Goal: Task Accomplishment & Management: Manage account settings

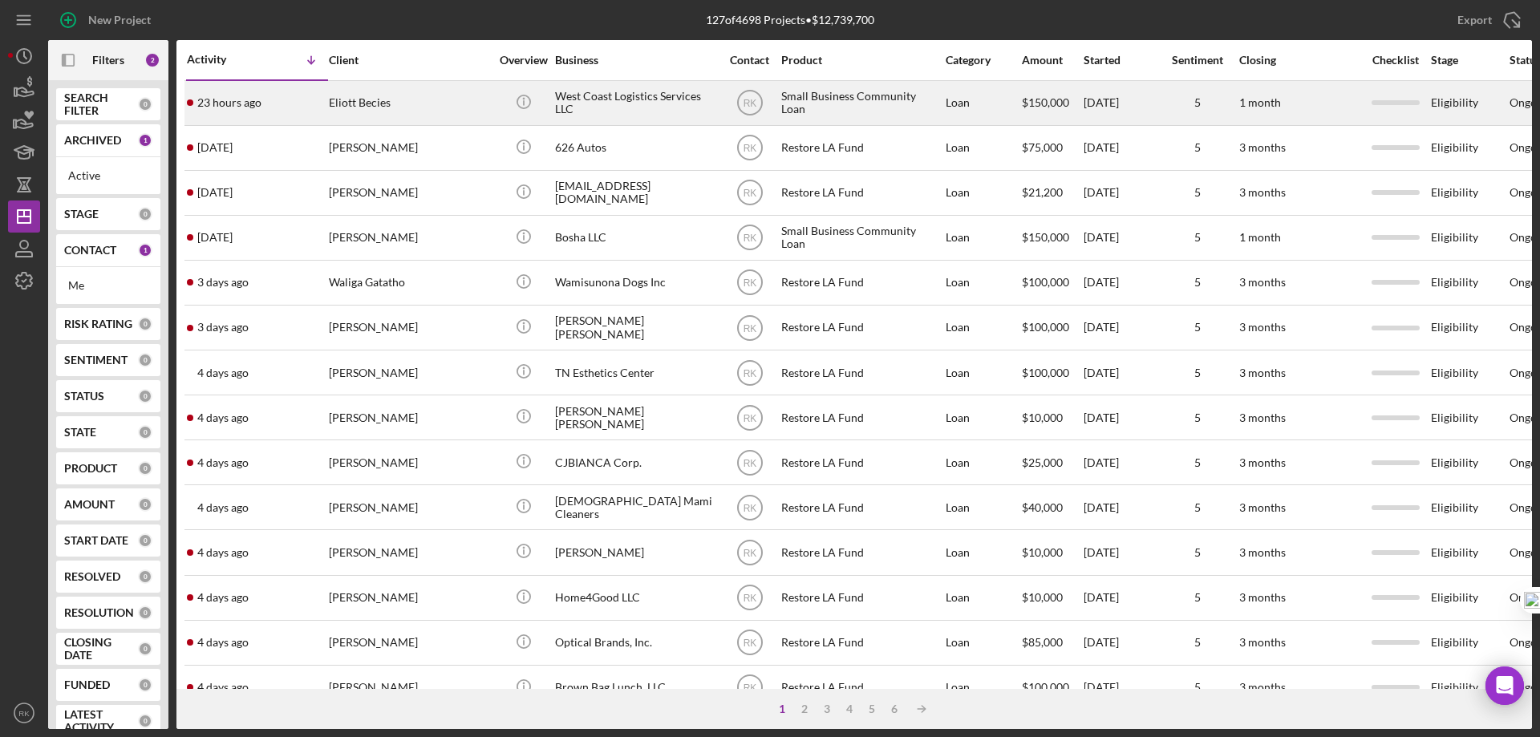
drag, startPoint x: 1253, startPoint y: 78, endPoint x: 1249, endPoint y: 87, distance: 10.1
click at [1253, 76] on div "Closing" at bounding box center [1299, 60] width 120 height 38
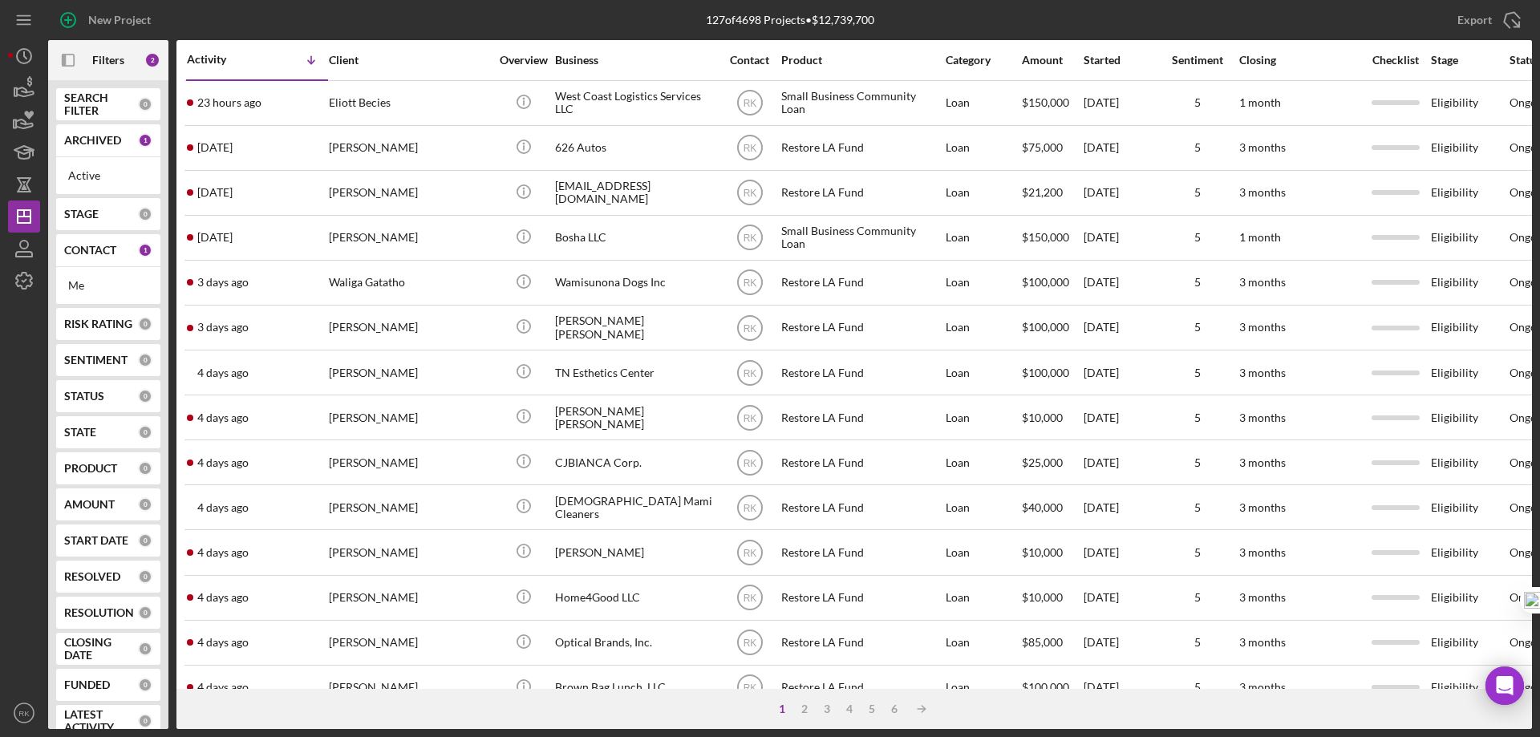
click at [82, 244] on b "CONTACT" at bounding box center [90, 250] width 52 height 13
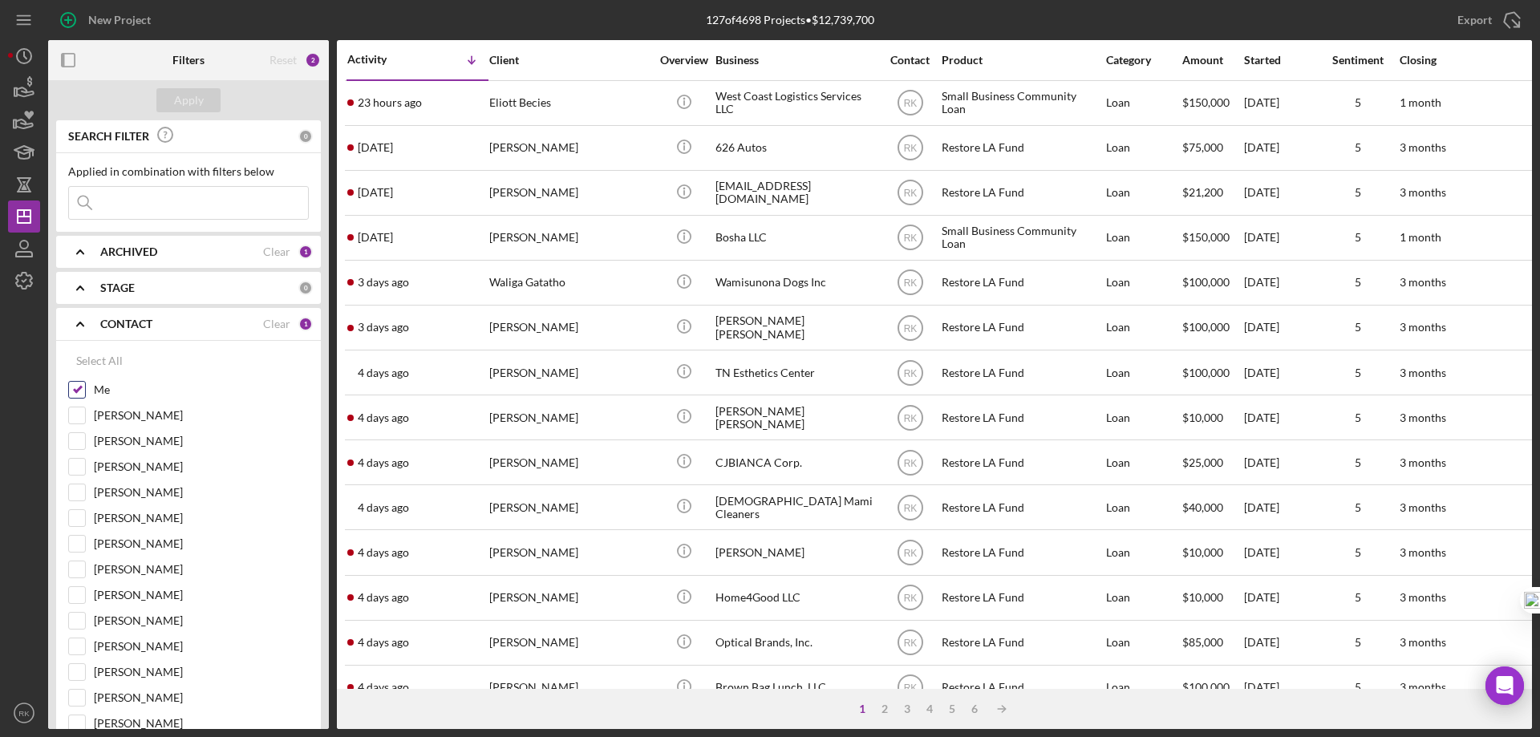
click at [79, 394] on input "Me" at bounding box center [77, 390] width 16 height 16
checkbox input "false"
click at [79, 593] on input "[PERSON_NAME]" at bounding box center [77, 595] width 16 height 16
checkbox input "true"
click at [195, 101] on div "Apply" at bounding box center [189, 100] width 30 height 24
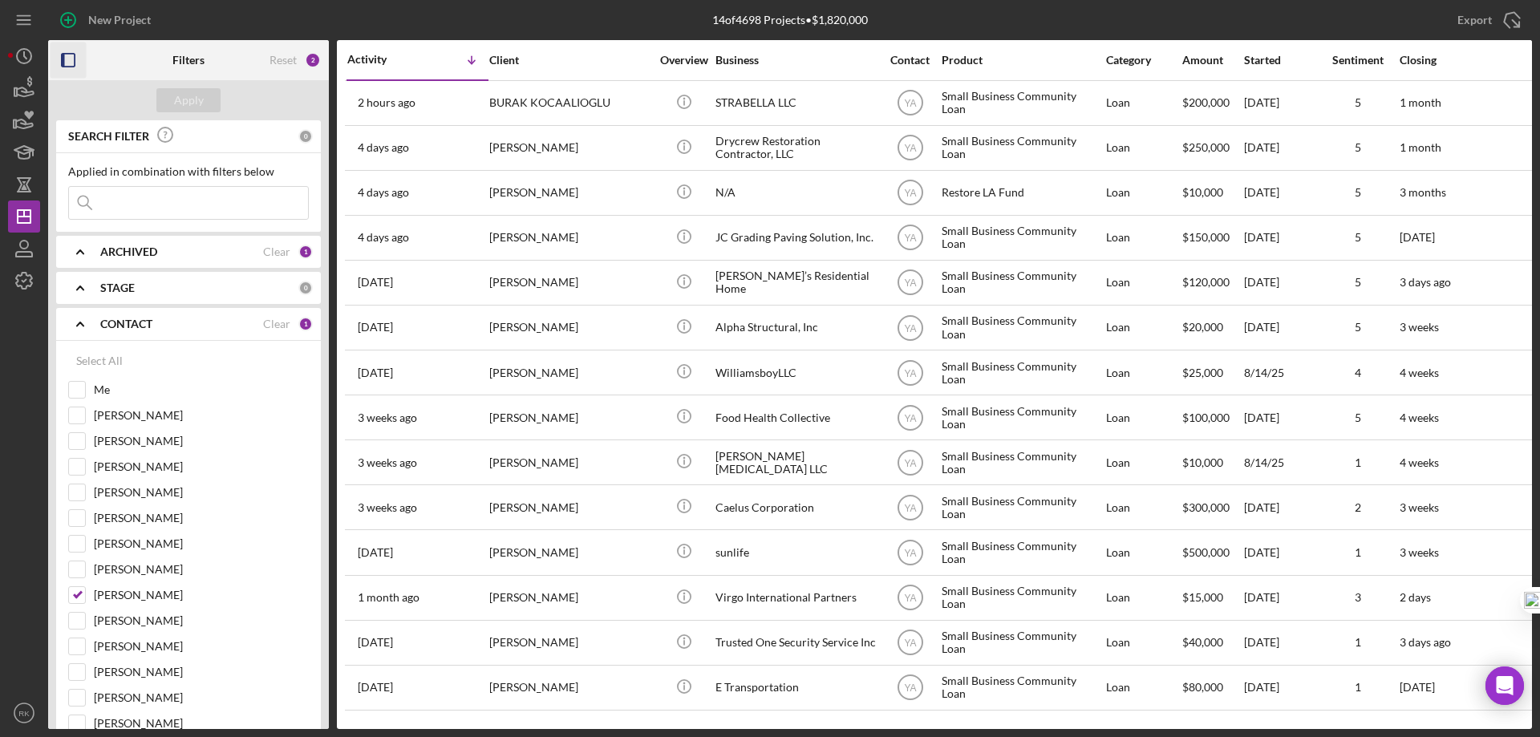
click at [69, 63] on icon "button" at bounding box center [69, 61] width 36 height 36
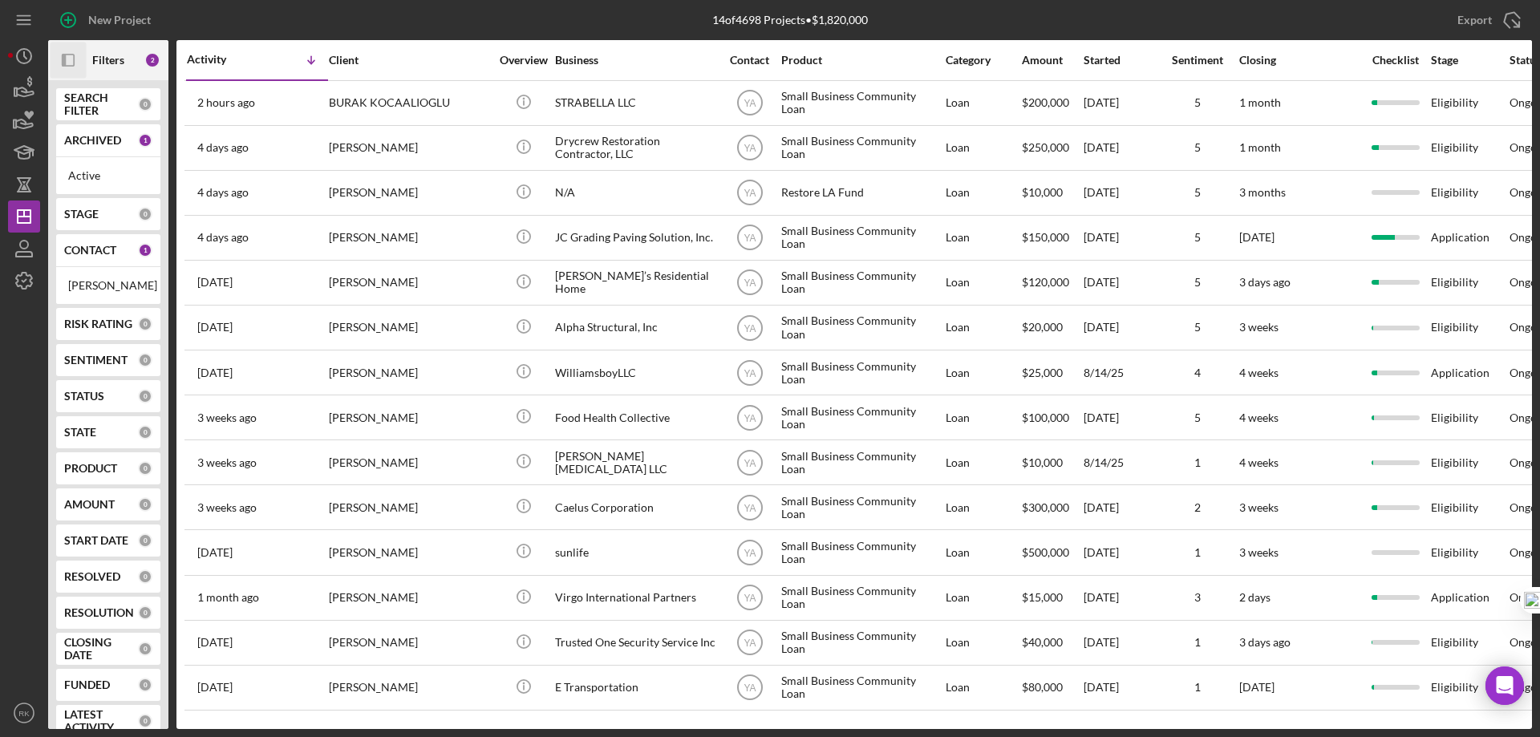
click at [83, 252] on b "CONTACT" at bounding box center [90, 250] width 52 height 13
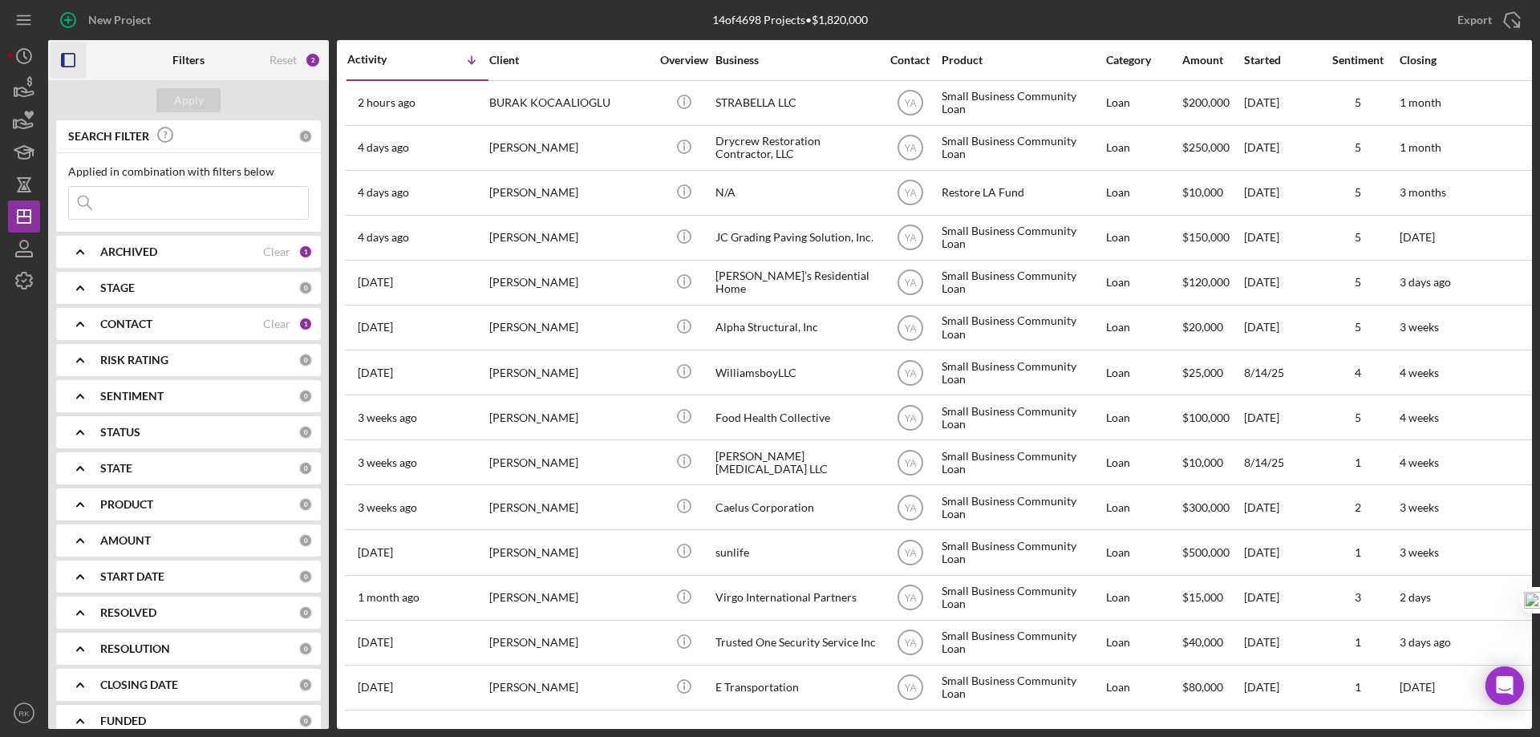
click at [139, 320] on b "CONTACT" at bounding box center [126, 324] width 52 height 13
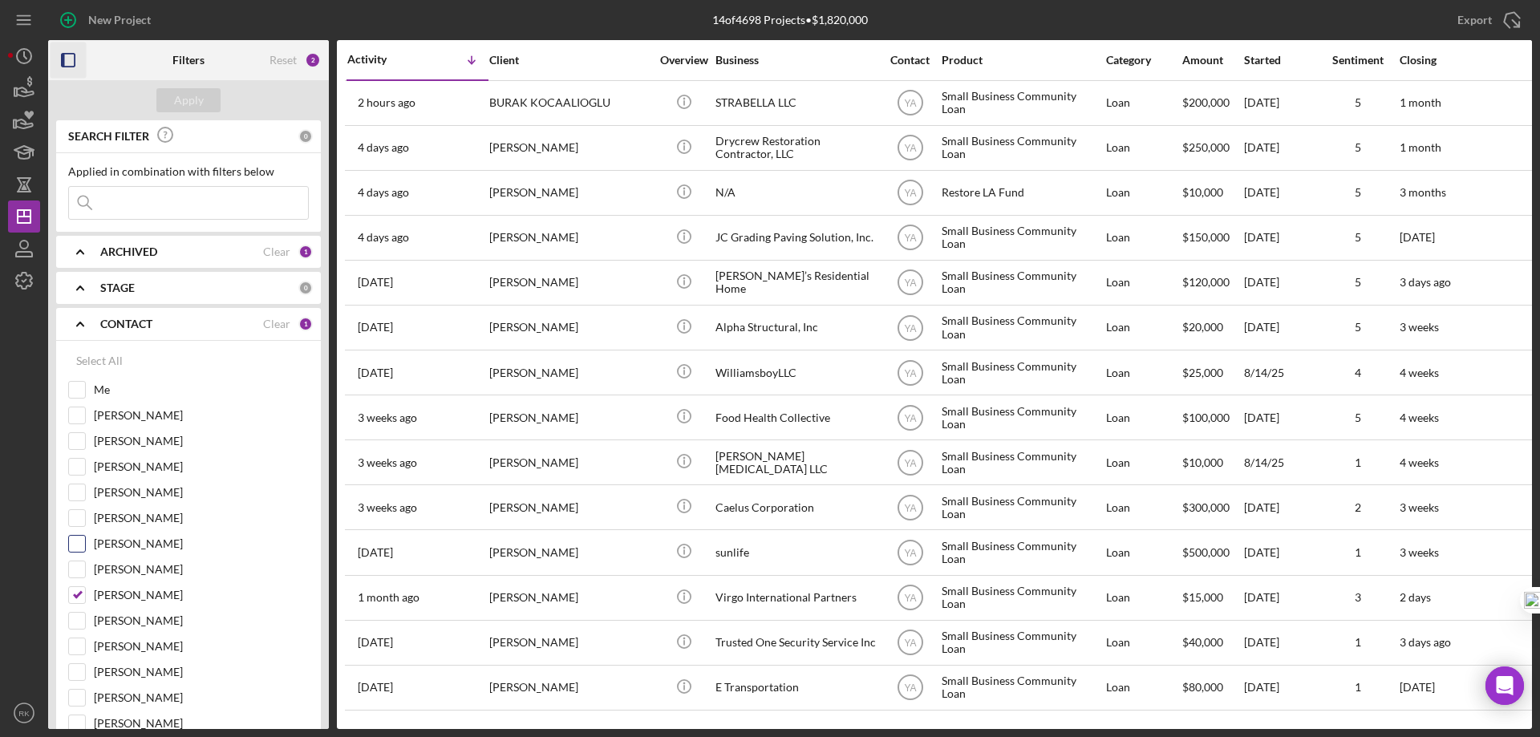
click at [77, 531] on div "[PERSON_NAME]" at bounding box center [188, 522] width 241 height 26
click at [81, 542] on input "[PERSON_NAME]" at bounding box center [77, 544] width 16 height 16
checkbox input "true"
click at [79, 598] on input "[PERSON_NAME]" at bounding box center [77, 595] width 16 height 16
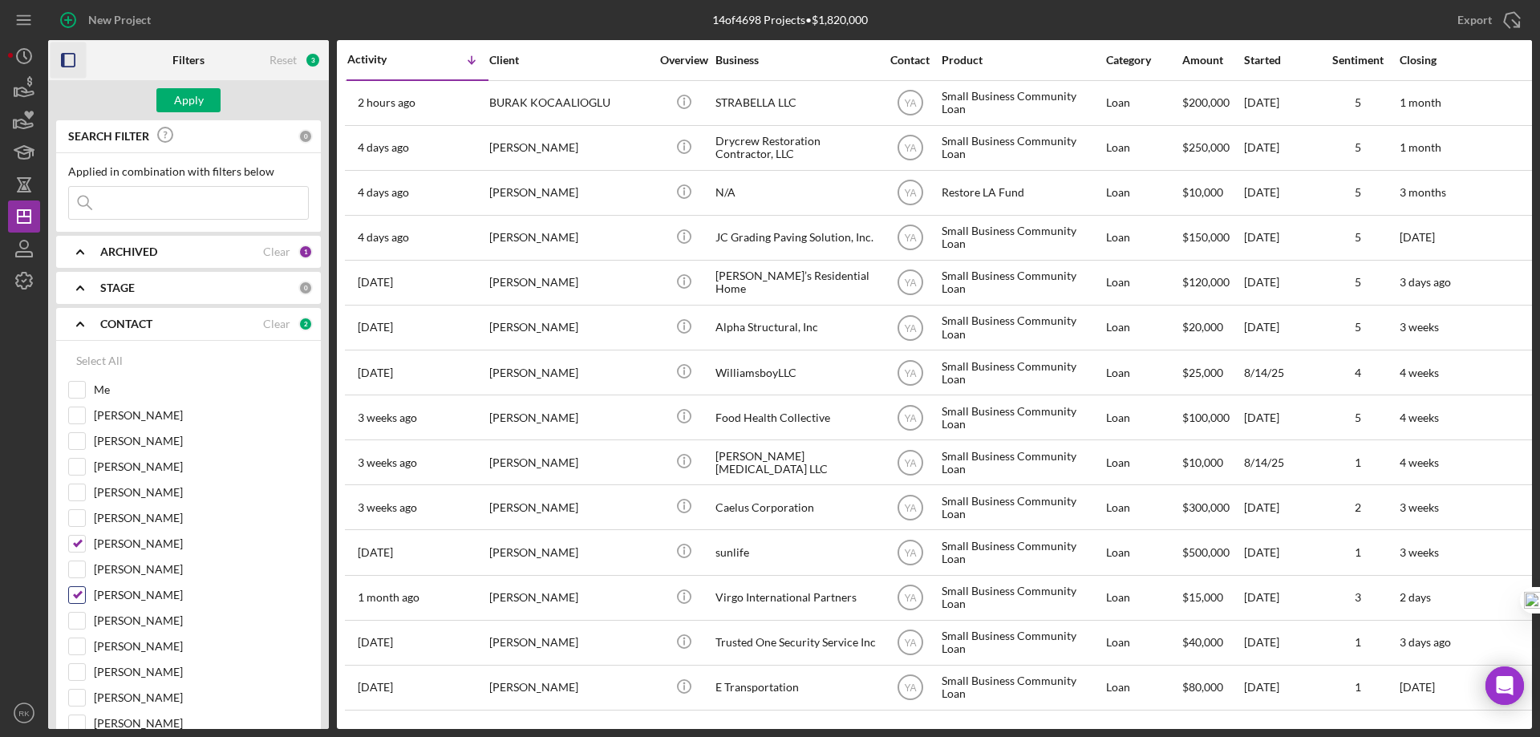
checkbox input "false"
click at [204, 99] on button "Apply" at bounding box center [188, 100] width 64 height 24
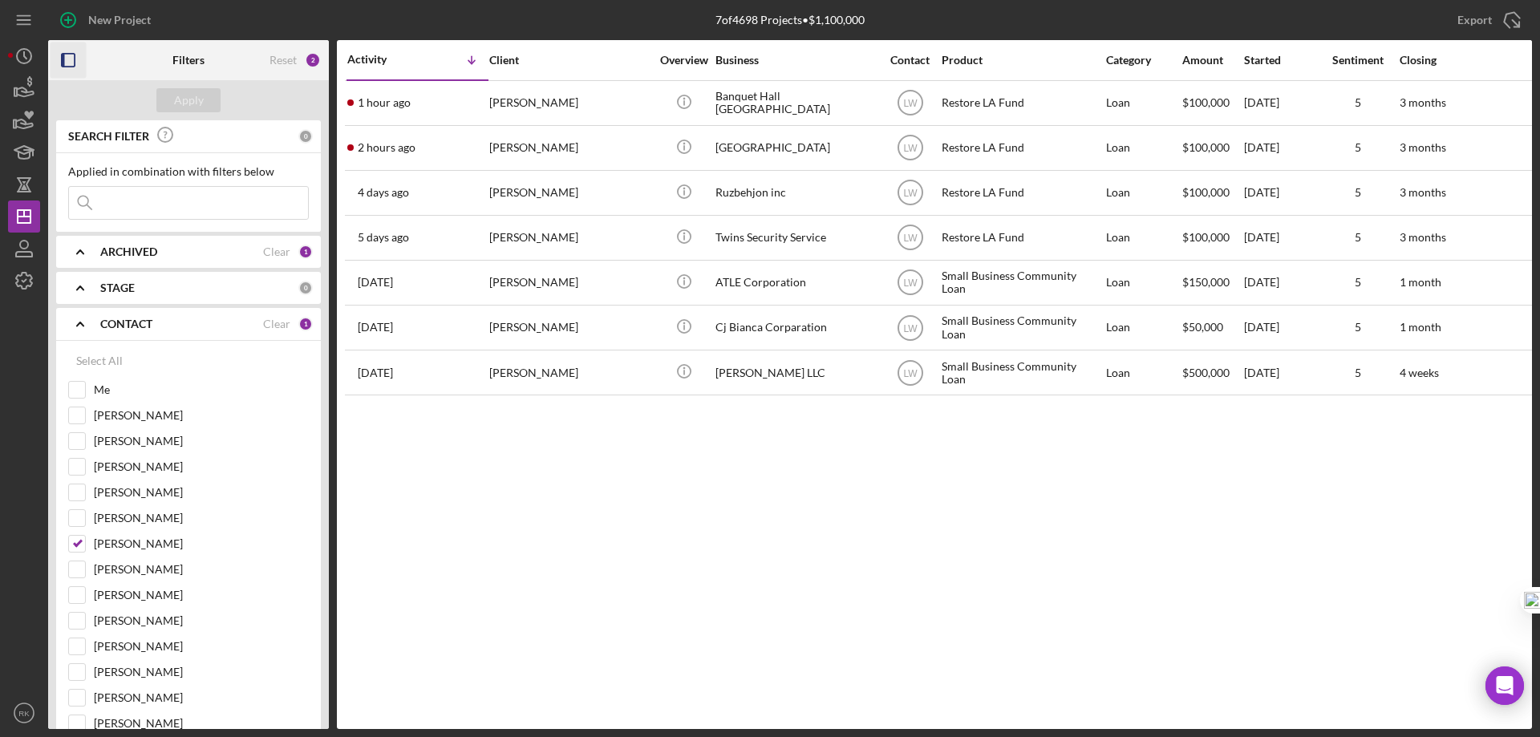
click at [69, 59] on icon "button" at bounding box center [69, 61] width 36 height 36
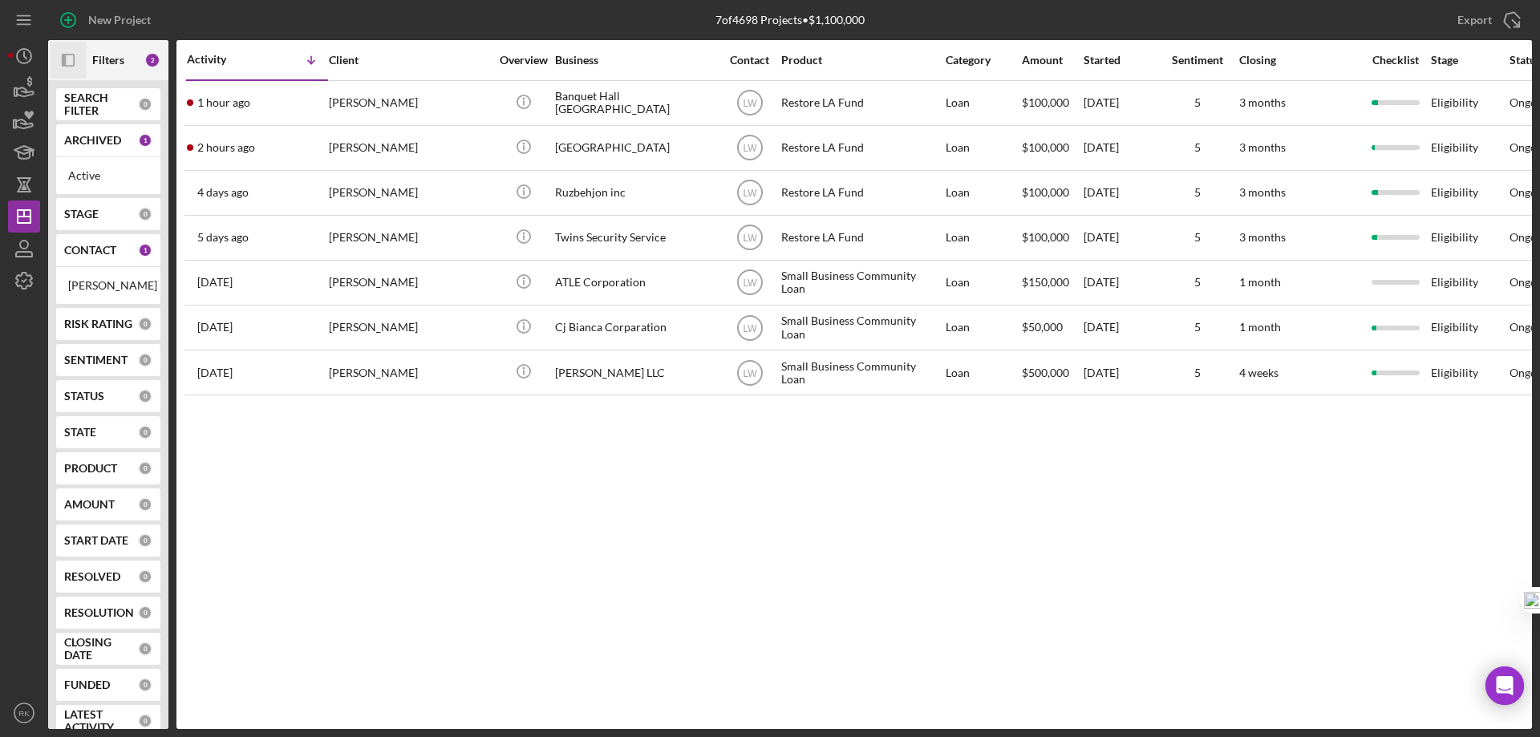
click at [88, 259] on div "CONTACT 1" at bounding box center [108, 250] width 88 height 32
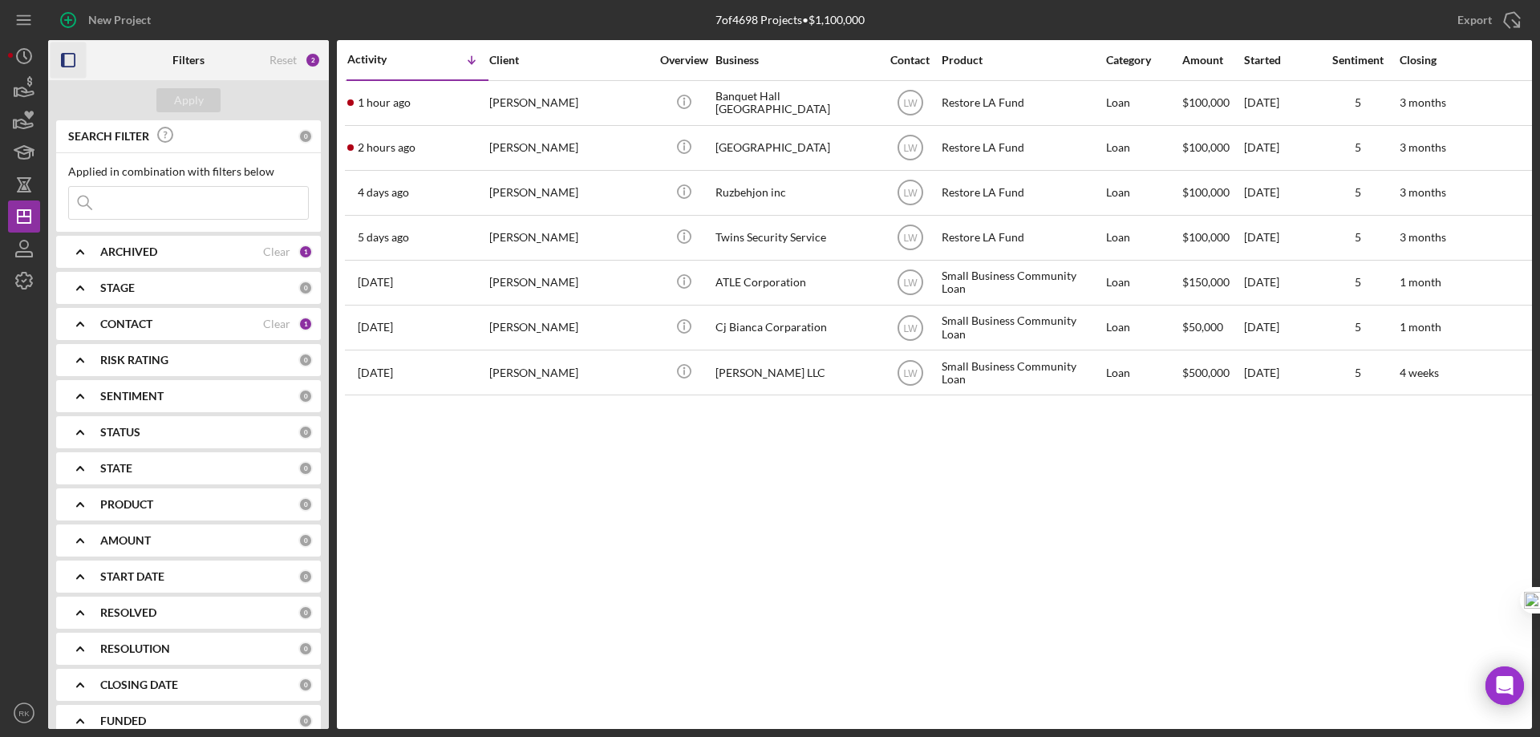
click at [127, 328] on b "CONTACT" at bounding box center [126, 324] width 52 height 13
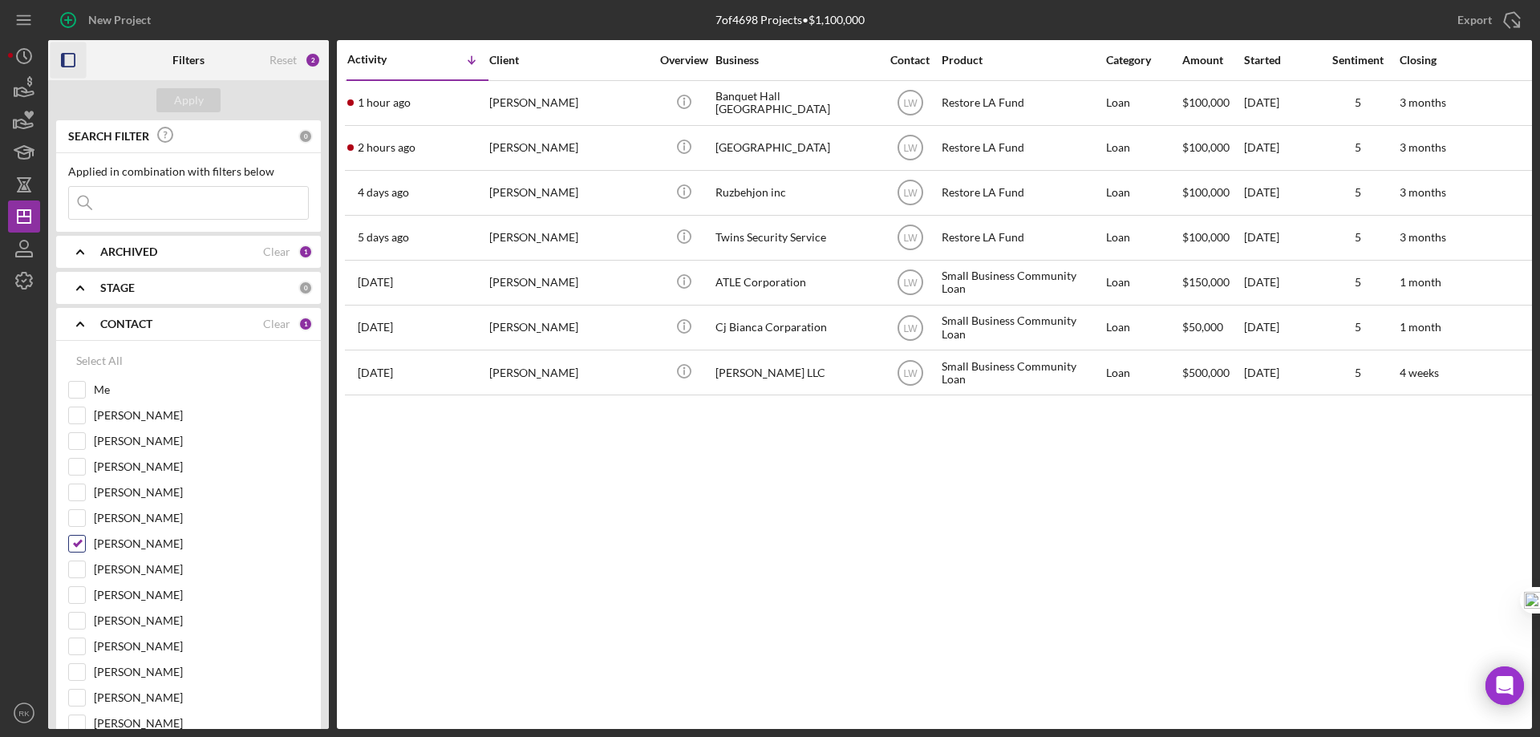
click at [75, 545] on input "[PERSON_NAME]" at bounding box center [77, 544] width 16 height 16
checkbox input "false"
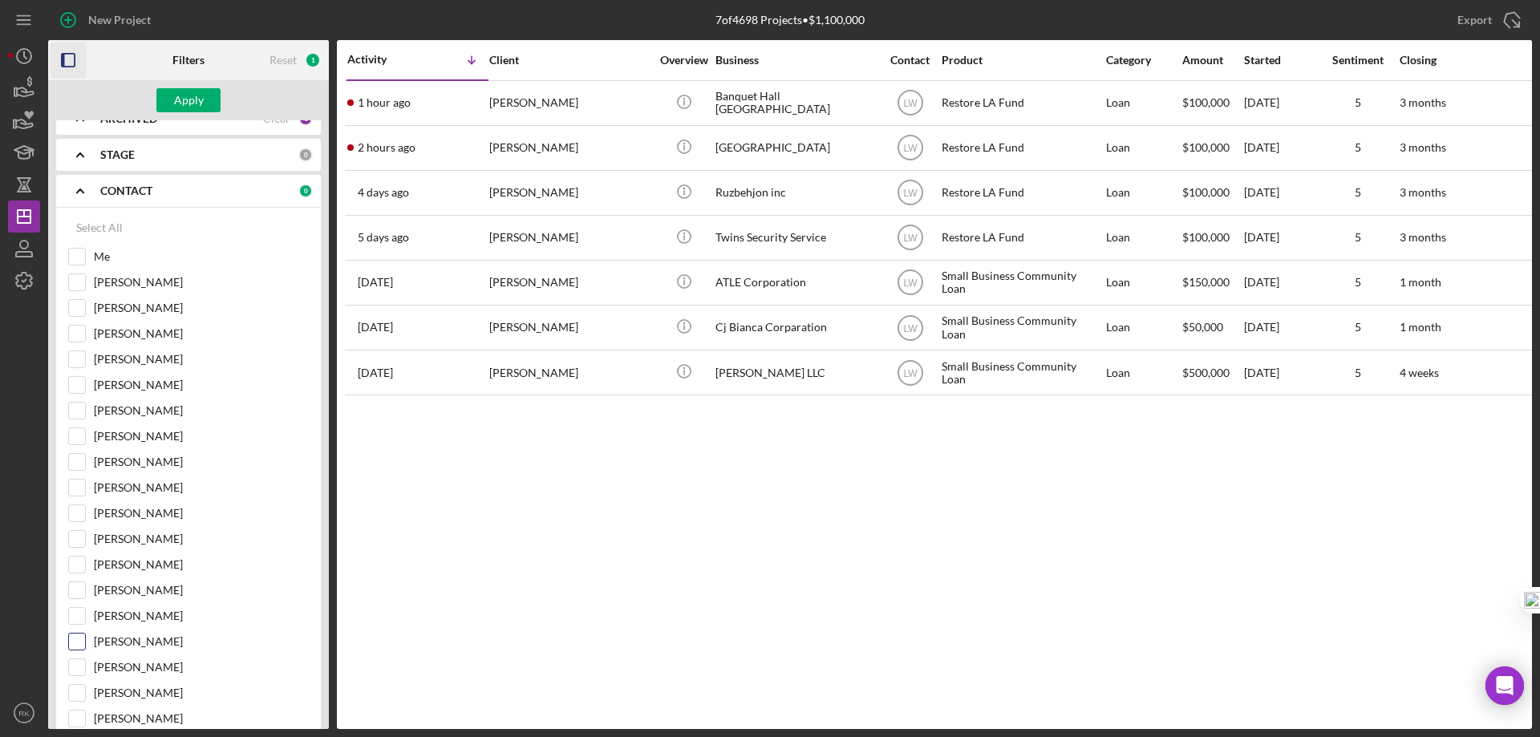
scroll to position [134, 0]
click at [85, 696] on div at bounding box center [77, 692] width 18 height 18
click at [72, 696] on input "[PERSON_NAME]" at bounding box center [77, 692] width 16 height 16
click at [187, 107] on div "Apply" at bounding box center [189, 100] width 30 height 24
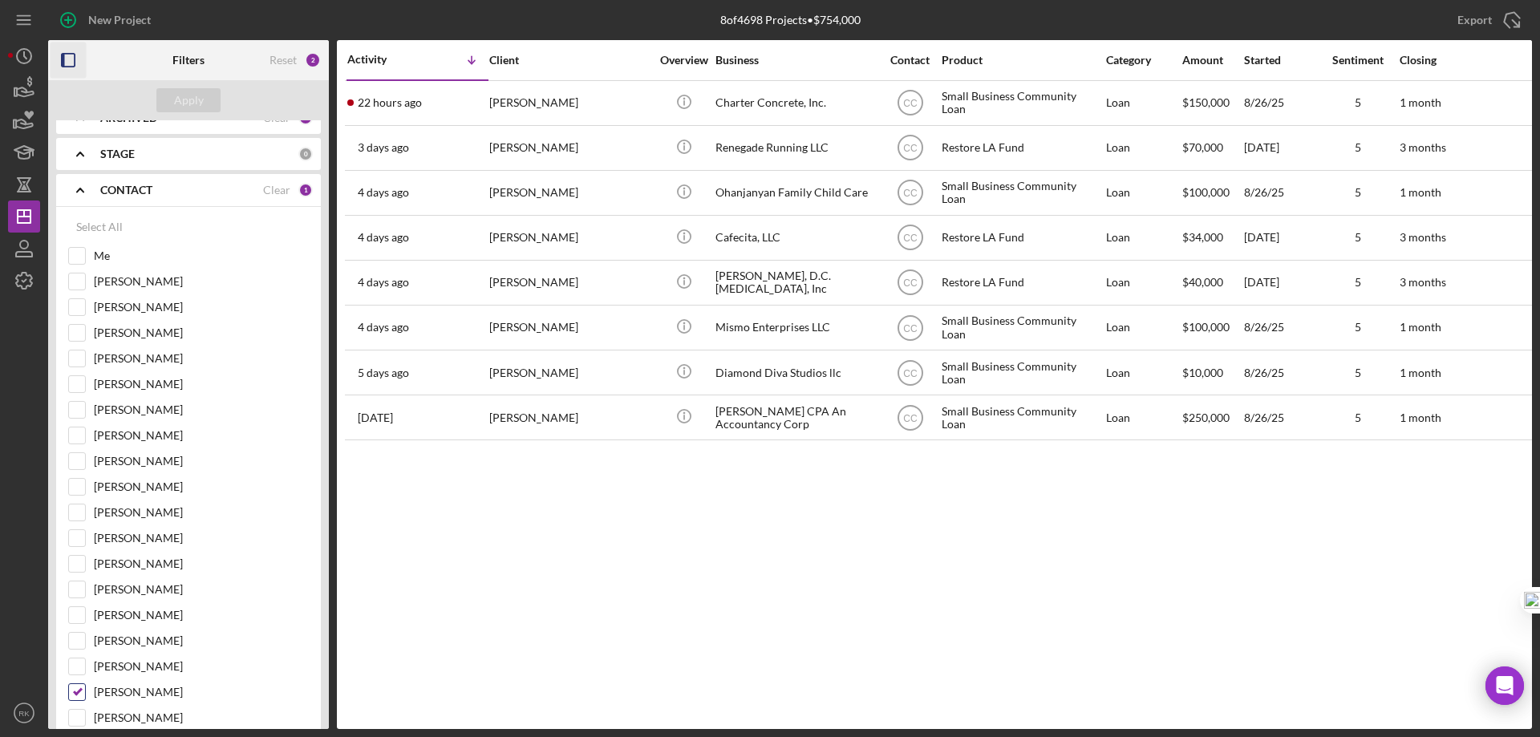
click at [78, 691] on input "[PERSON_NAME]" at bounding box center [77, 692] width 16 height 16
checkbox input "false"
click at [80, 256] on input "Me" at bounding box center [77, 256] width 16 height 16
checkbox input "true"
click at [176, 97] on div "Apply" at bounding box center [189, 100] width 30 height 24
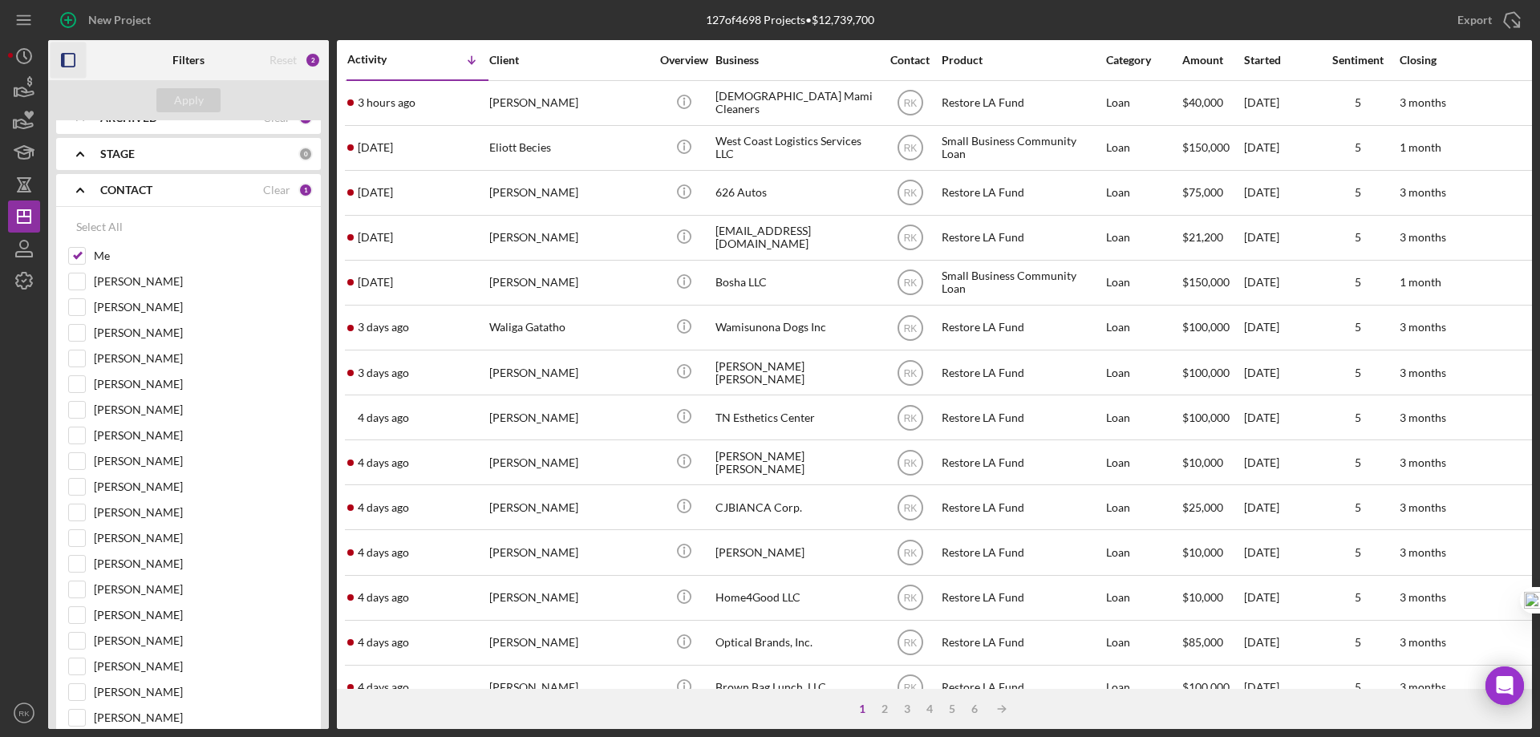
drag, startPoint x: 73, startPoint y: 61, endPoint x: 103, endPoint y: 123, distance: 68.9
click at [73, 60] on icon "button" at bounding box center [69, 61] width 36 height 36
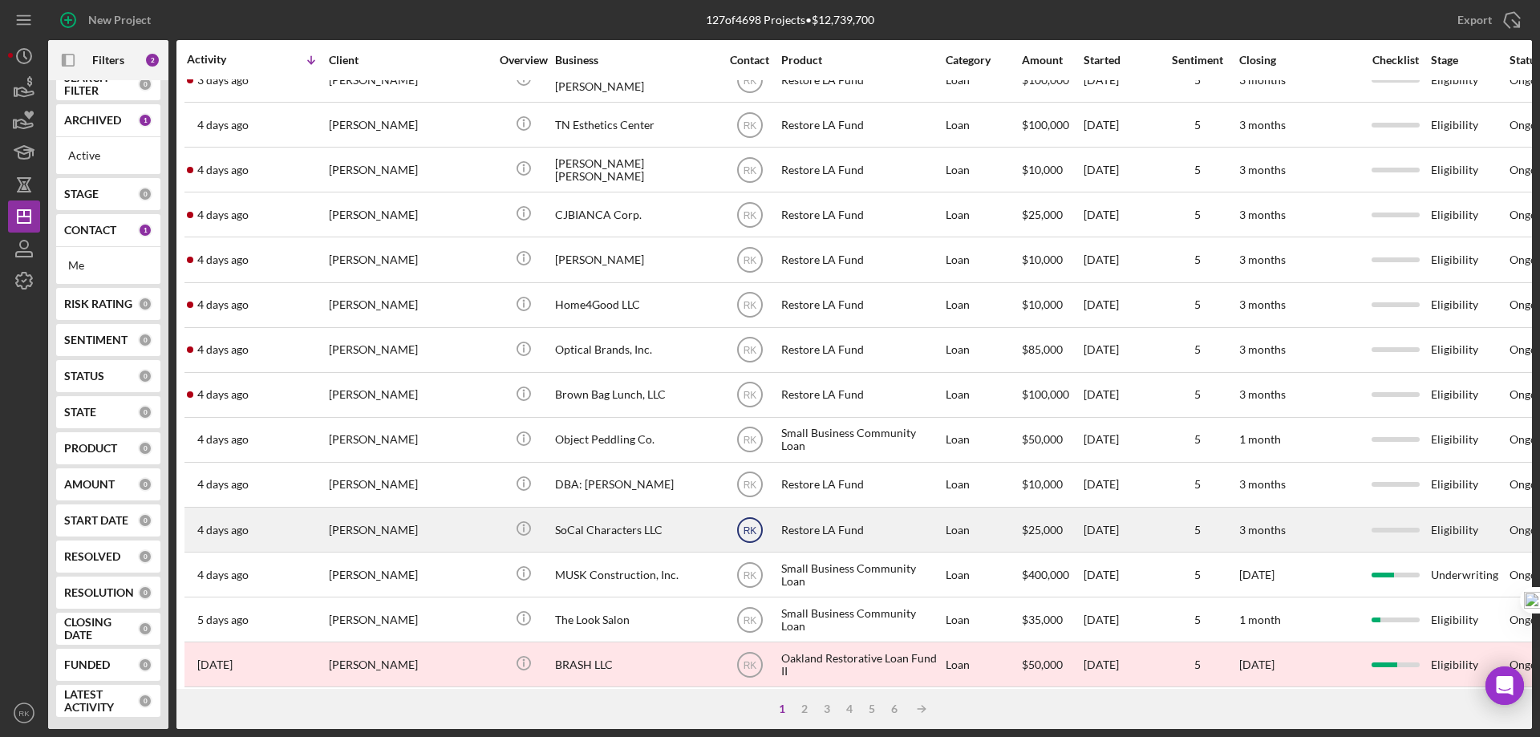
scroll to position [294, 0]
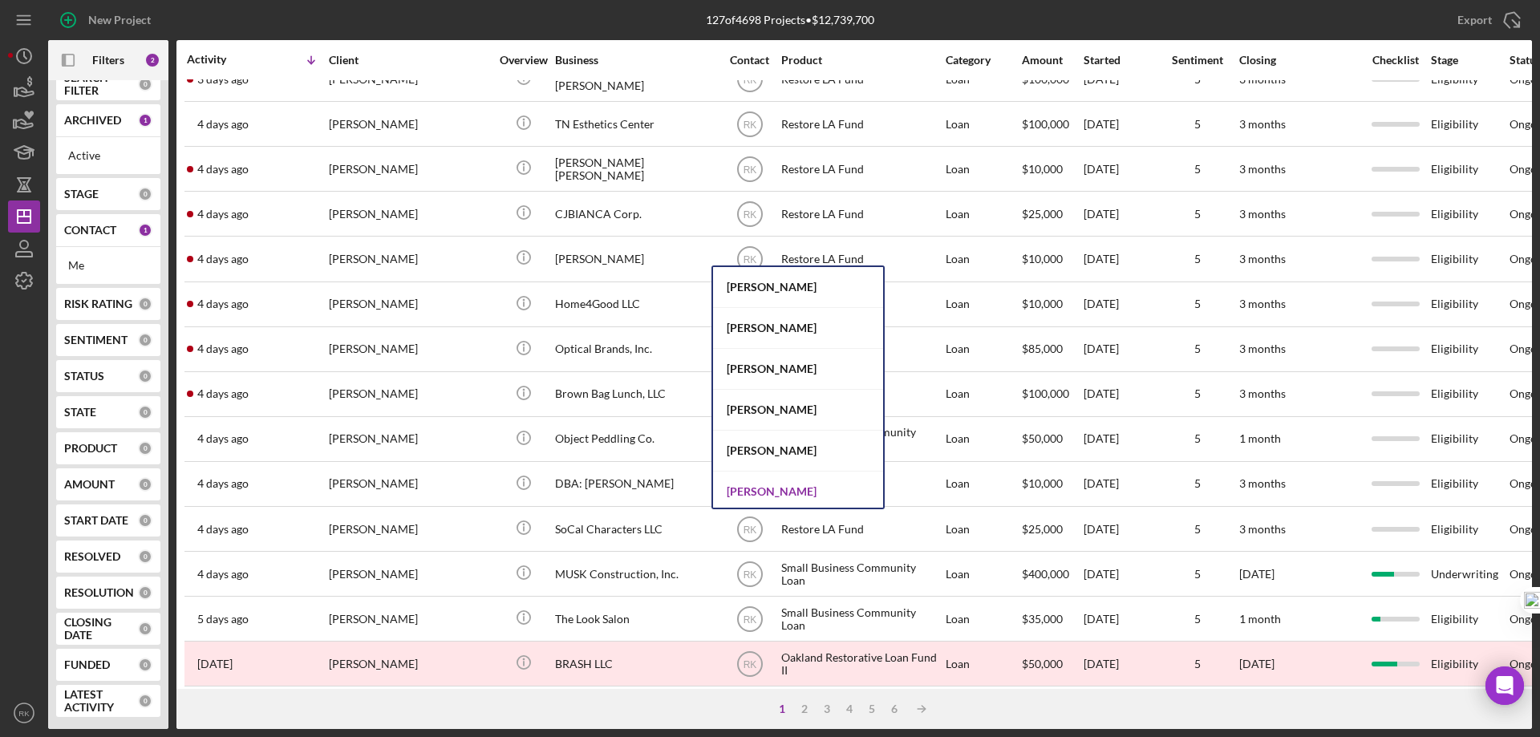
click at [759, 488] on div "[PERSON_NAME]" at bounding box center [798, 492] width 170 height 41
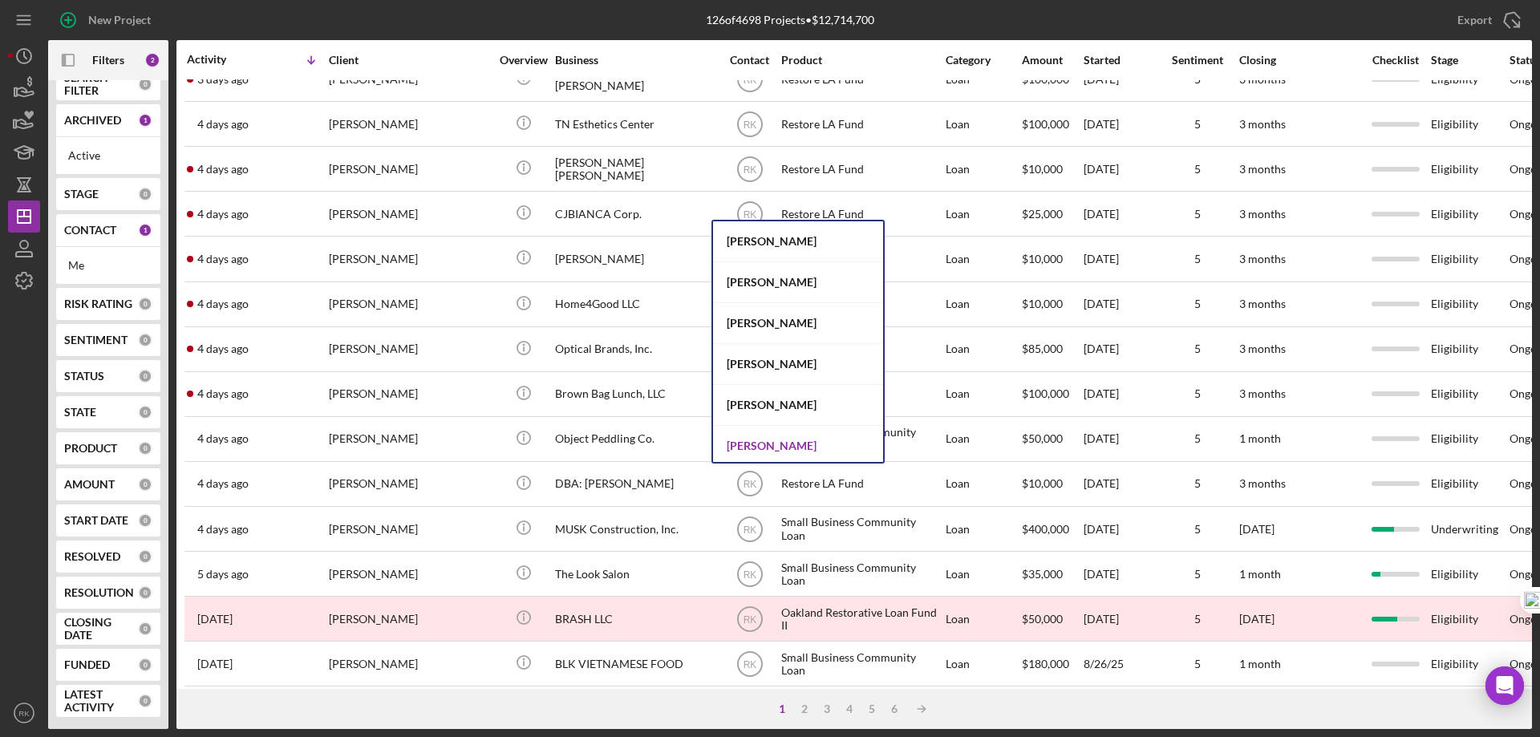
click at [761, 446] on div "[PERSON_NAME]" at bounding box center [798, 446] width 170 height 41
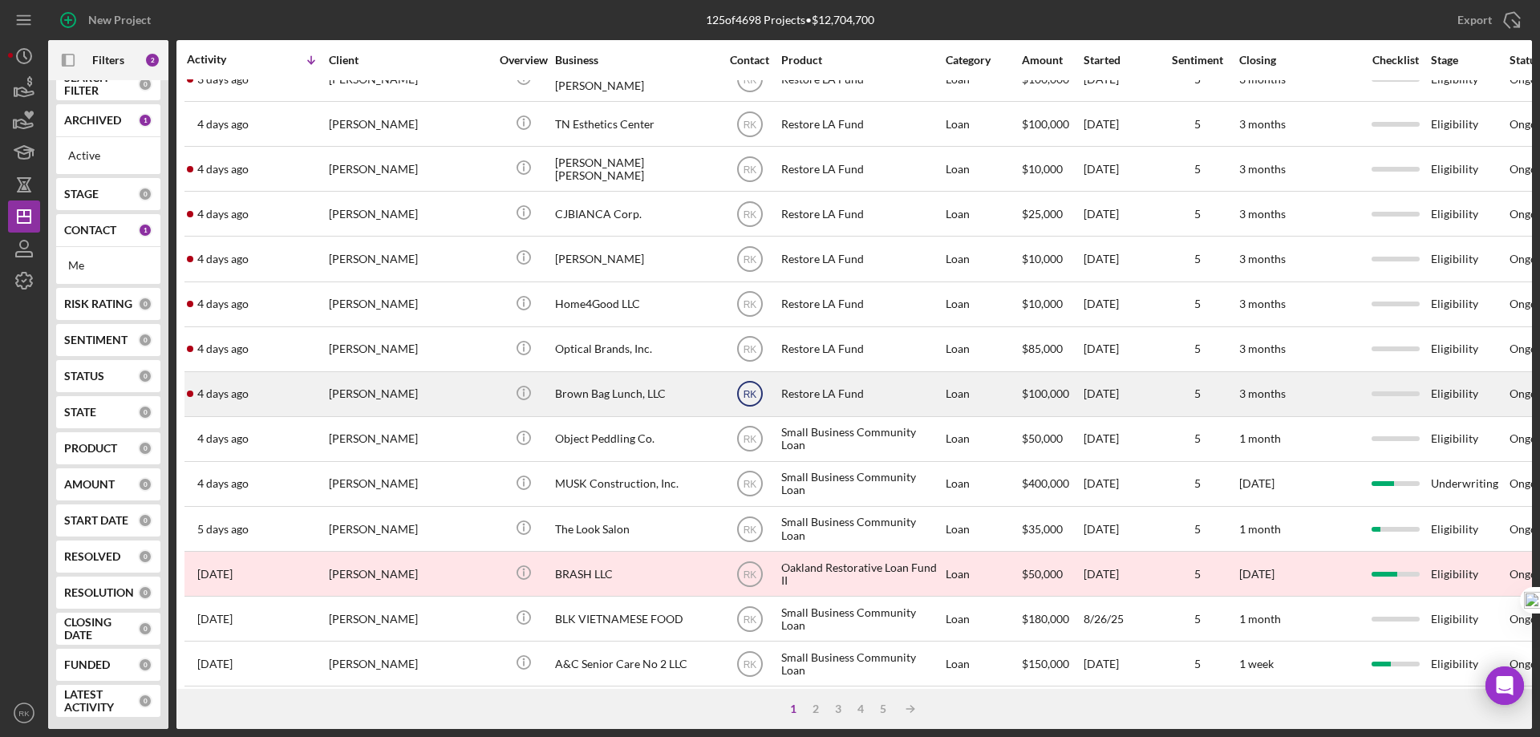
click at [752, 400] on icon "RK" at bounding box center [750, 394] width 40 height 40
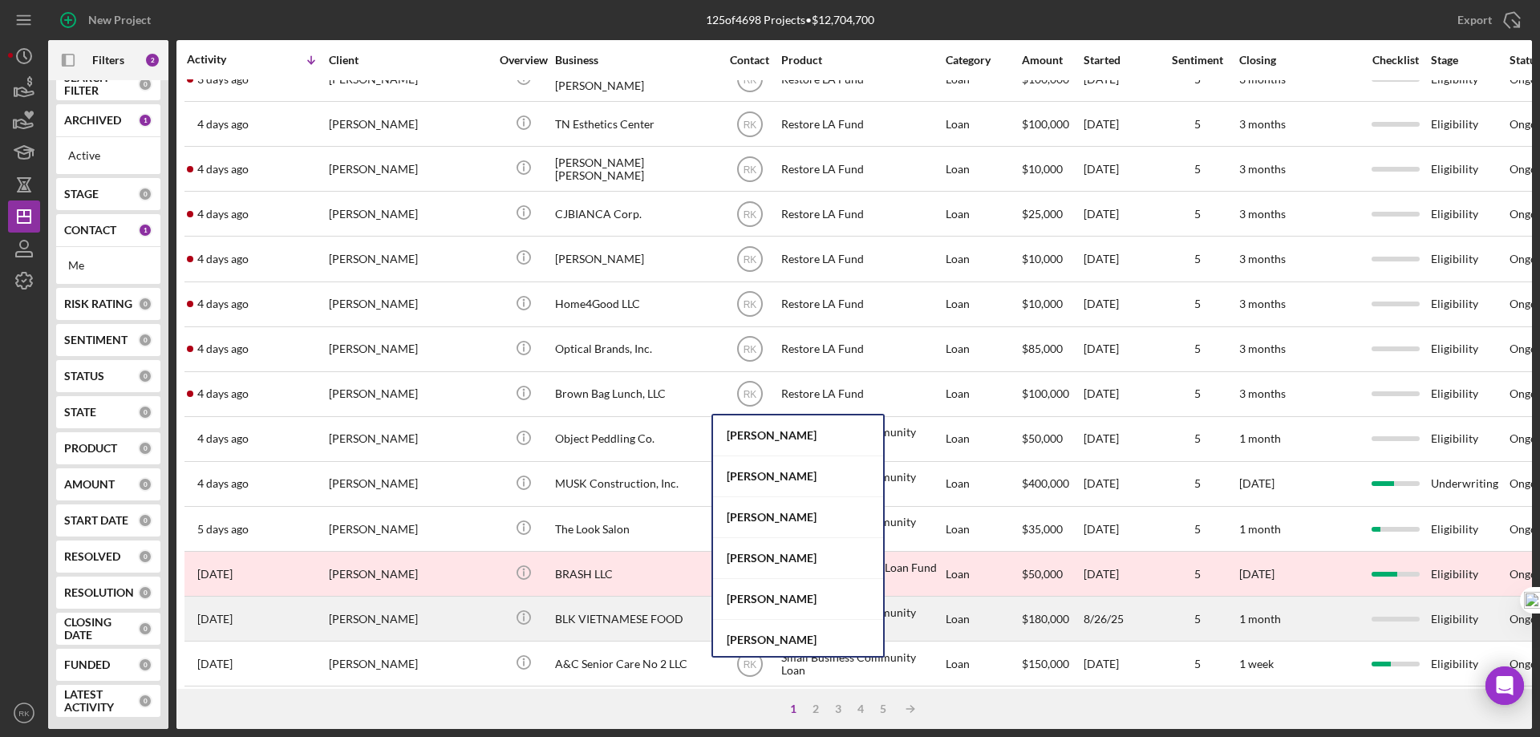
click at [757, 638] on div "[PERSON_NAME]" at bounding box center [798, 640] width 170 height 41
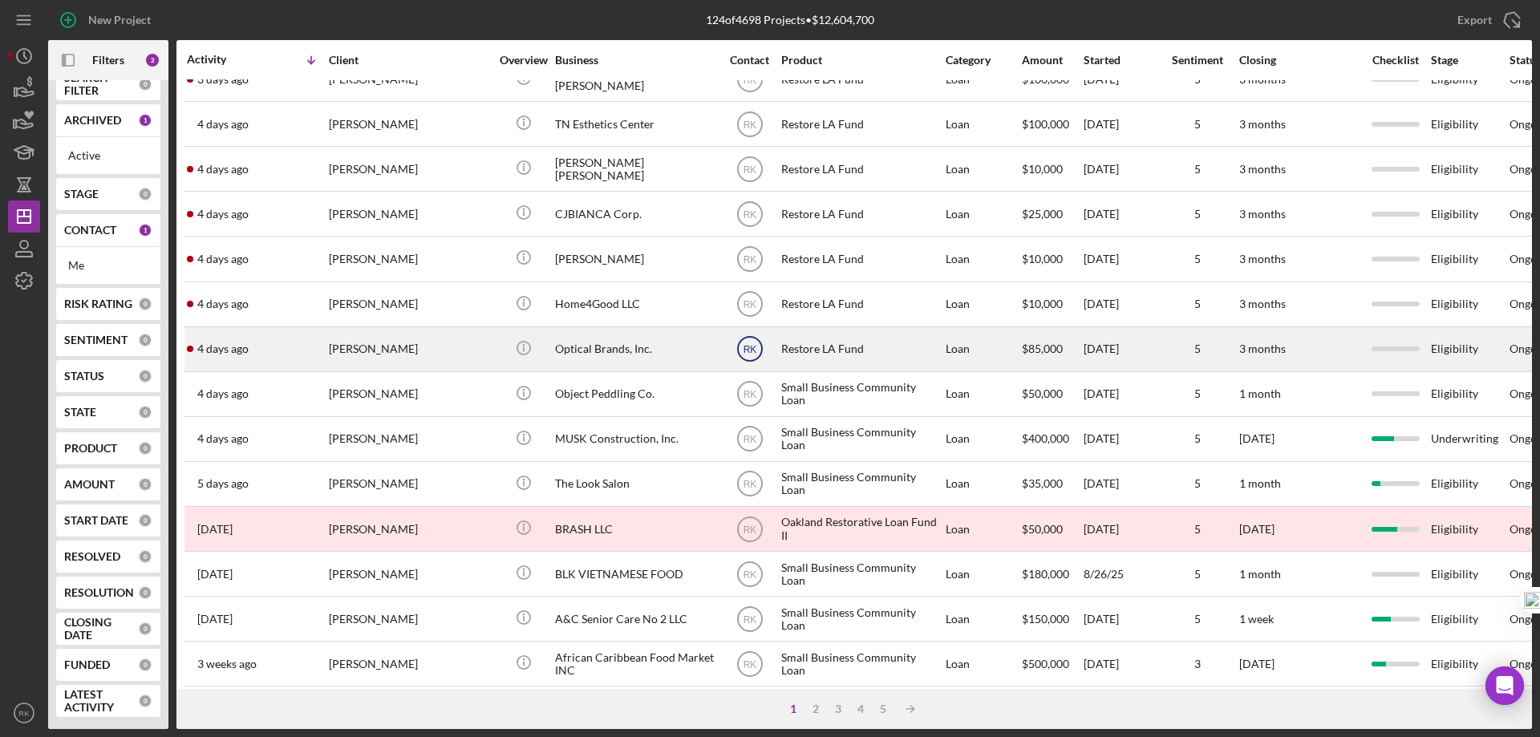
click at [749, 355] on icon "RK" at bounding box center [750, 349] width 40 height 40
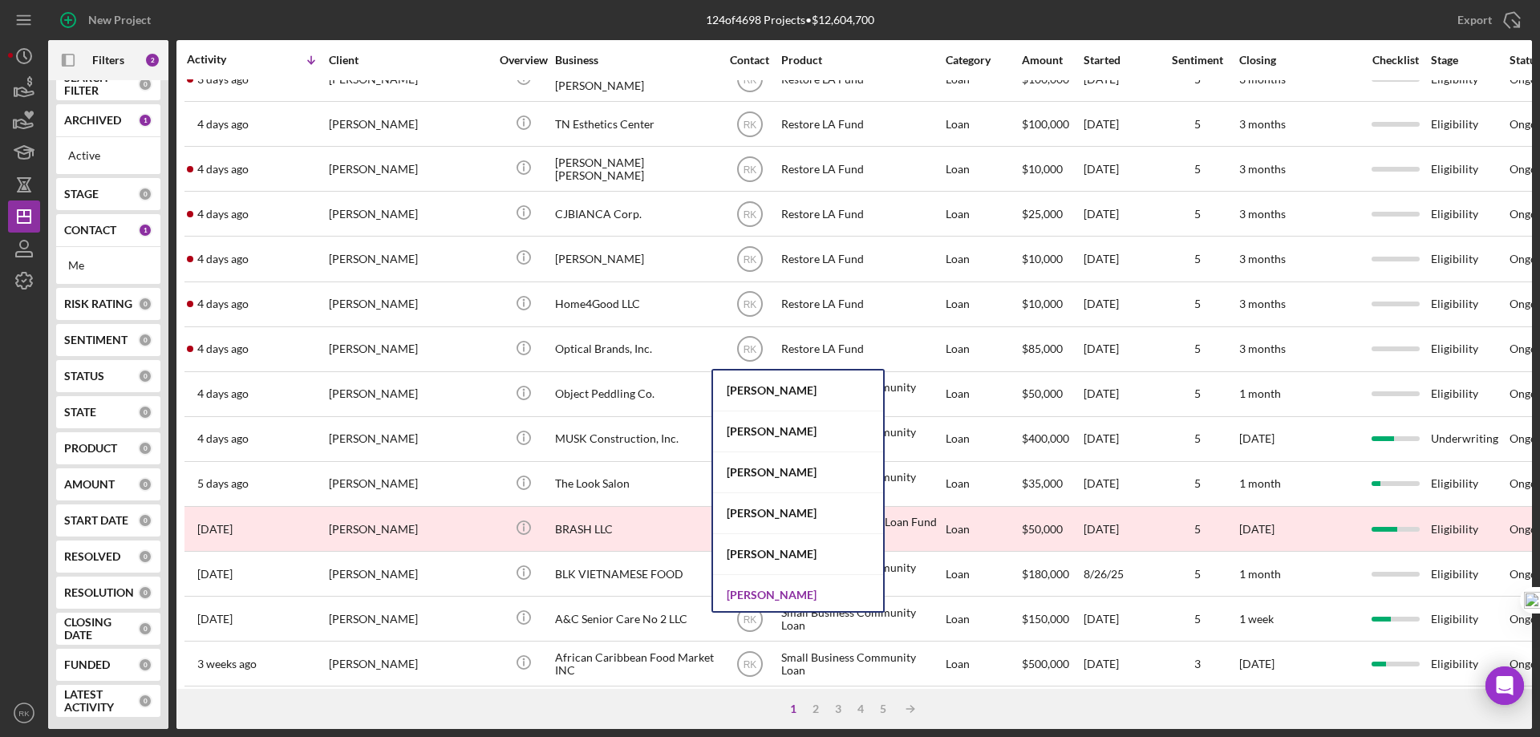
click at [763, 596] on div "[PERSON_NAME]" at bounding box center [798, 595] width 170 height 41
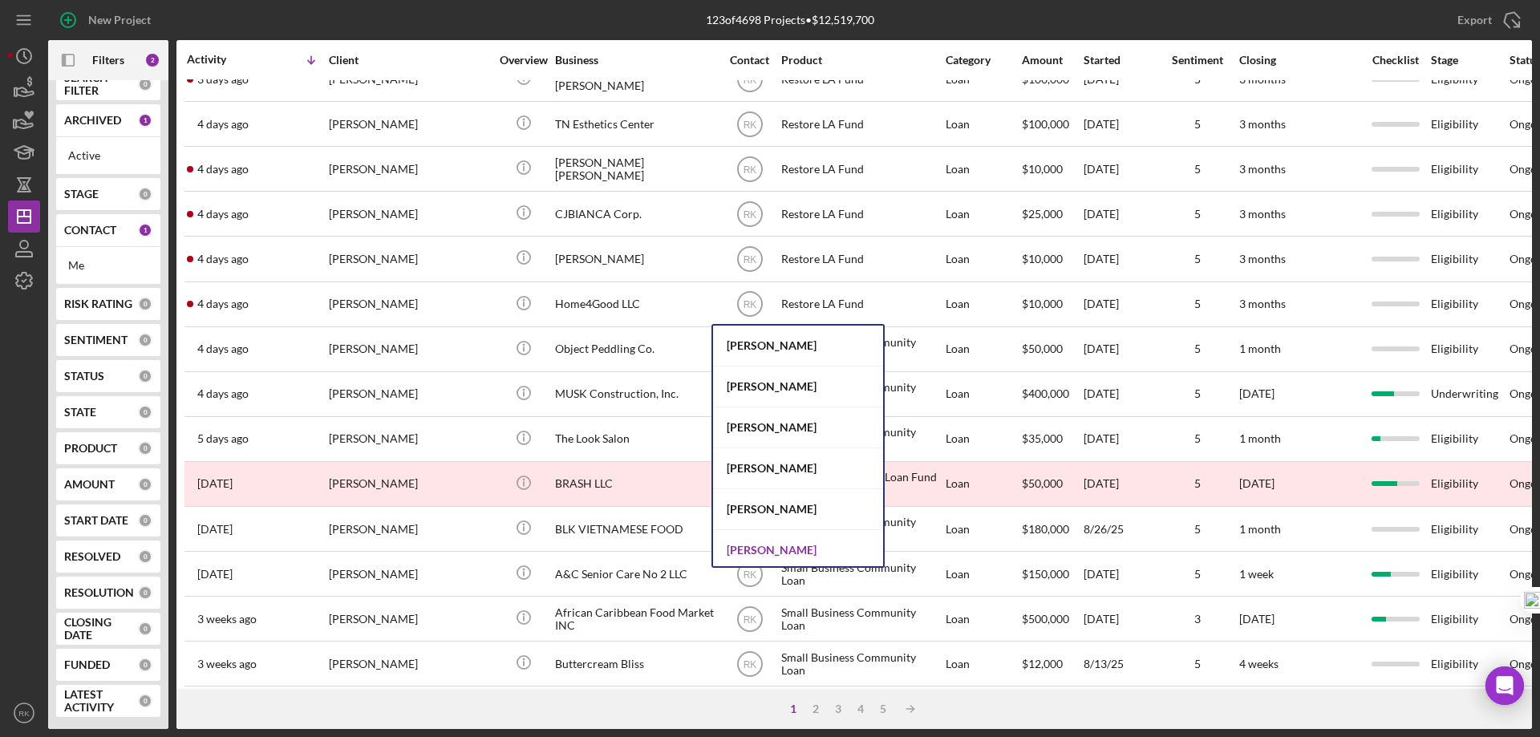
click at [761, 549] on div "[PERSON_NAME]" at bounding box center [798, 550] width 170 height 41
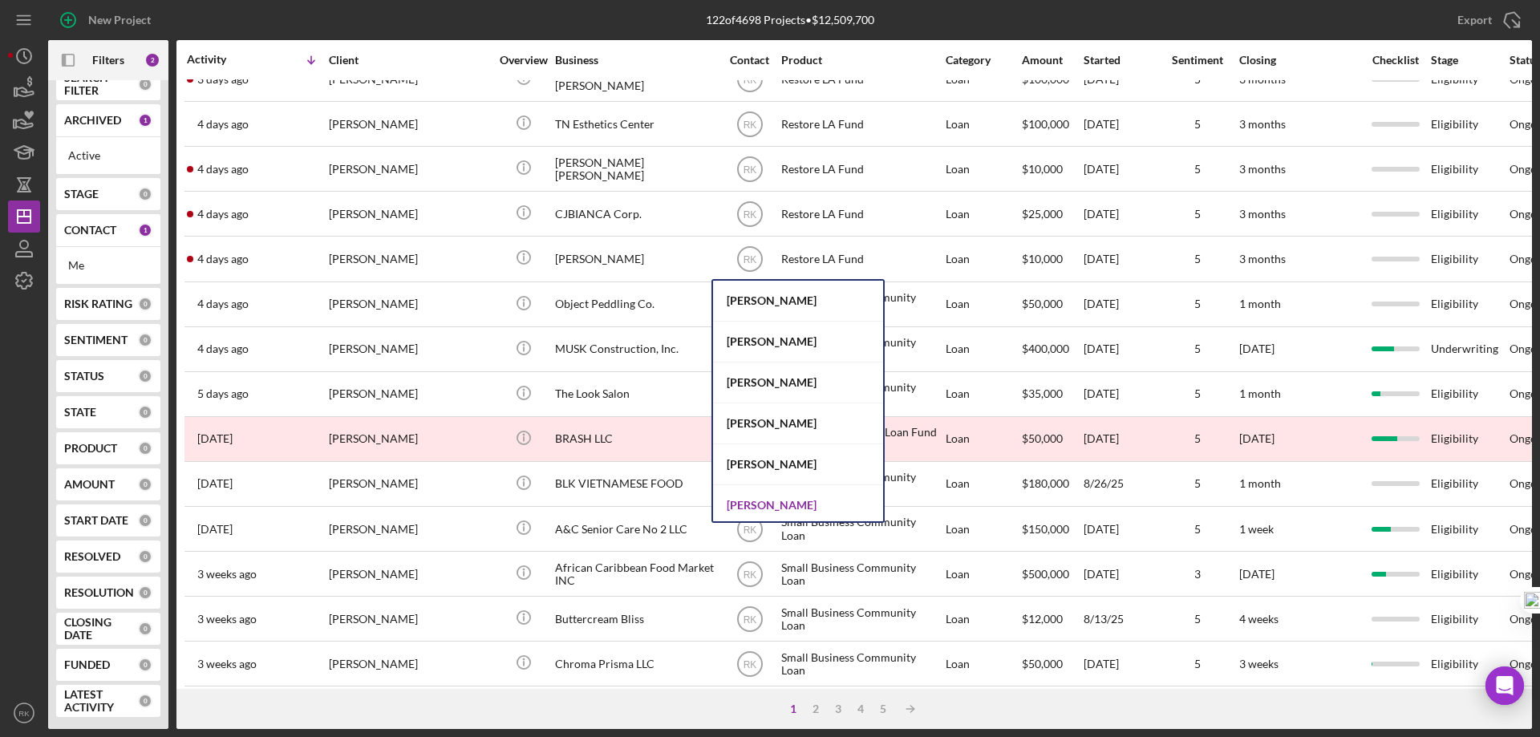
click at [772, 499] on div "[PERSON_NAME]" at bounding box center [798, 505] width 170 height 41
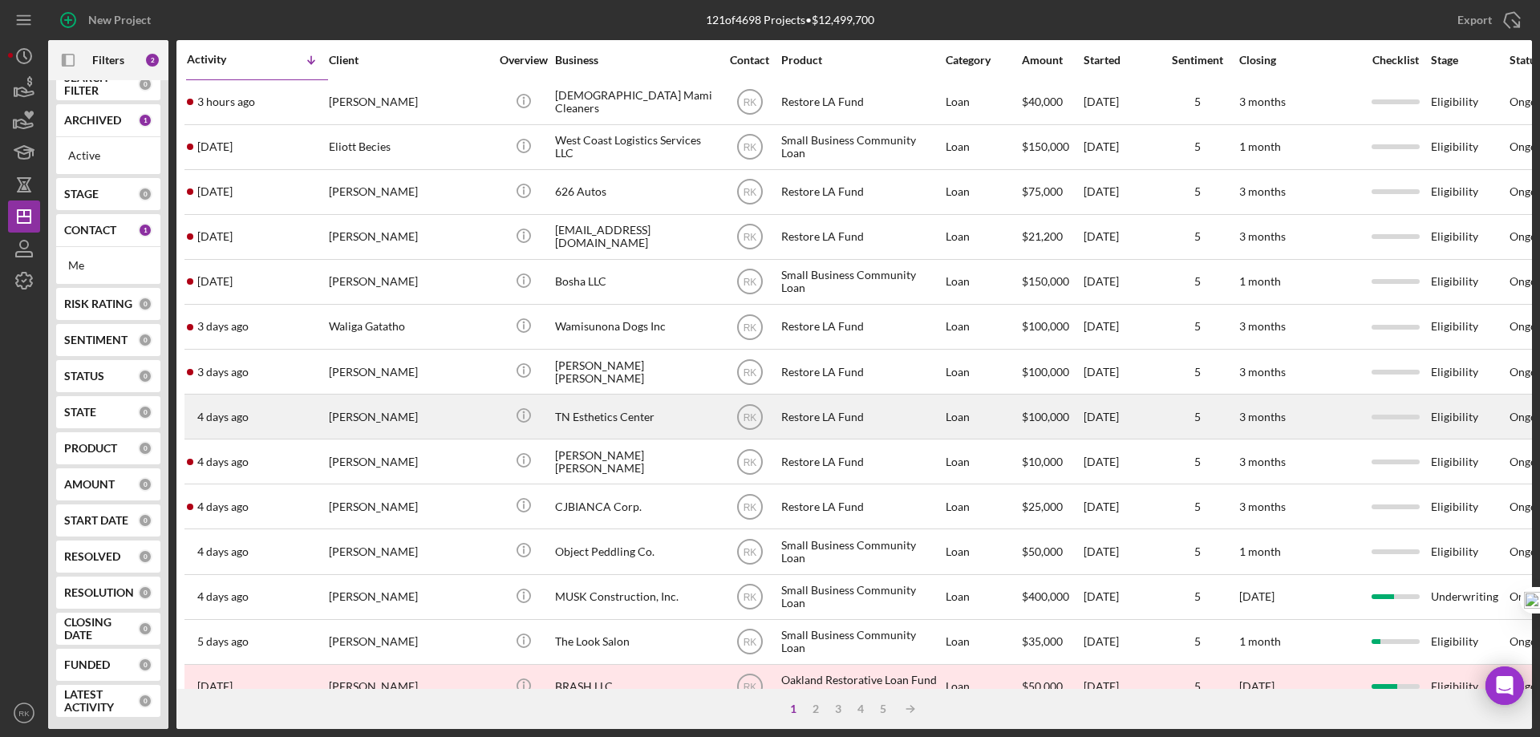
scroll to position [0, 0]
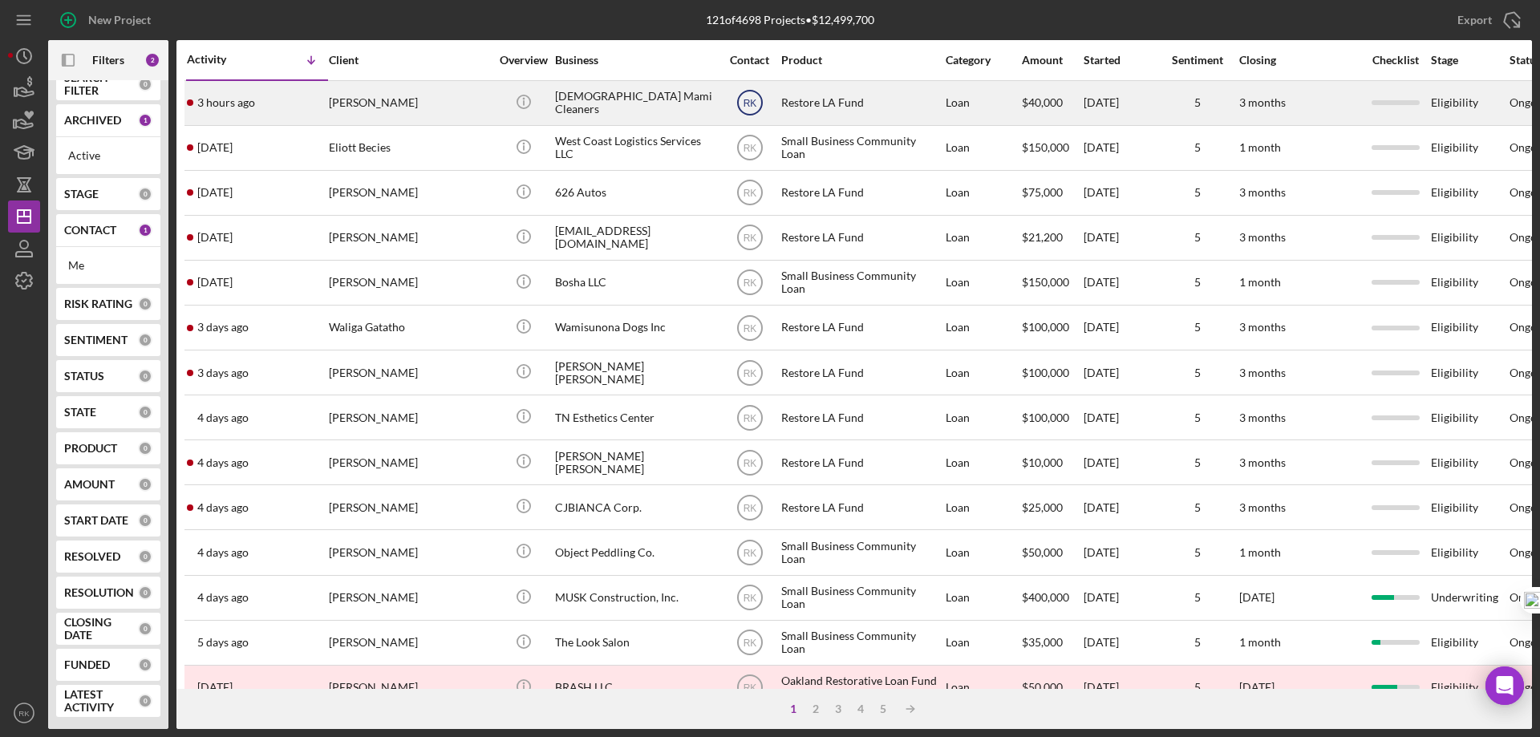
click at [757, 105] on icon "RK" at bounding box center [750, 103] width 40 height 40
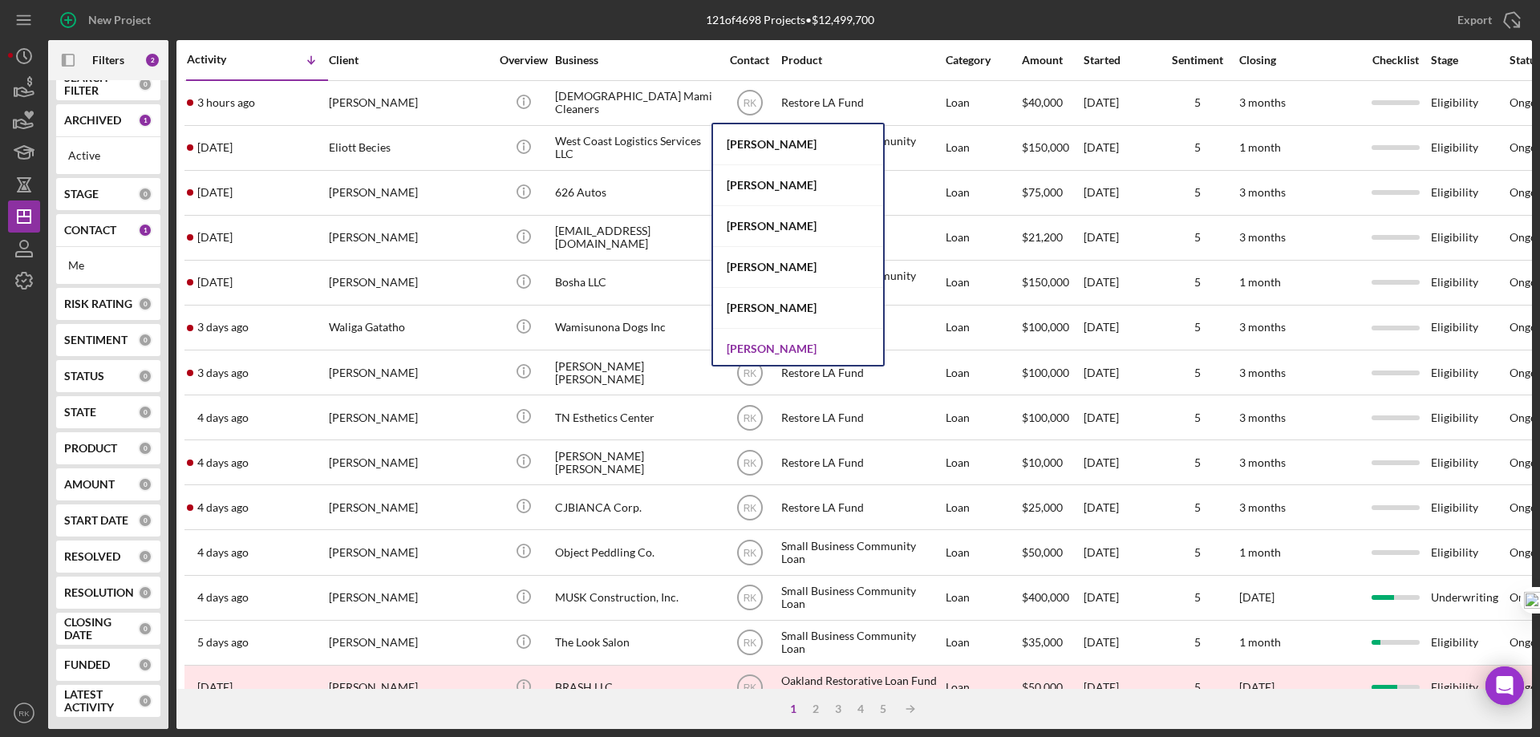
click at [775, 344] on div "[PERSON_NAME]" at bounding box center [798, 349] width 170 height 41
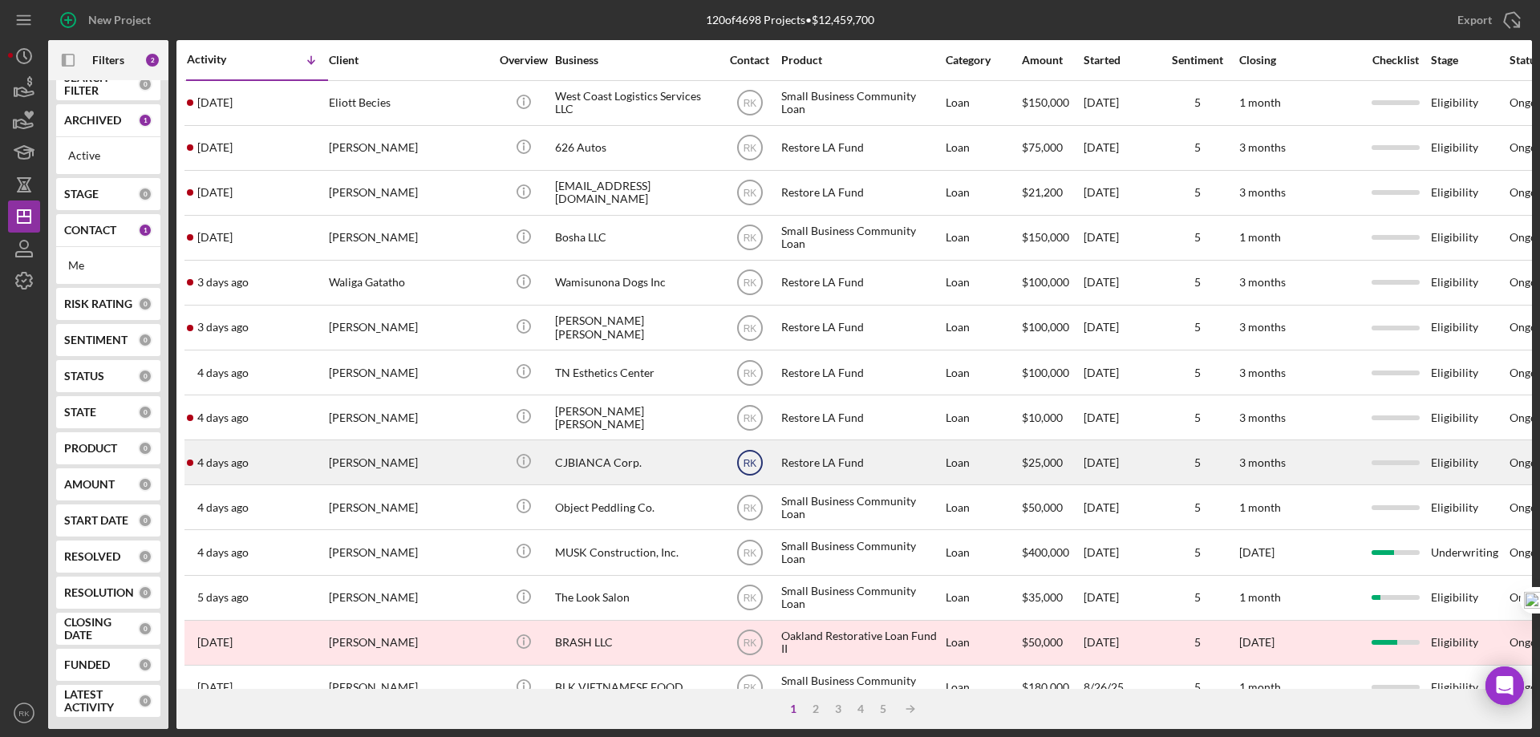
click at [755, 109] on text "RK" at bounding box center [750, 103] width 14 height 11
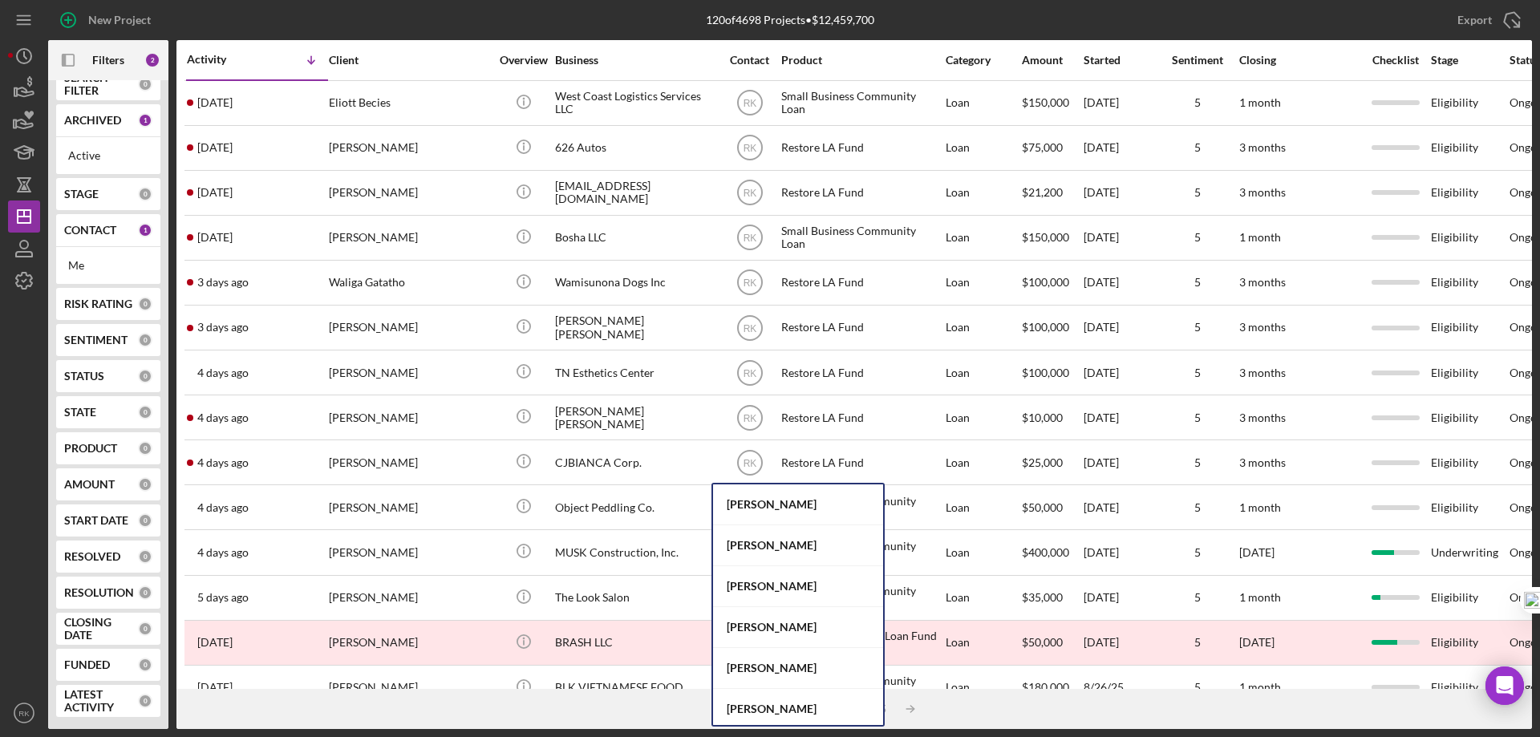
drag, startPoint x: 780, startPoint y: 711, endPoint x: 780, endPoint y: 702, distance: 8.8
click at [779, 707] on div "[PERSON_NAME]" at bounding box center [798, 709] width 170 height 41
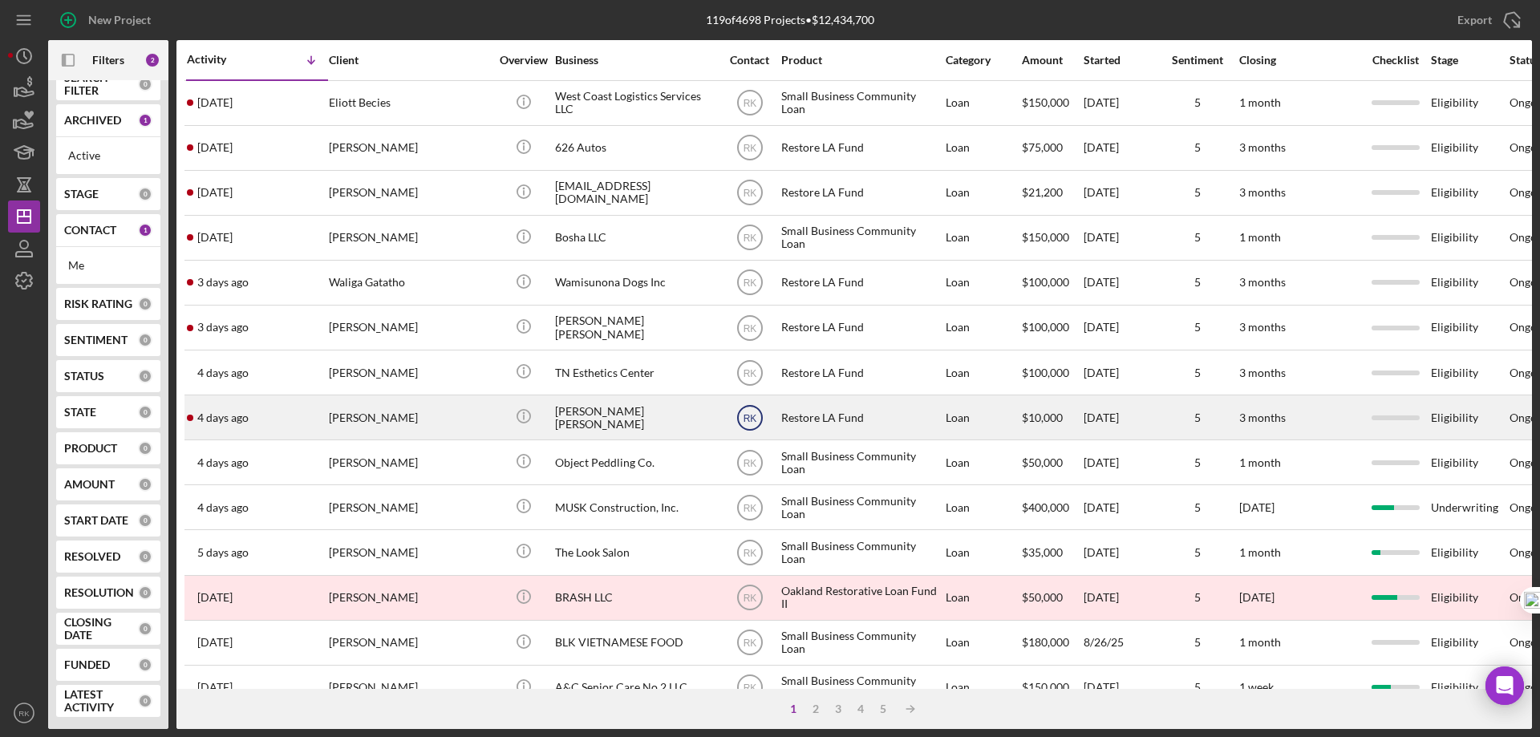
click at [750, 109] on text "RK" at bounding box center [750, 103] width 14 height 11
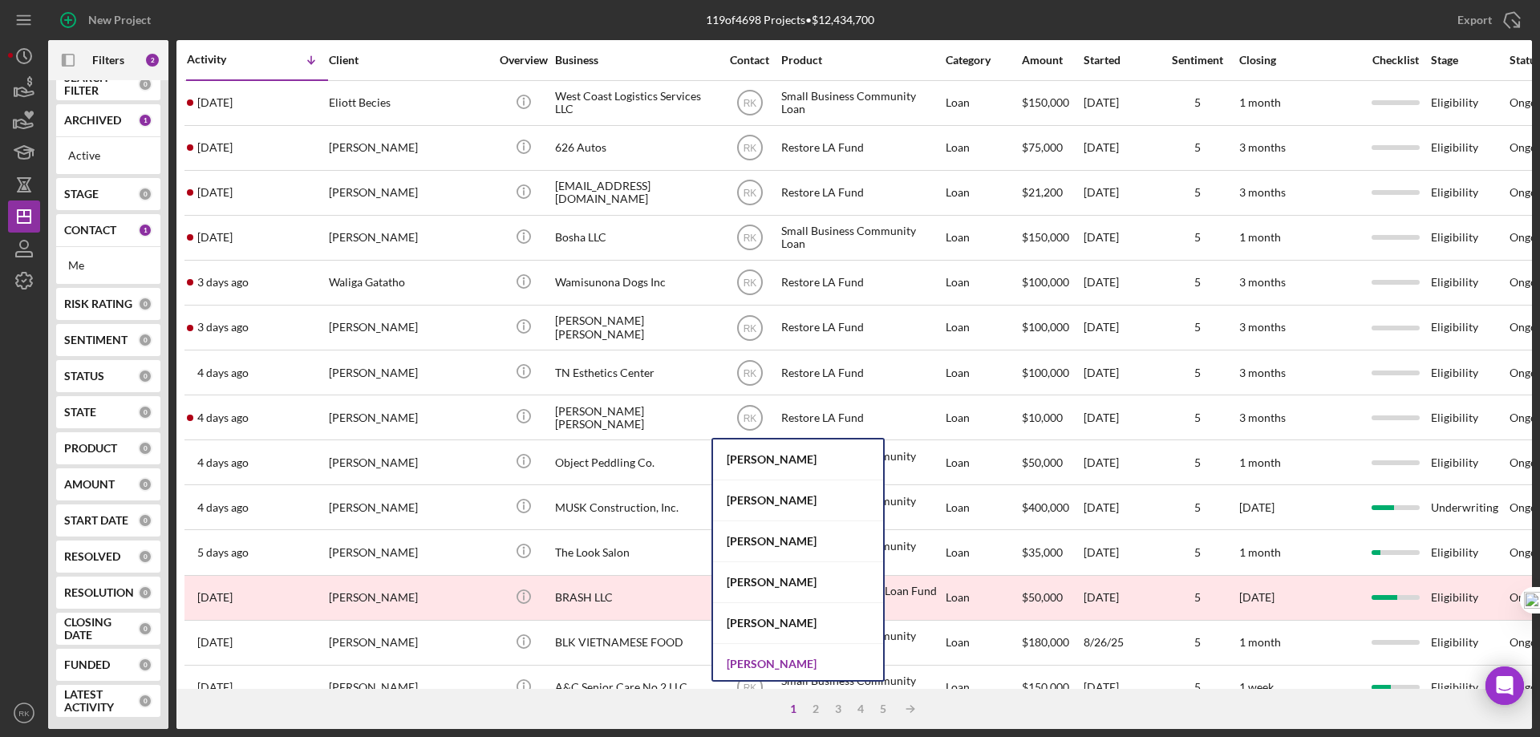
click at [774, 662] on div "[PERSON_NAME]" at bounding box center [798, 664] width 170 height 41
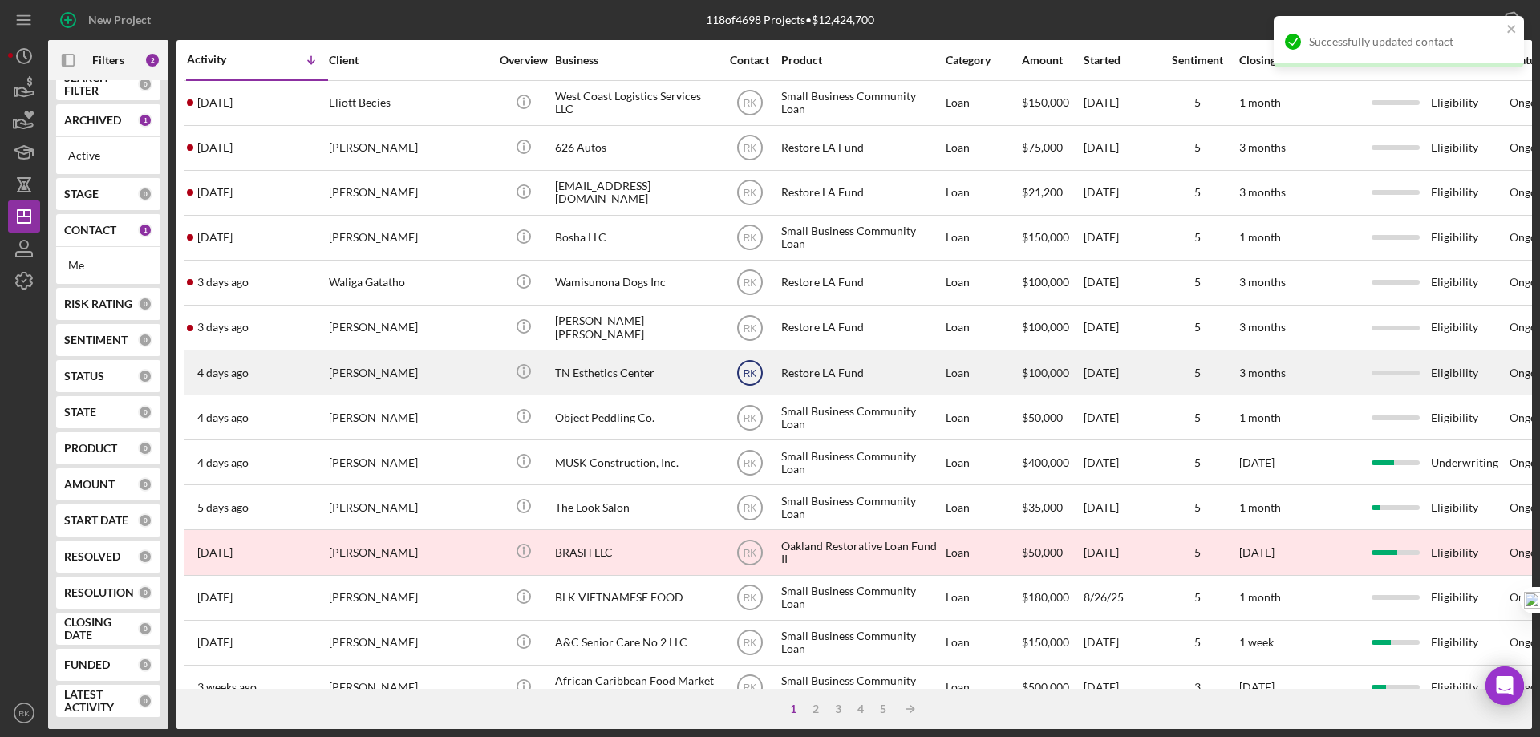
click at [747, 109] on text "RK" at bounding box center [750, 103] width 14 height 11
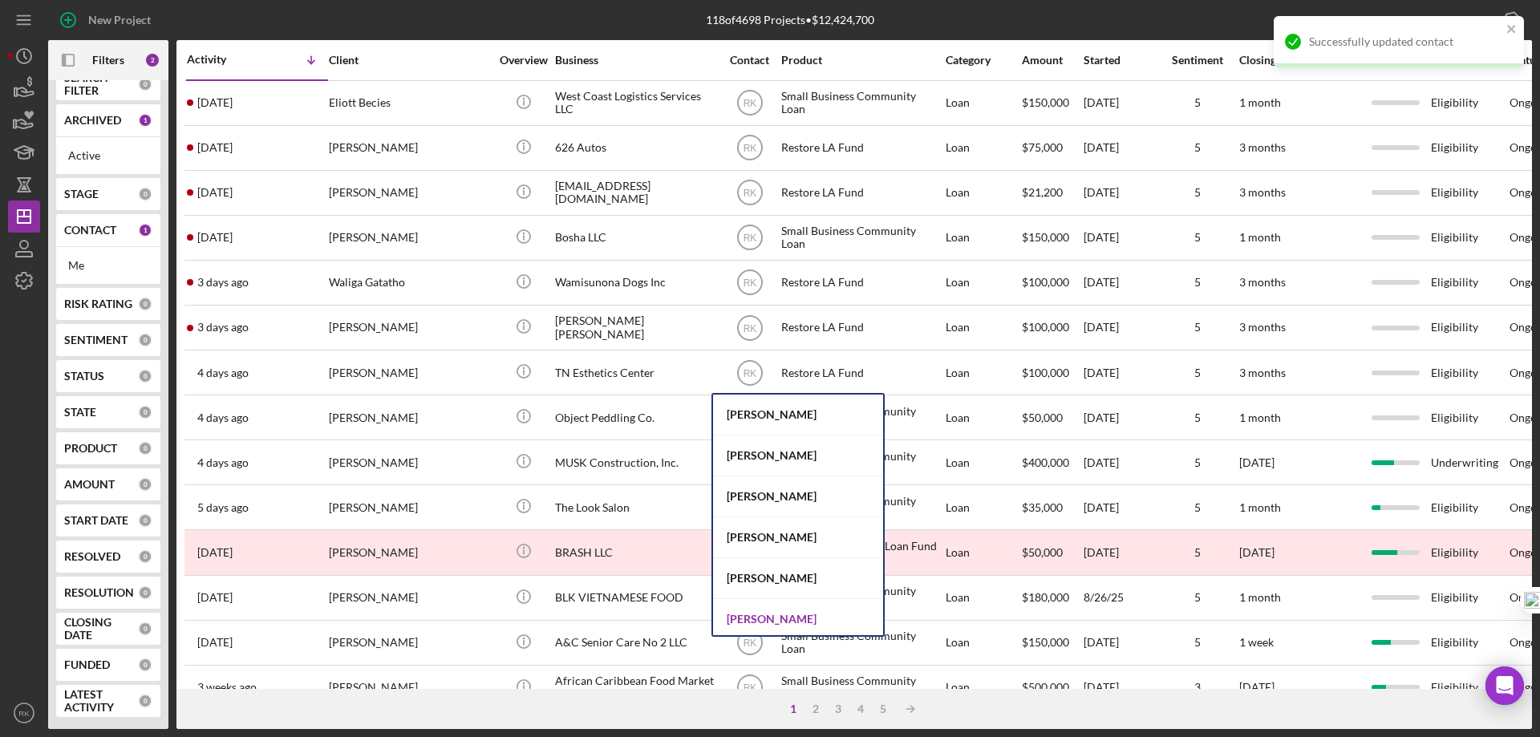
click at [776, 613] on div "[PERSON_NAME]" at bounding box center [798, 619] width 170 height 41
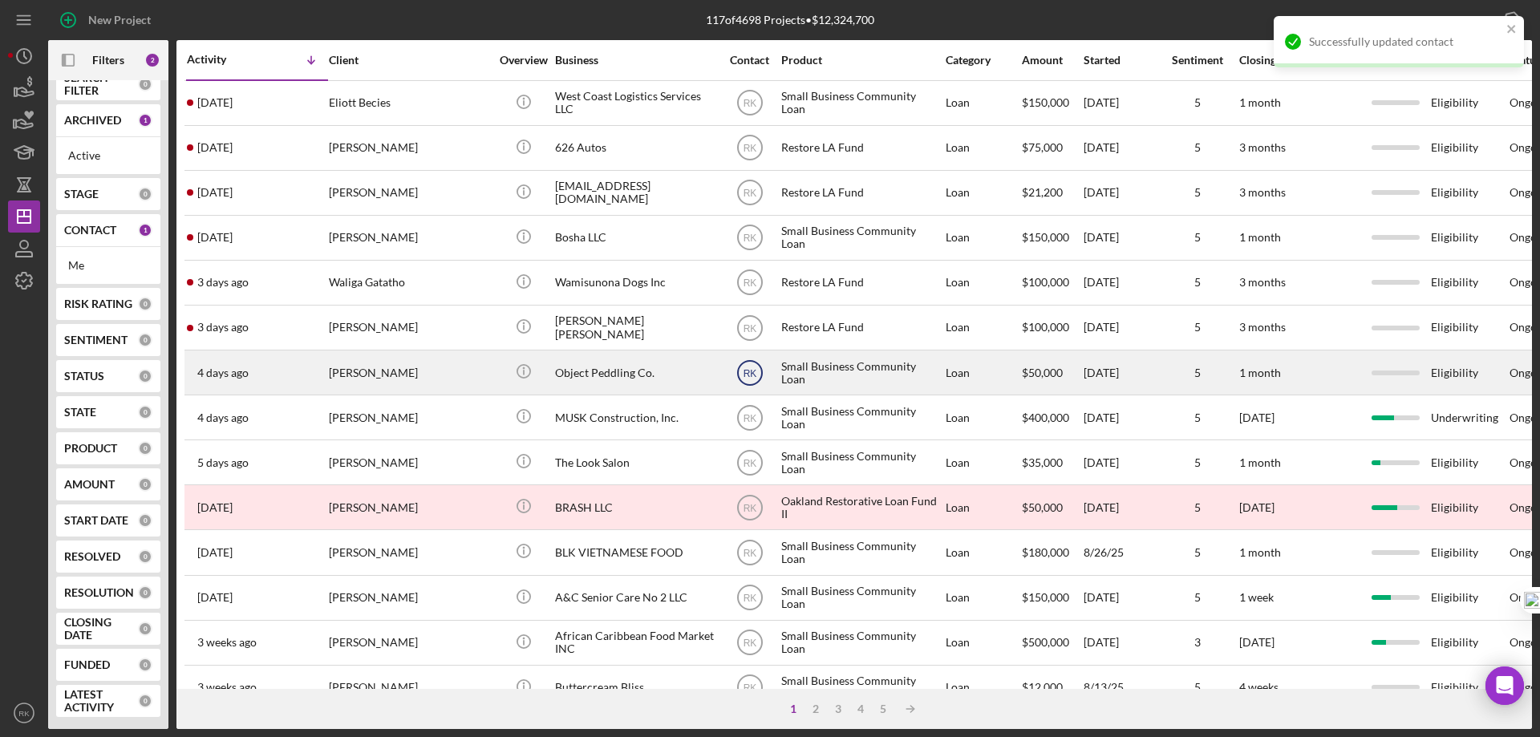
click at [751, 109] on text "RK" at bounding box center [750, 103] width 14 height 11
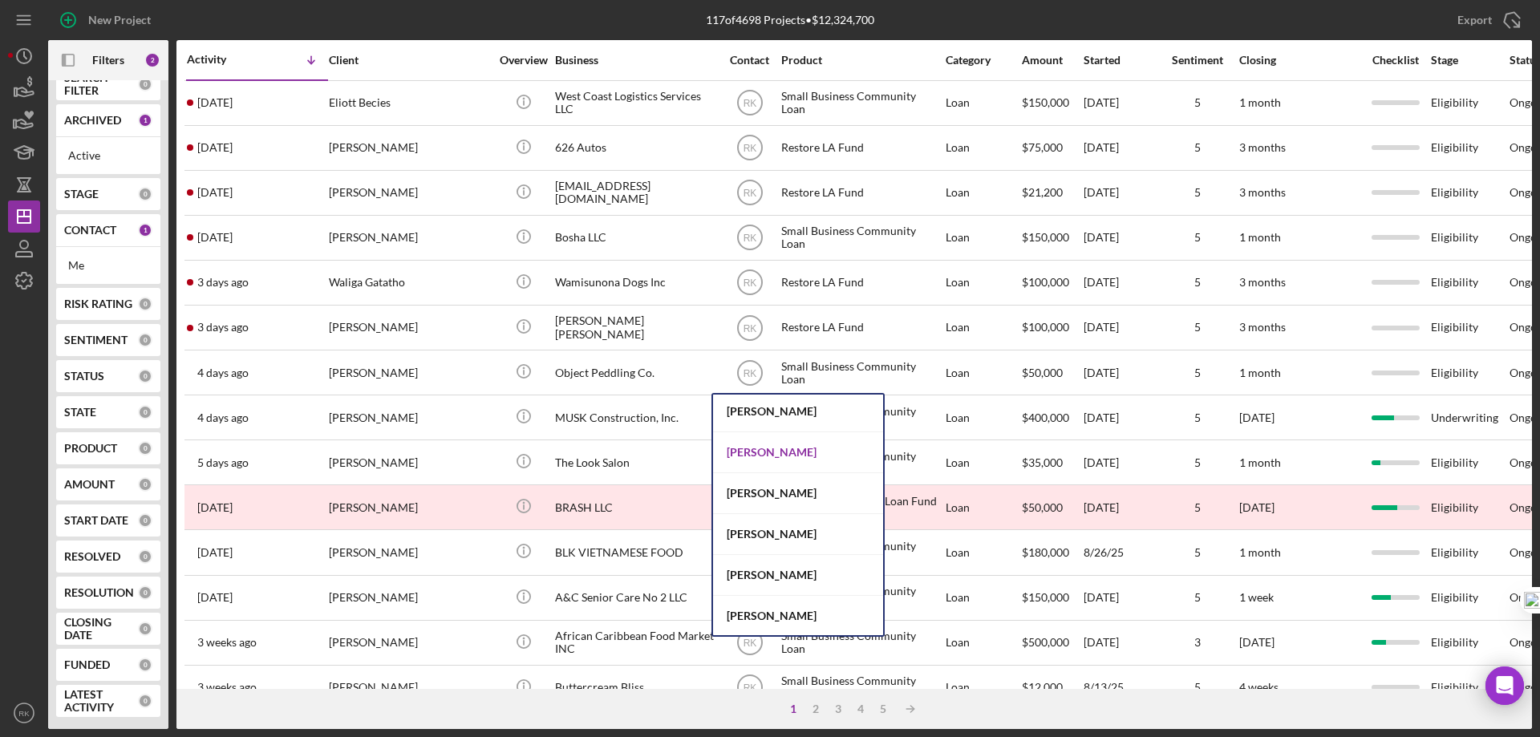
scroll to position [294, 0]
click at [753, 444] on div "[PERSON_NAME]" at bounding box center [798, 448] width 170 height 41
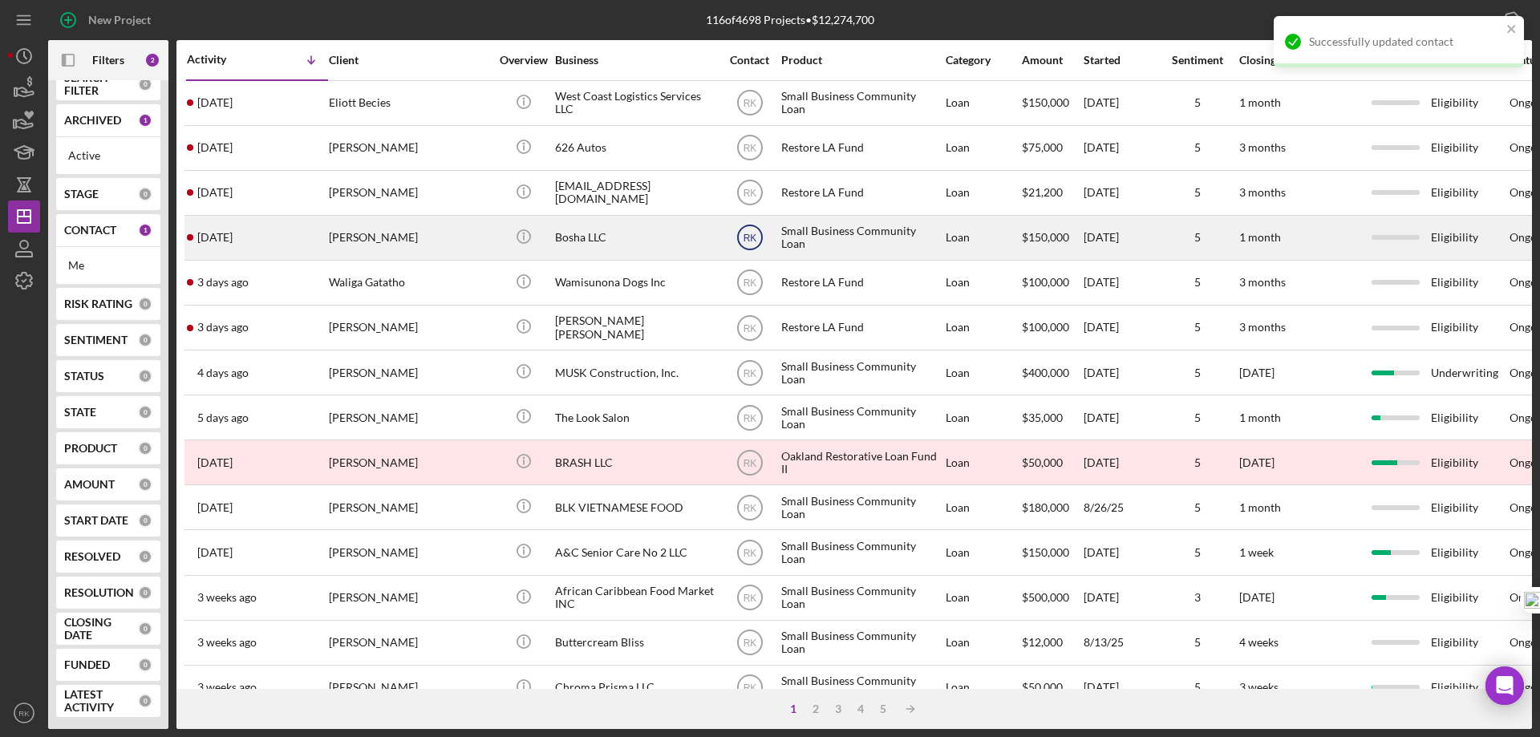
click at [747, 109] on text "RK" at bounding box center [750, 103] width 14 height 11
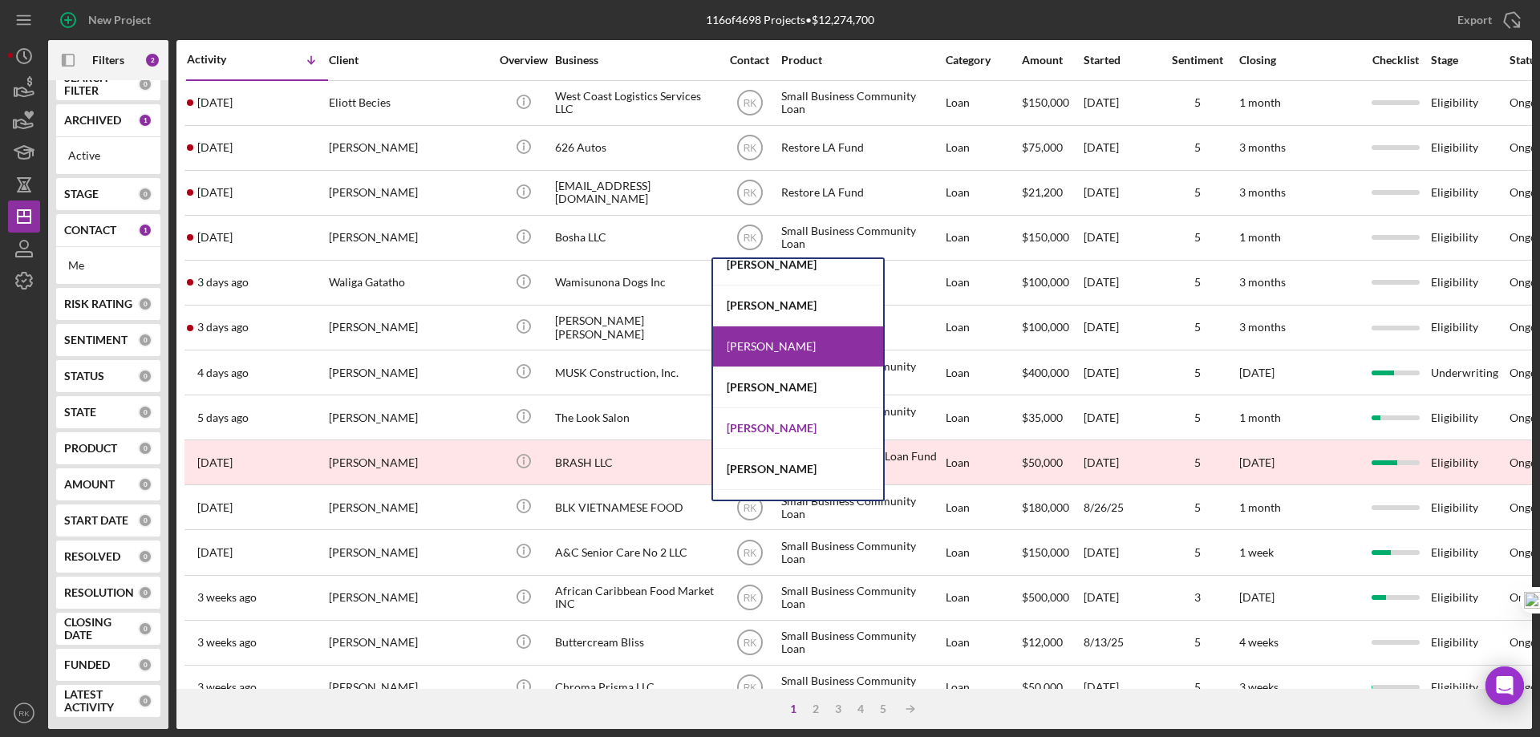
scroll to position [177, 0]
click at [785, 426] on div "[PERSON_NAME]" at bounding box center [798, 429] width 170 height 41
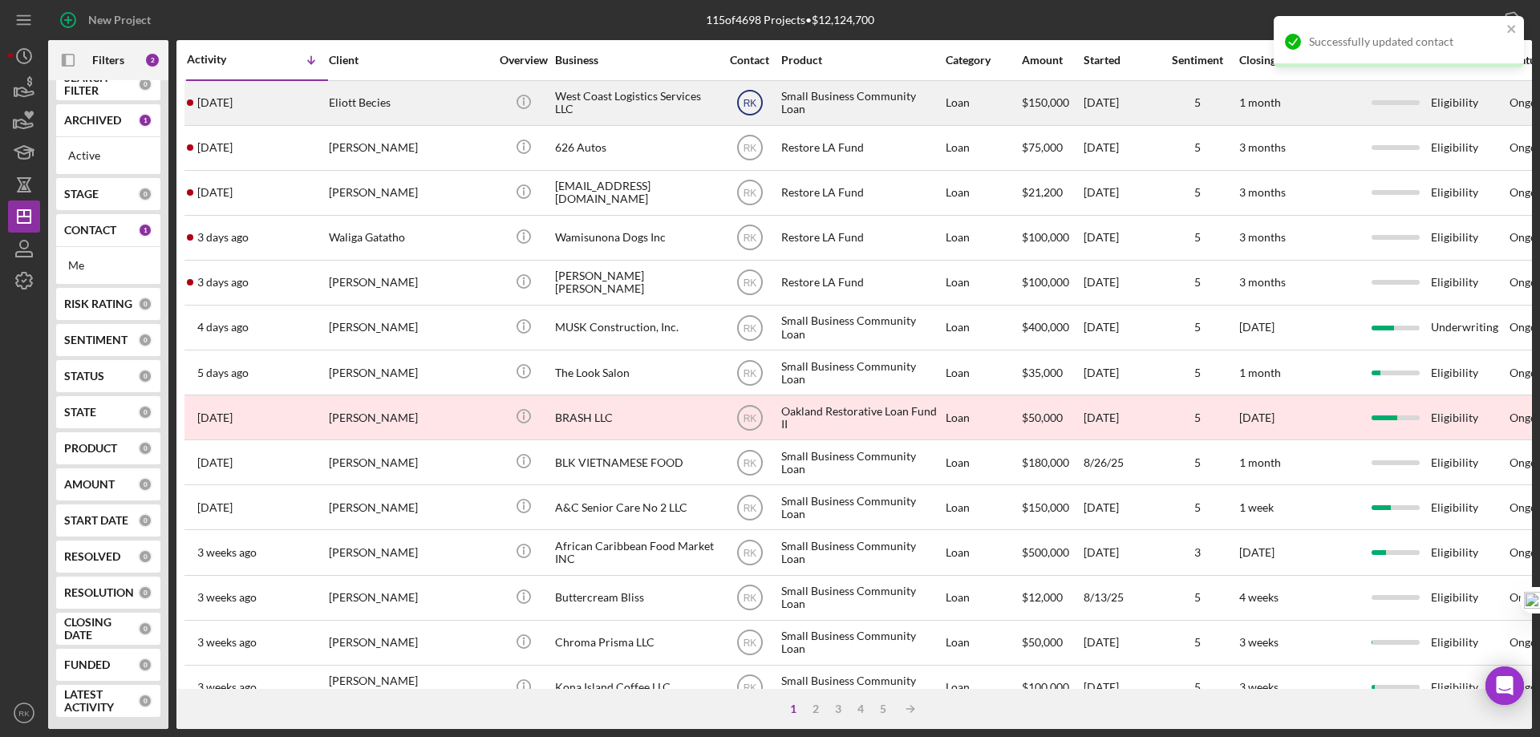
click at [746, 101] on text "RK" at bounding box center [750, 103] width 14 height 11
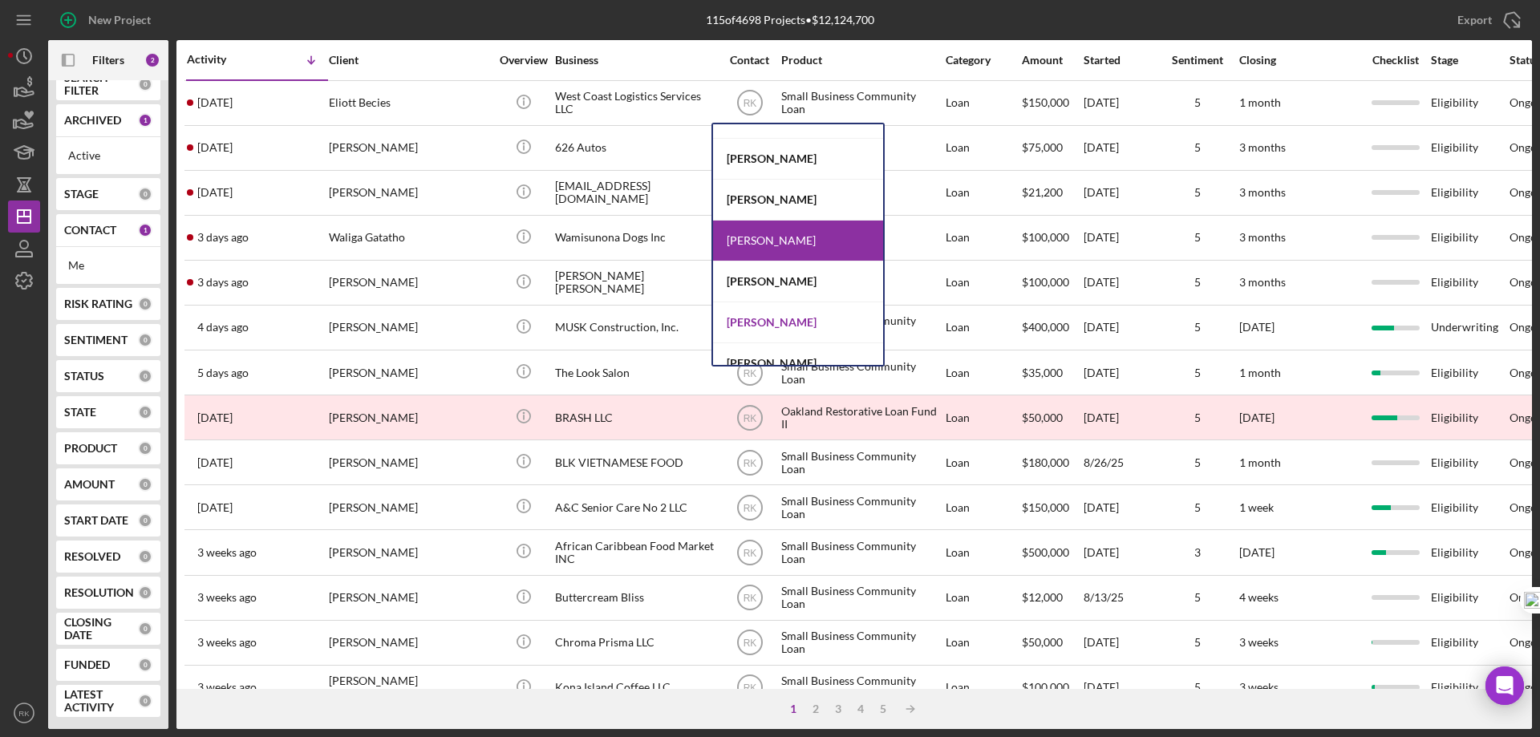
scroll to position [150, 0]
click at [777, 326] on div "[PERSON_NAME]" at bounding box center [798, 322] width 170 height 41
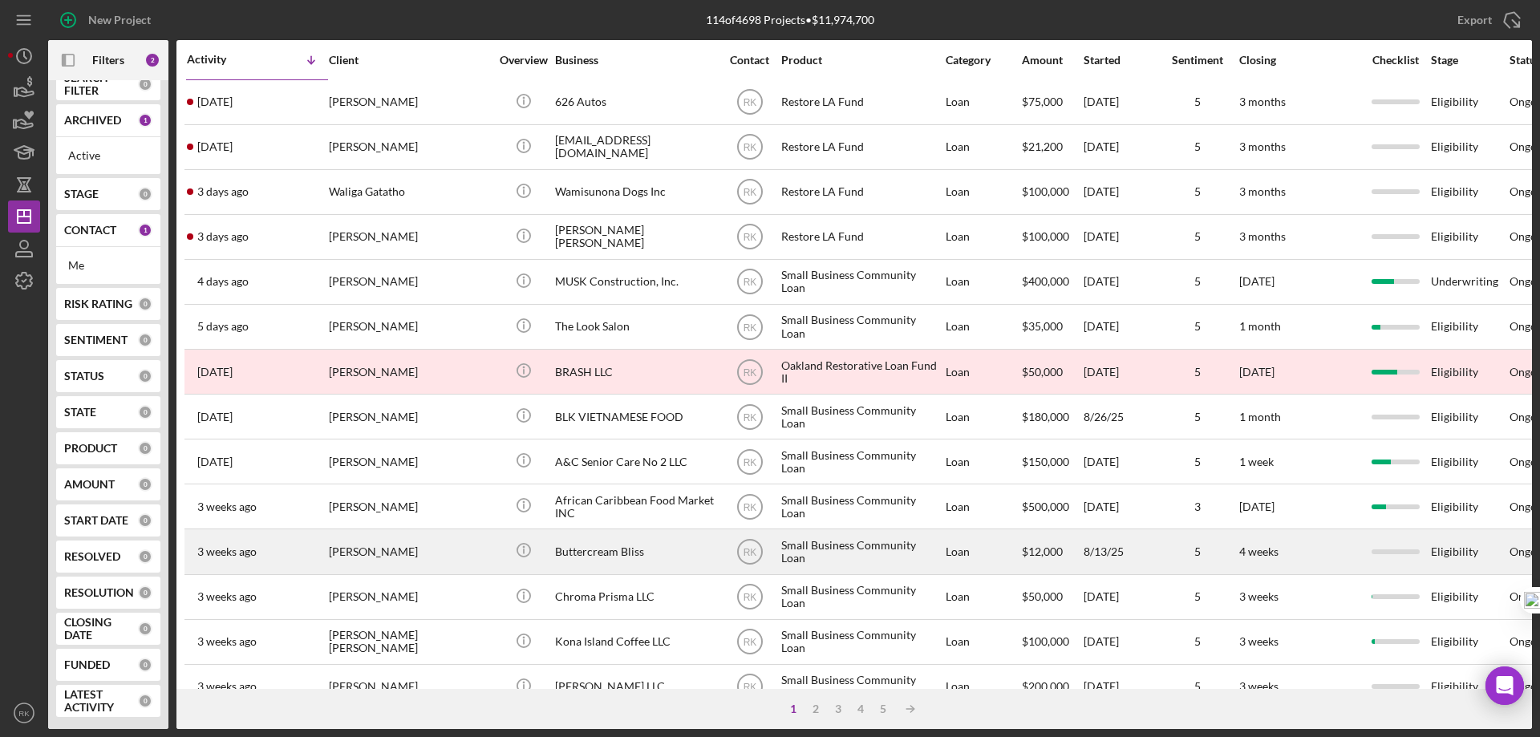
scroll to position [0, 0]
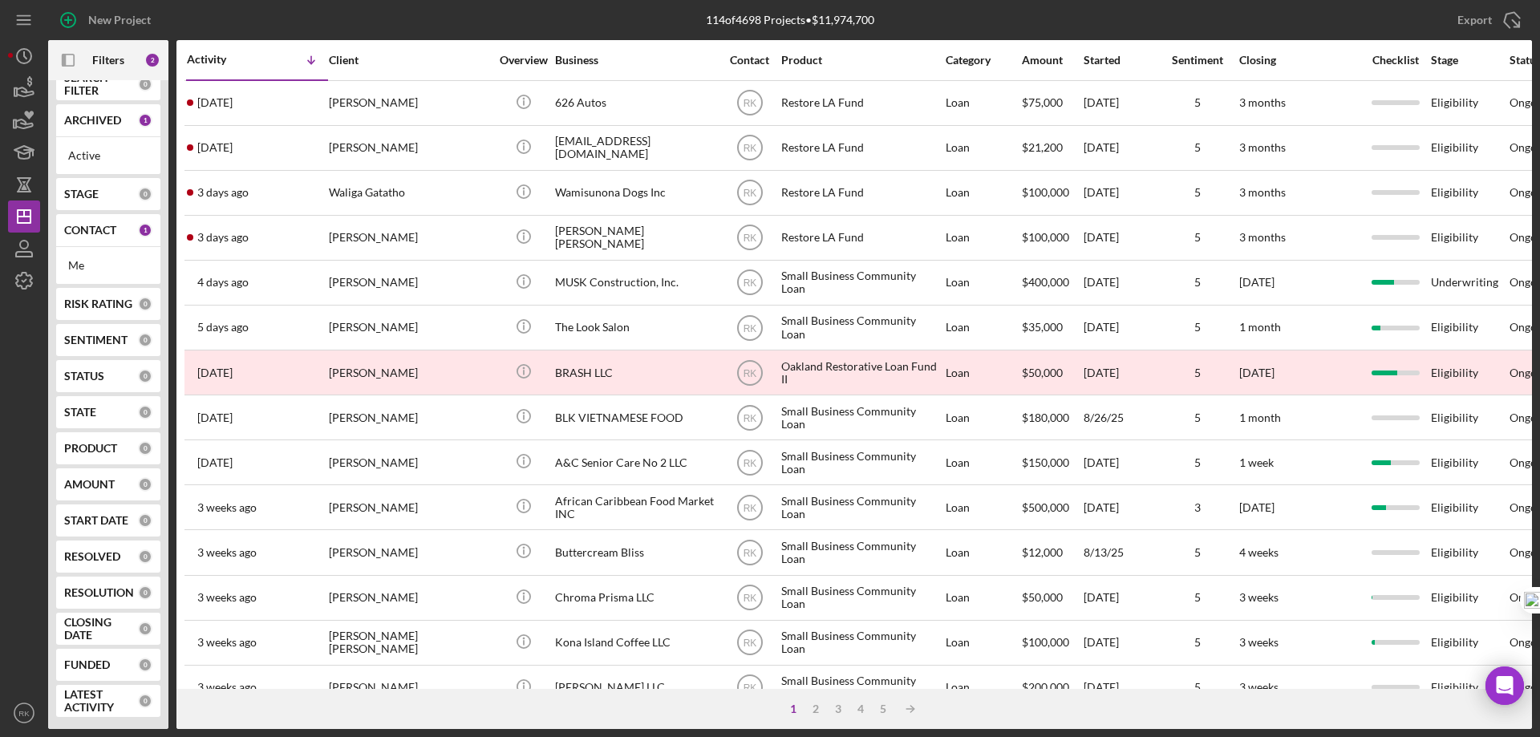
click at [87, 230] on b "CONTACT" at bounding box center [90, 230] width 52 height 13
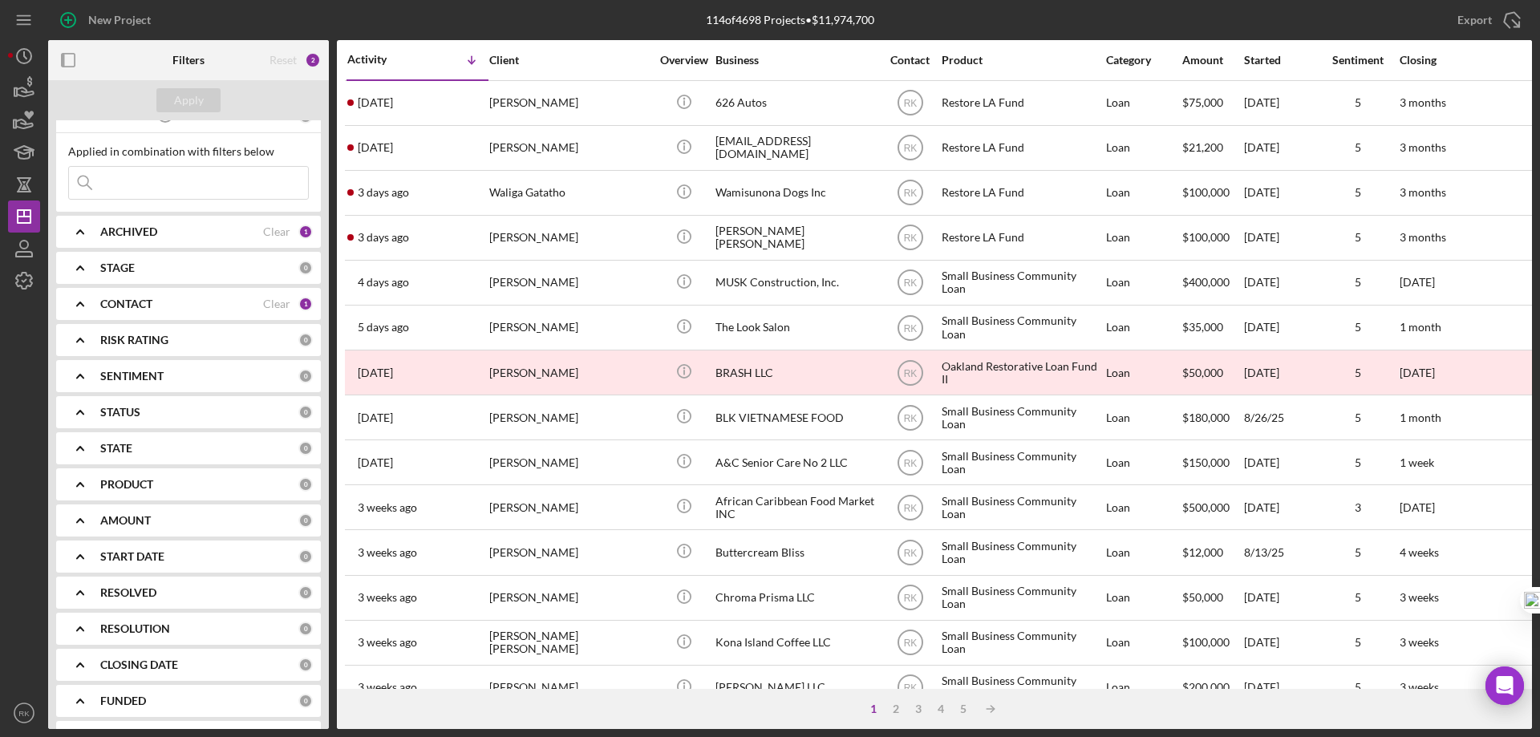
click at [140, 303] on b "CONTACT" at bounding box center [126, 304] width 52 height 13
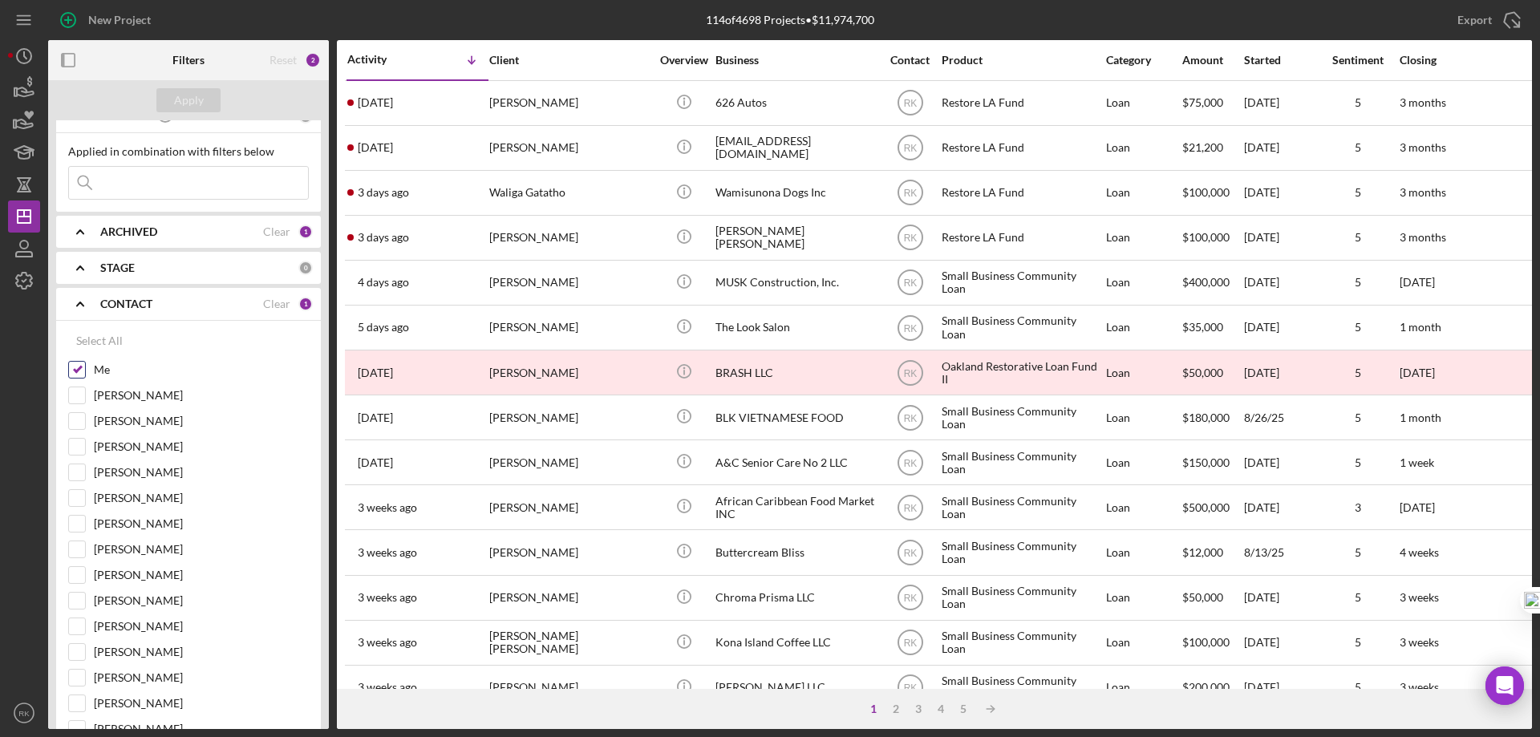
click at [81, 369] on input "Me" at bounding box center [77, 370] width 16 height 16
checkbox input "false"
click at [75, 580] on input "[PERSON_NAME]" at bounding box center [77, 575] width 16 height 16
click at [170, 105] on button "Apply" at bounding box center [188, 100] width 64 height 24
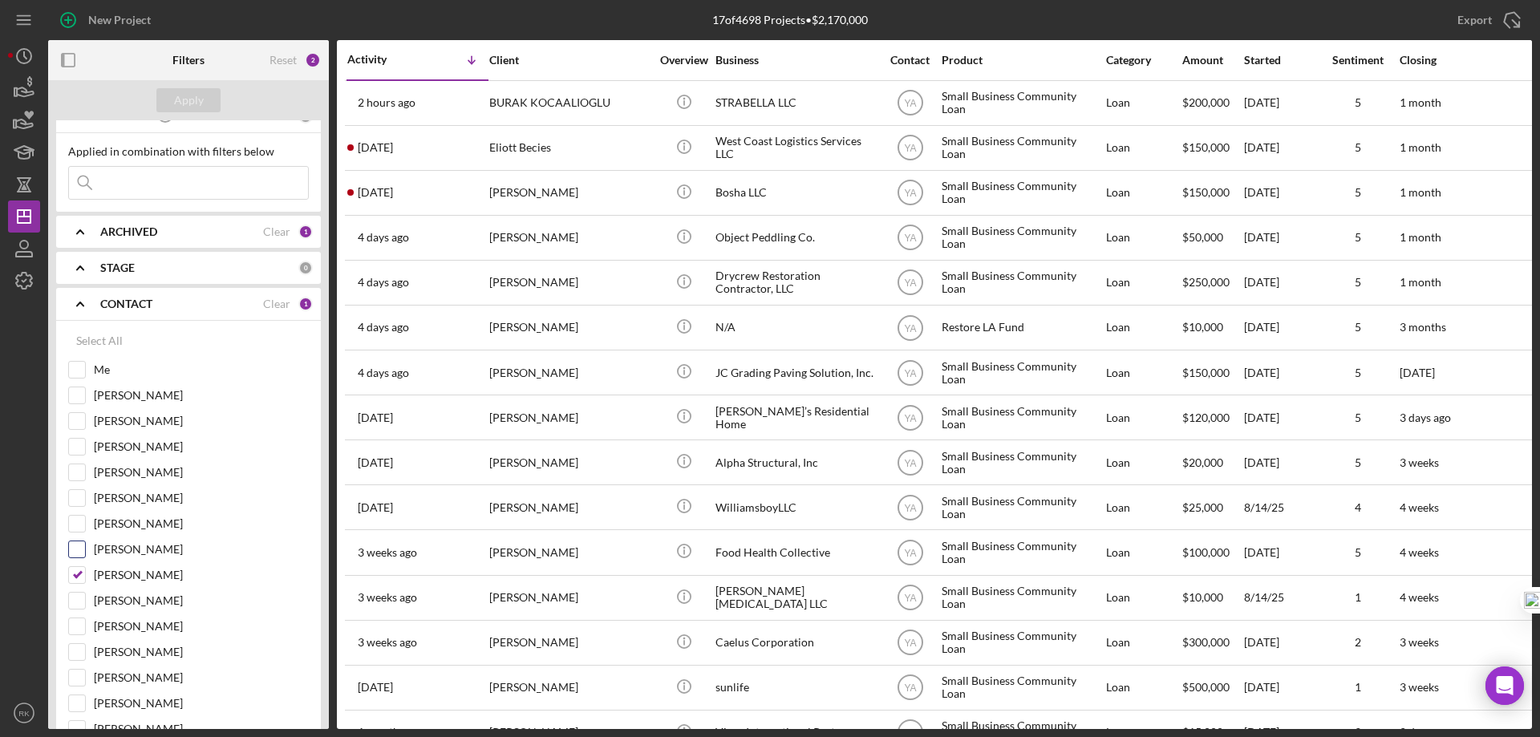
drag, startPoint x: 81, startPoint y: 573, endPoint x: 80, endPoint y: 565, distance: 8.9
click at [81, 573] on input "[PERSON_NAME]" at bounding box center [77, 575] width 16 height 16
checkbox input "false"
click at [79, 365] on input "Me" at bounding box center [77, 370] width 16 height 16
checkbox input "true"
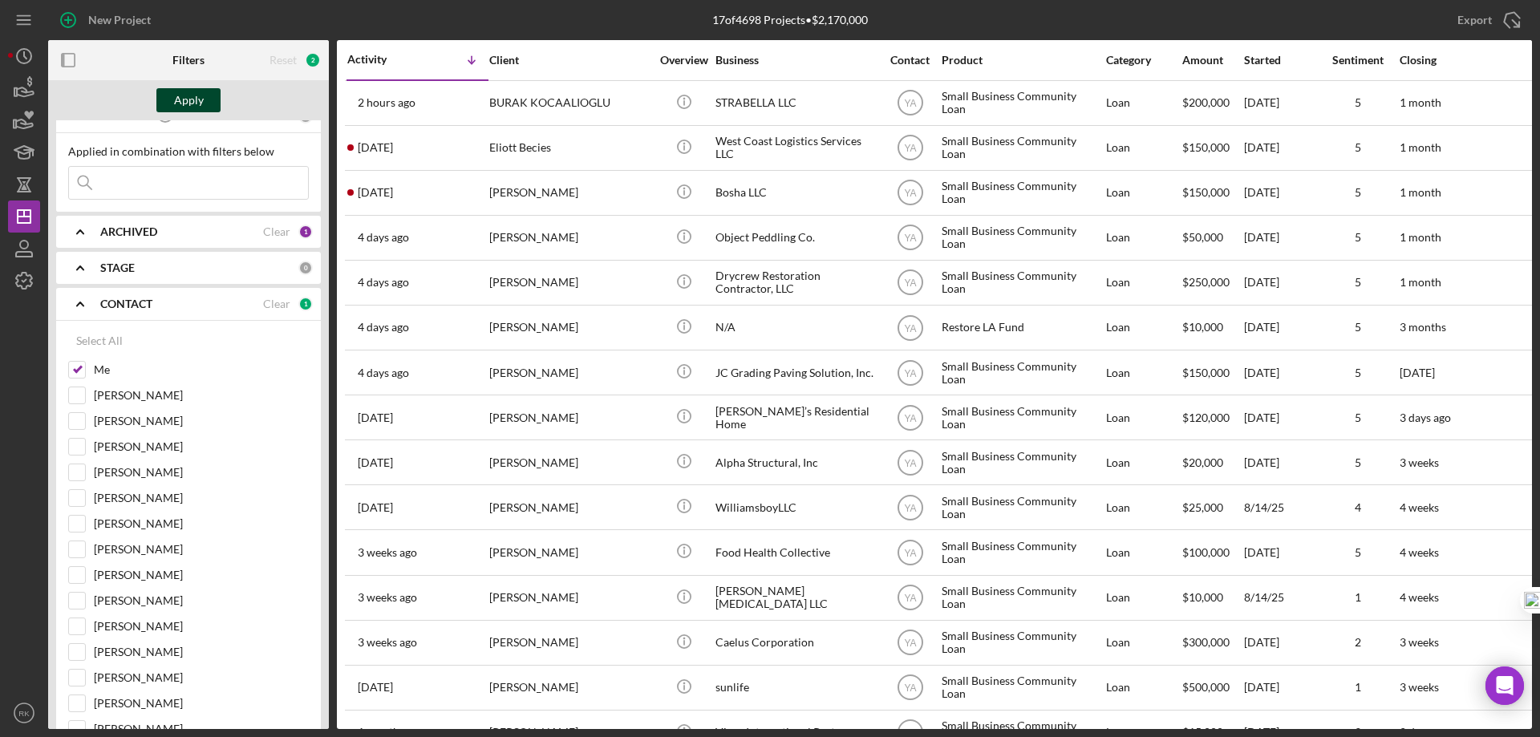
click at [172, 103] on button "Apply" at bounding box center [188, 100] width 64 height 24
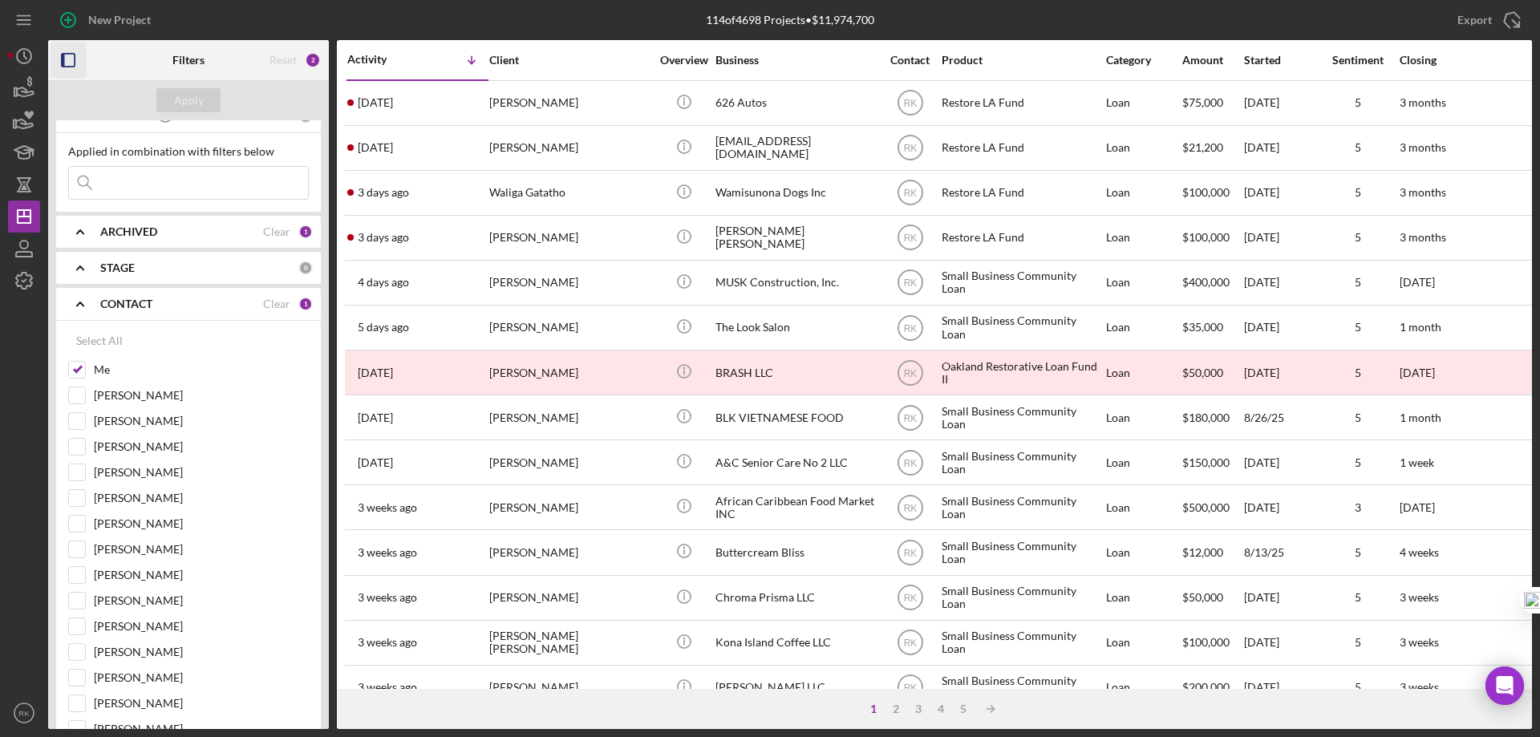
click at [64, 60] on rect "button" at bounding box center [63, 60] width 3 height 13
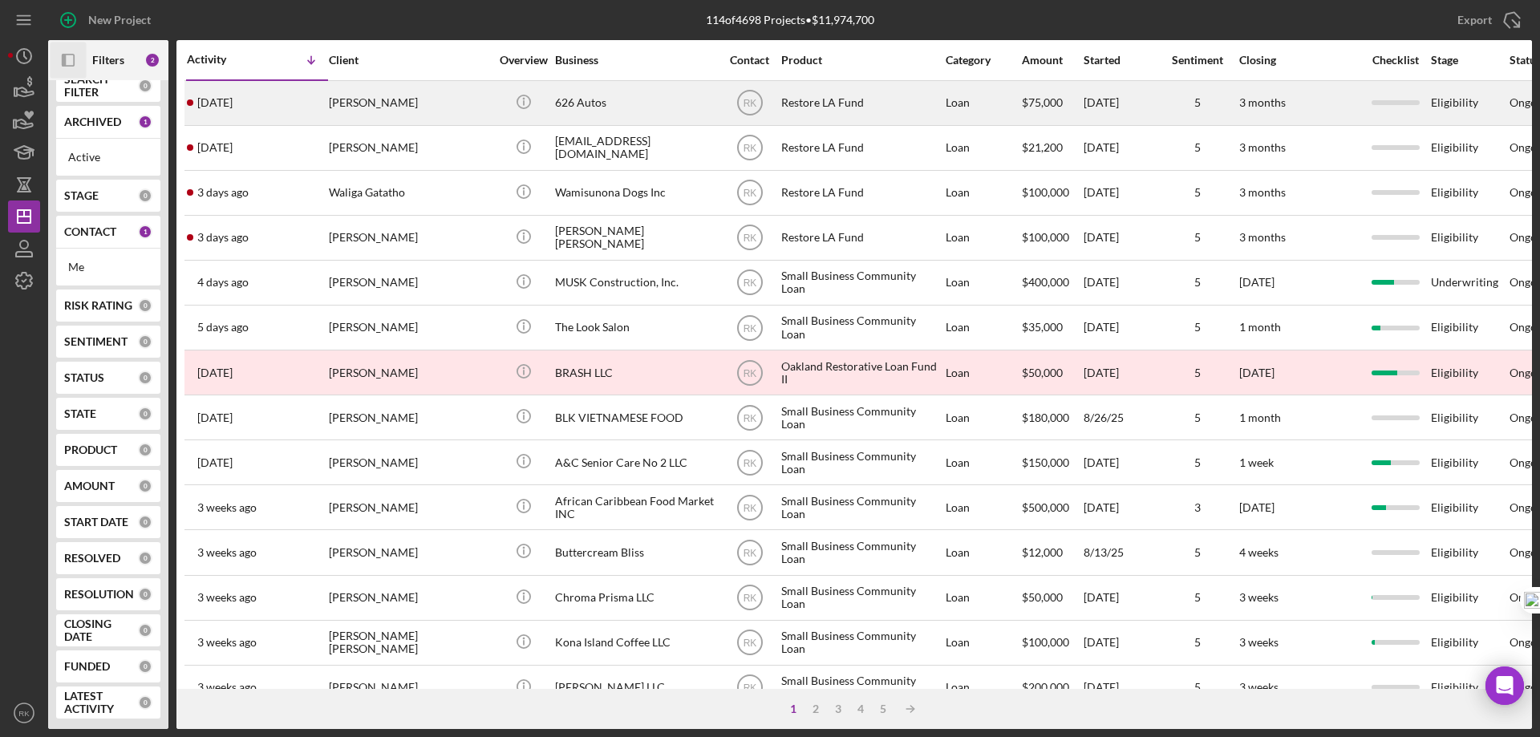
scroll to position [17, 0]
click at [751, 107] on text "RK" at bounding box center [750, 103] width 14 height 11
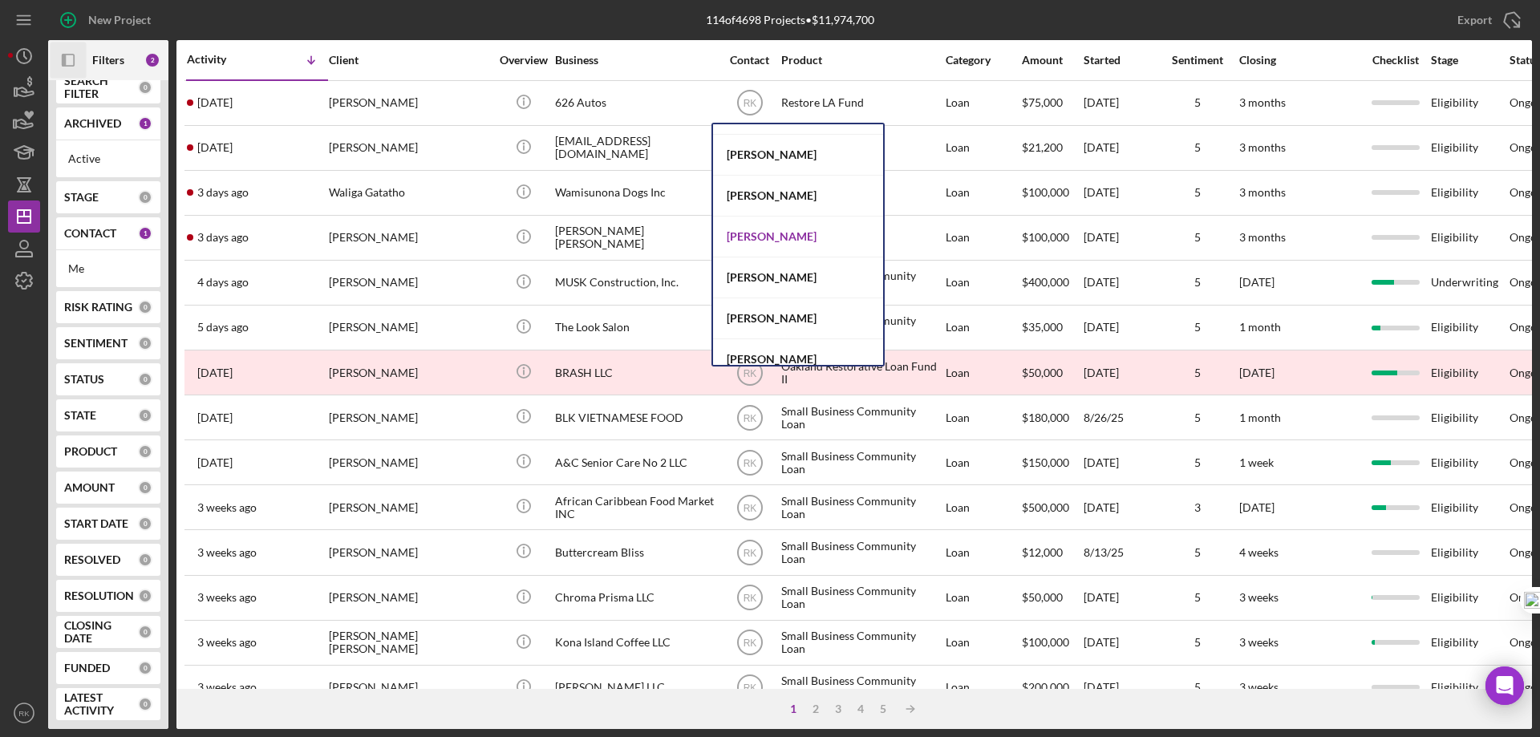
scroll to position [604, 0]
click at [762, 239] on div "[PERSON_NAME]" at bounding box center [798, 236] width 170 height 41
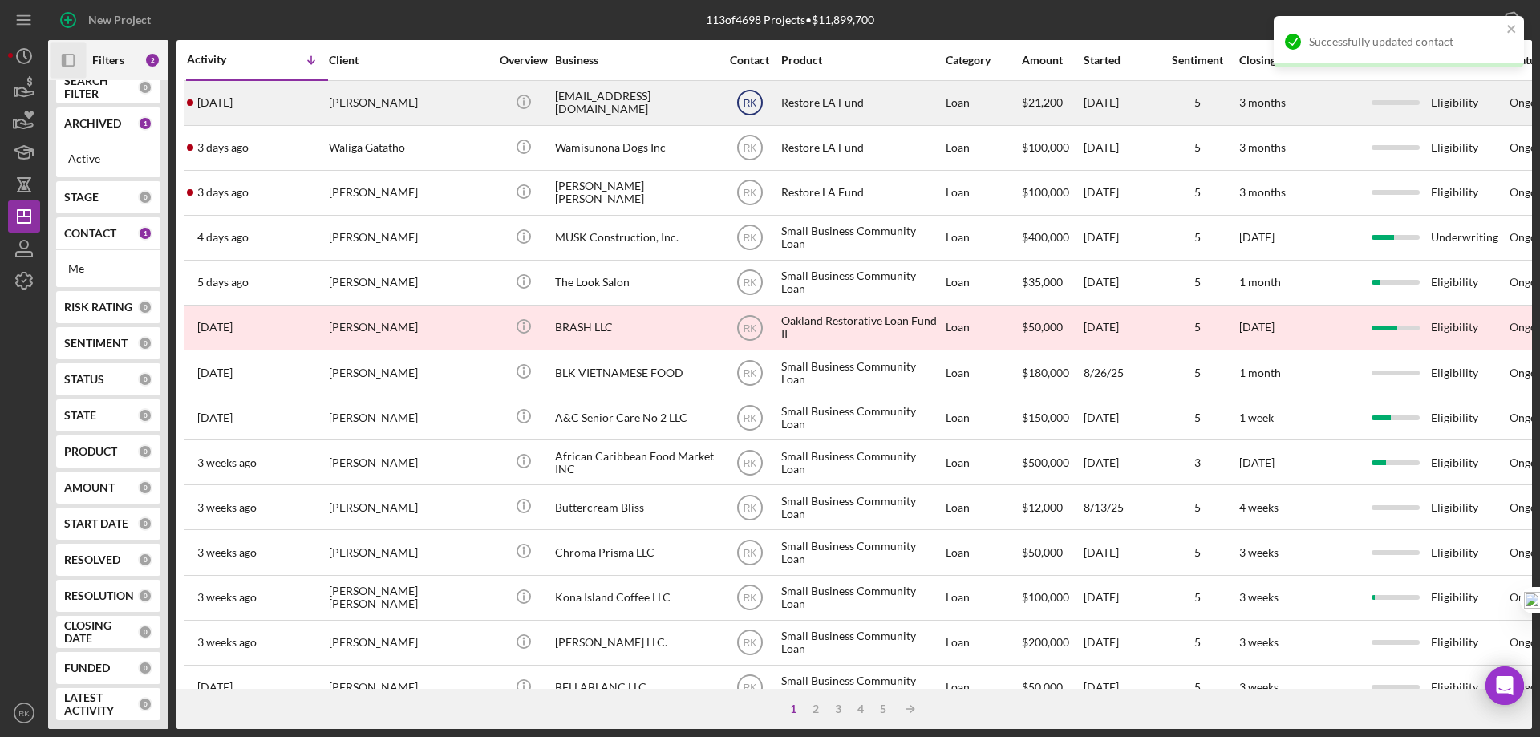
click at [746, 107] on text "RK" at bounding box center [750, 103] width 14 height 11
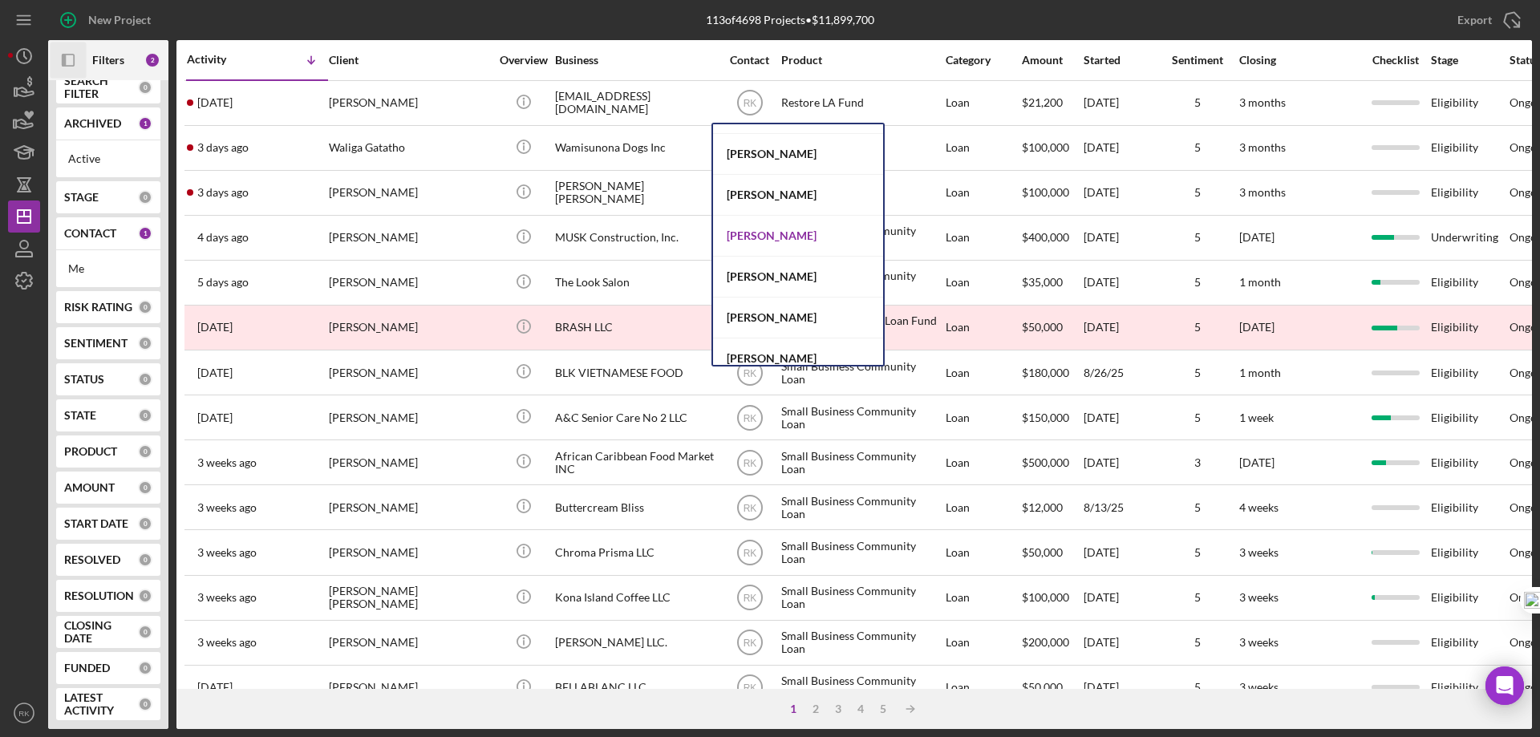
click at [760, 229] on div "[PERSON_NAME]" at bounding box center [798, 236] width 170 height 41
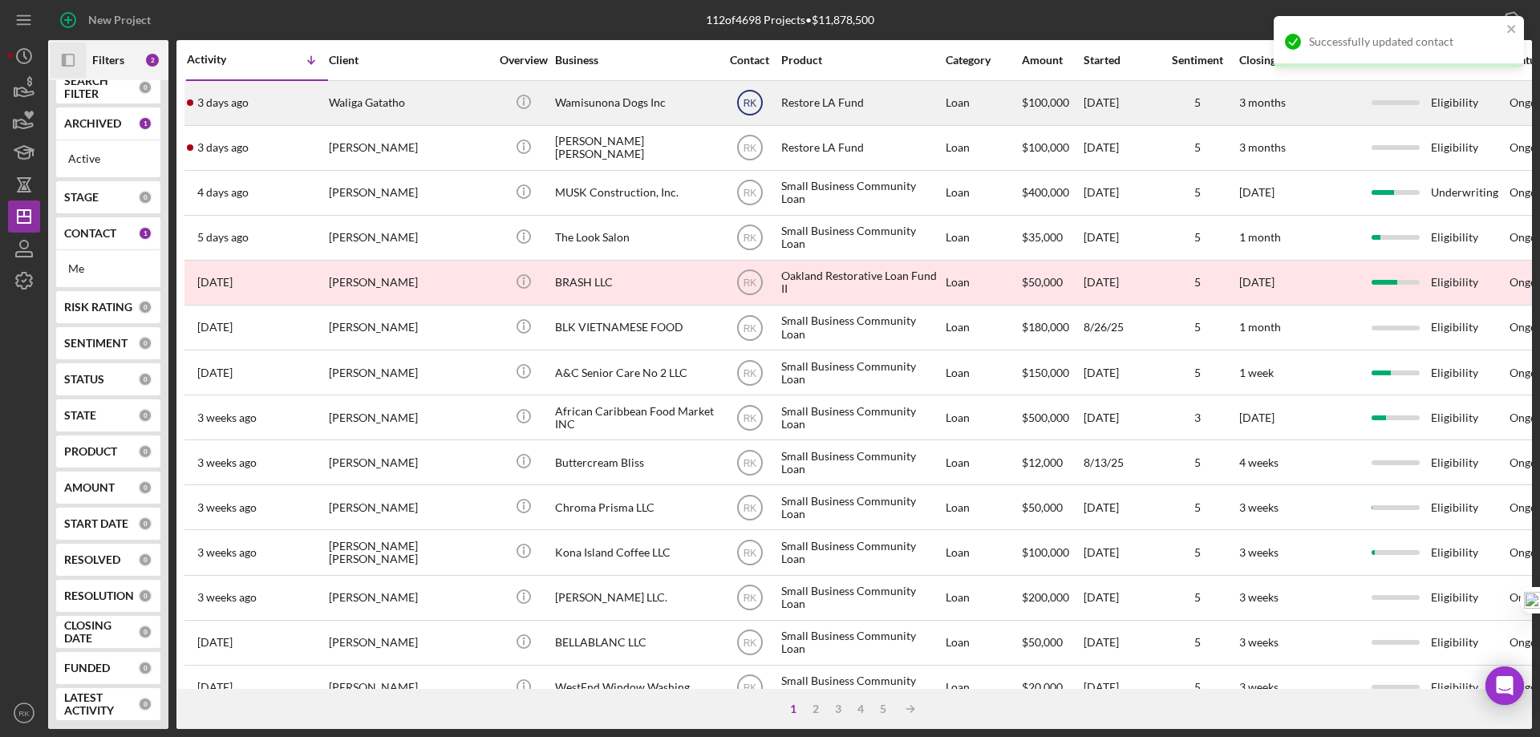
click at [746, 105] on text "RK" at bounding box center [750, 103] width 14 height 11
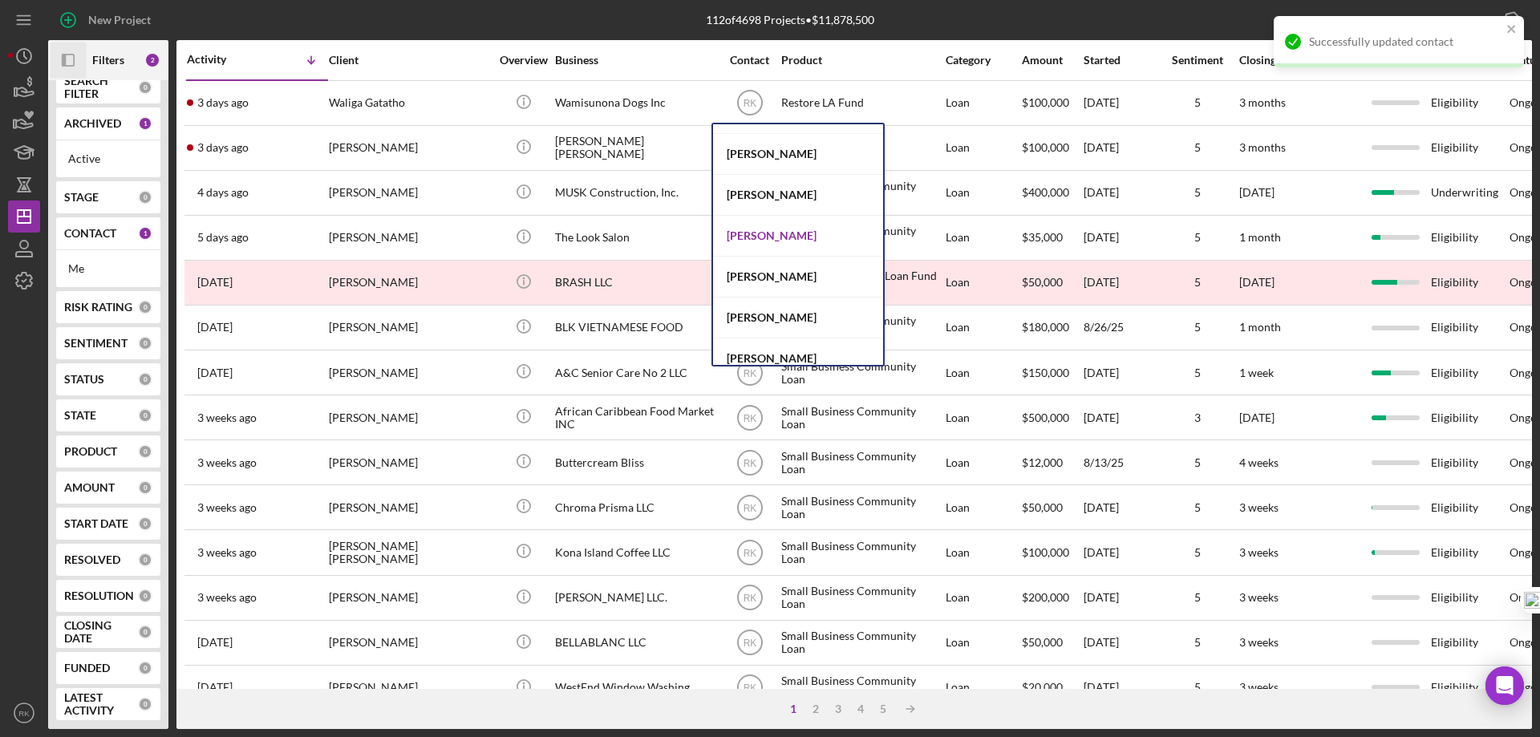
click at [760, 239] on div "[PERSON_NAME]" at bounding box center [798, 236] width 170 height 41
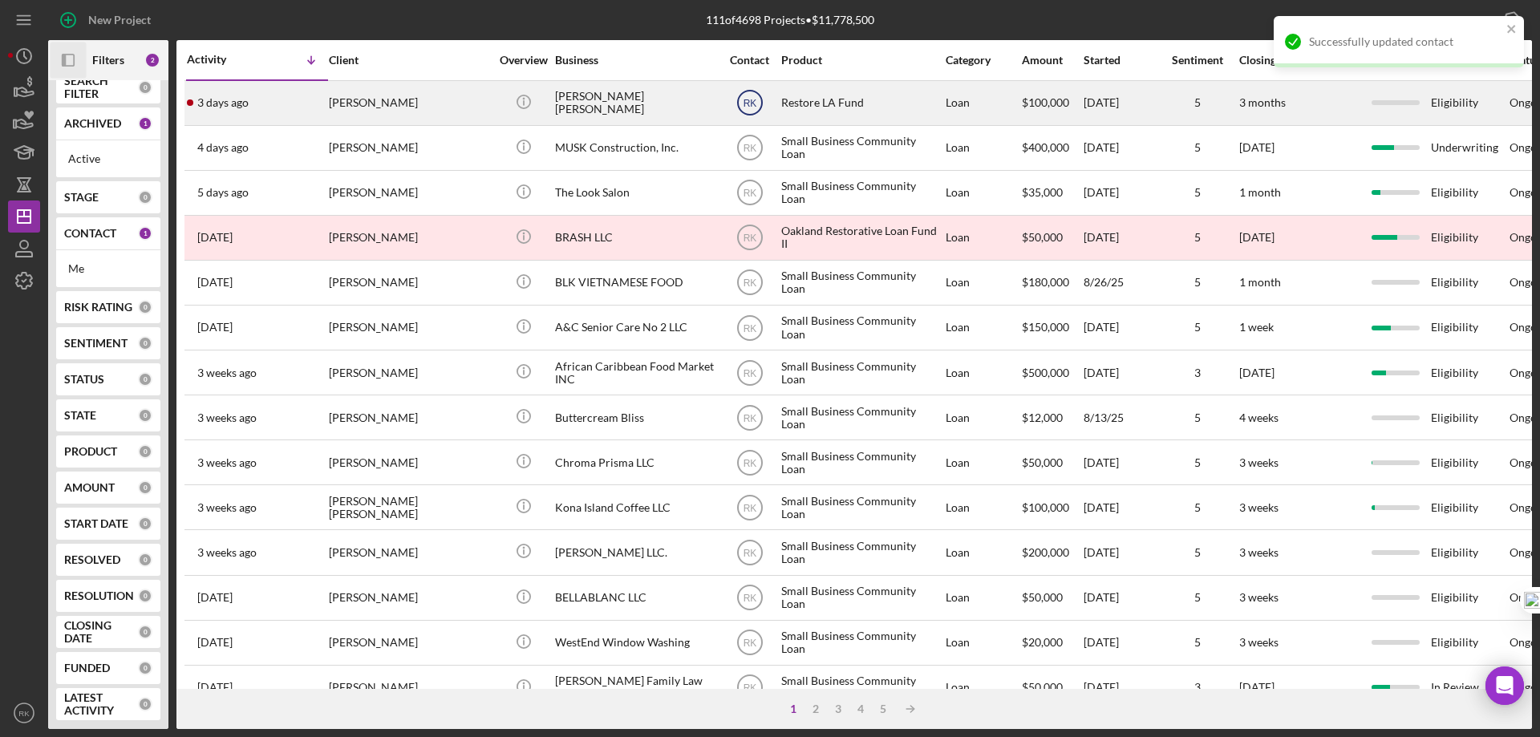
click at [748, 100] on text "RK" at bounding box center [750, 103] width 14 height 11
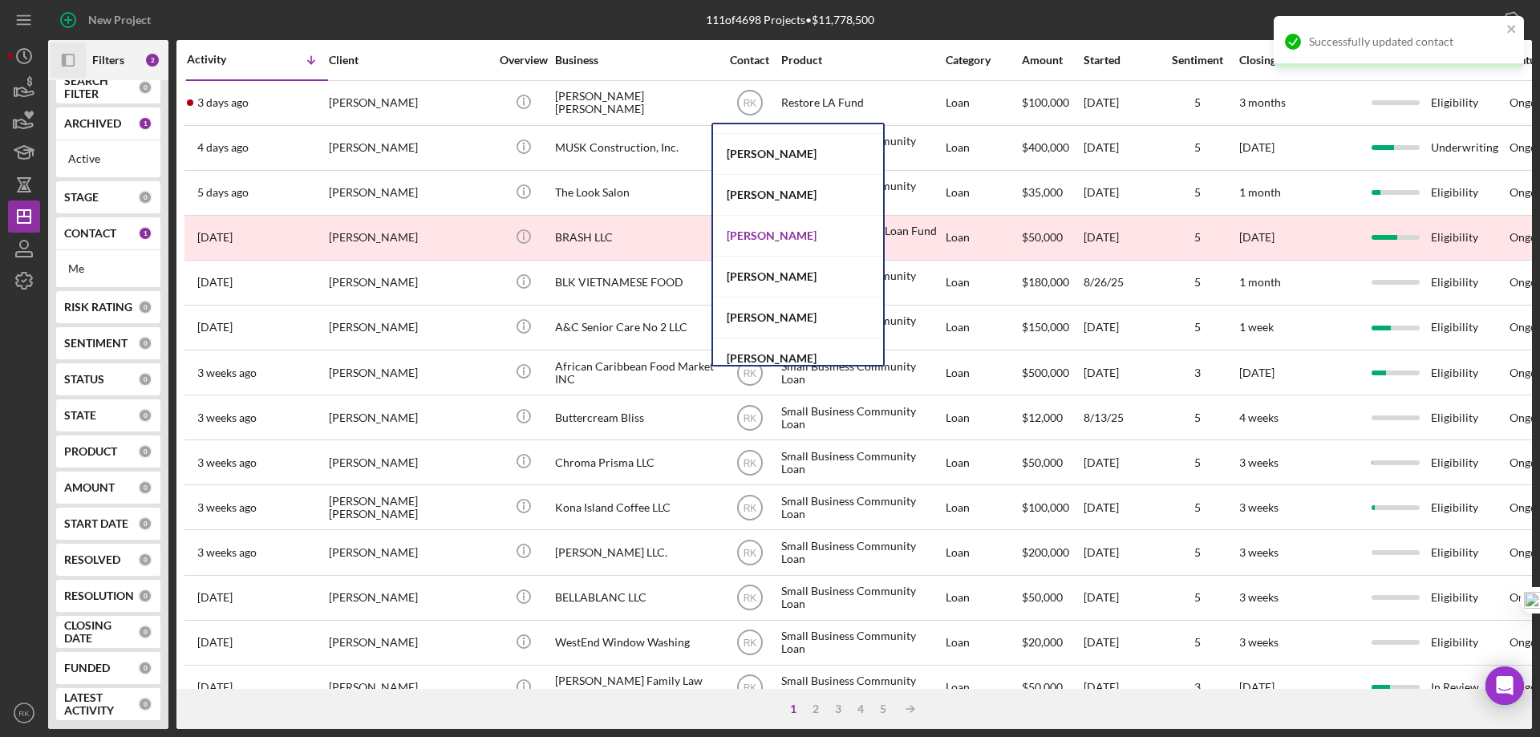
click at [750, 238] on div "[PERSON_NAME]" at bounding box center [798, 236] width 170 height 41
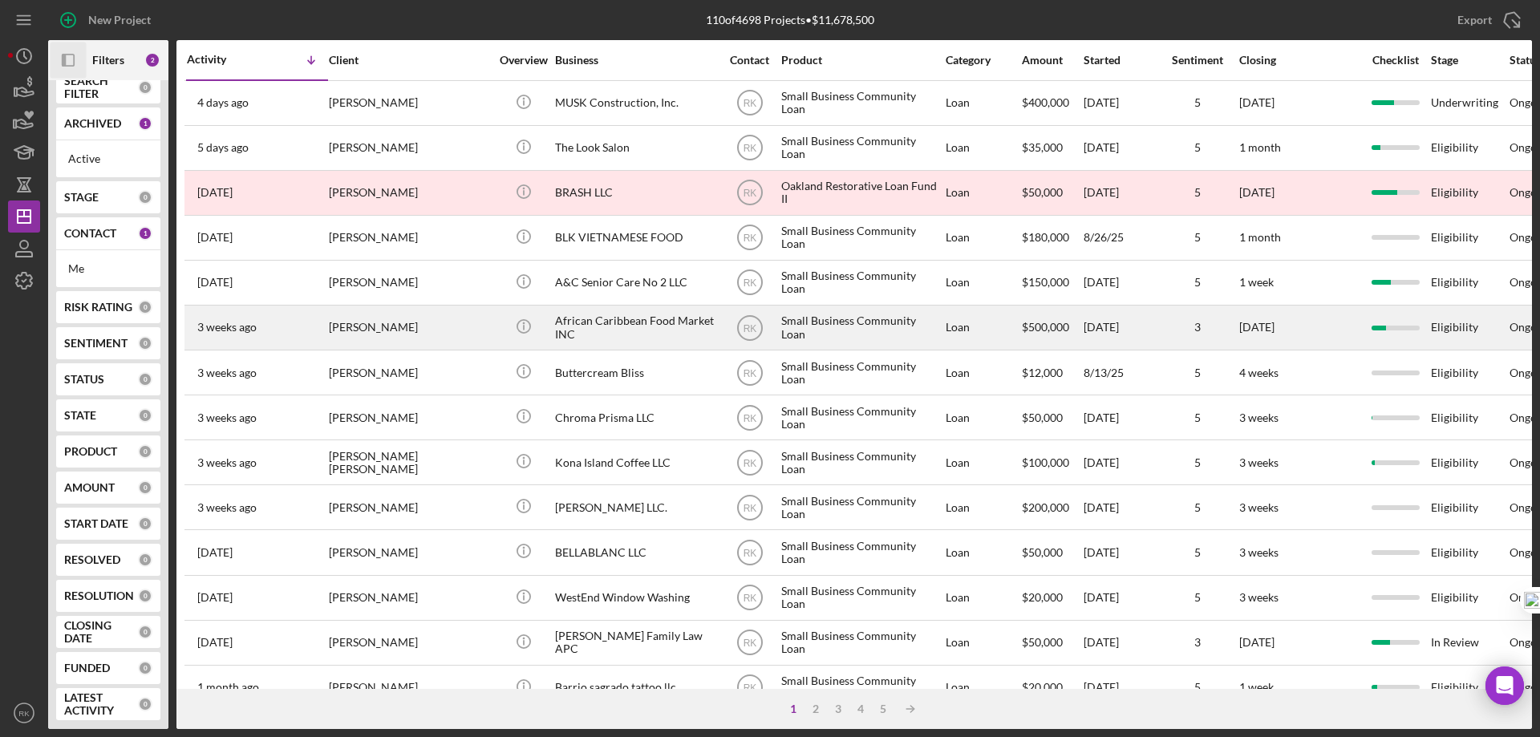
click at [598, 321] on div "African Caribbean Food Market INC" at bounding box center [635, 327] width 160 height 43
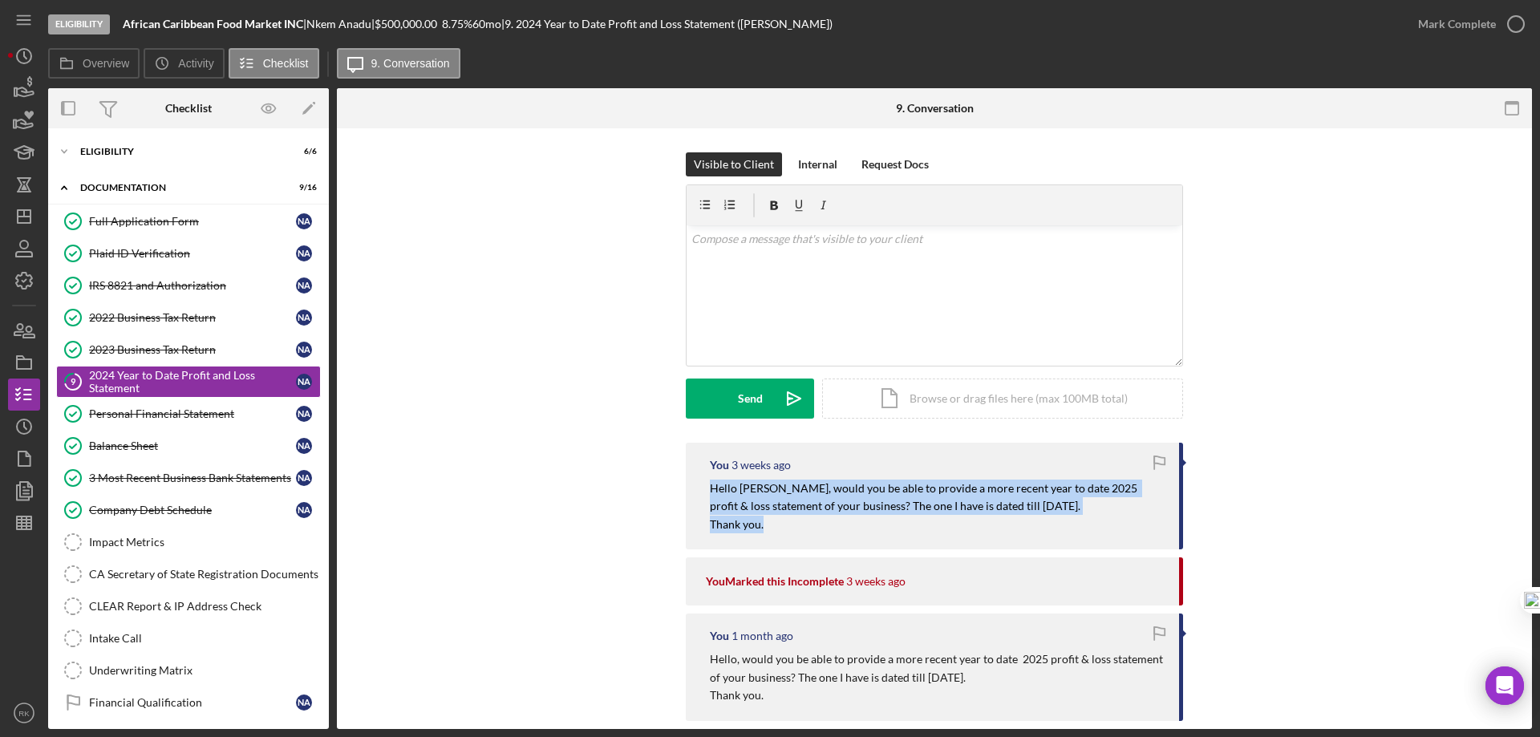
drag, startPoint x: 704, startPoint y: 488, endPoint x: 917, endPoint y: 502, distance: 213.8
click at [942, 533] on div "You [DATE] Hello [PERSON_NAME], would you be able to provide a more recent year…" at bounding box center [934, 496] width 497 height 107
copy div "Hello [PERSON_NAME], would you be able to provide a more recent year to date 20…"
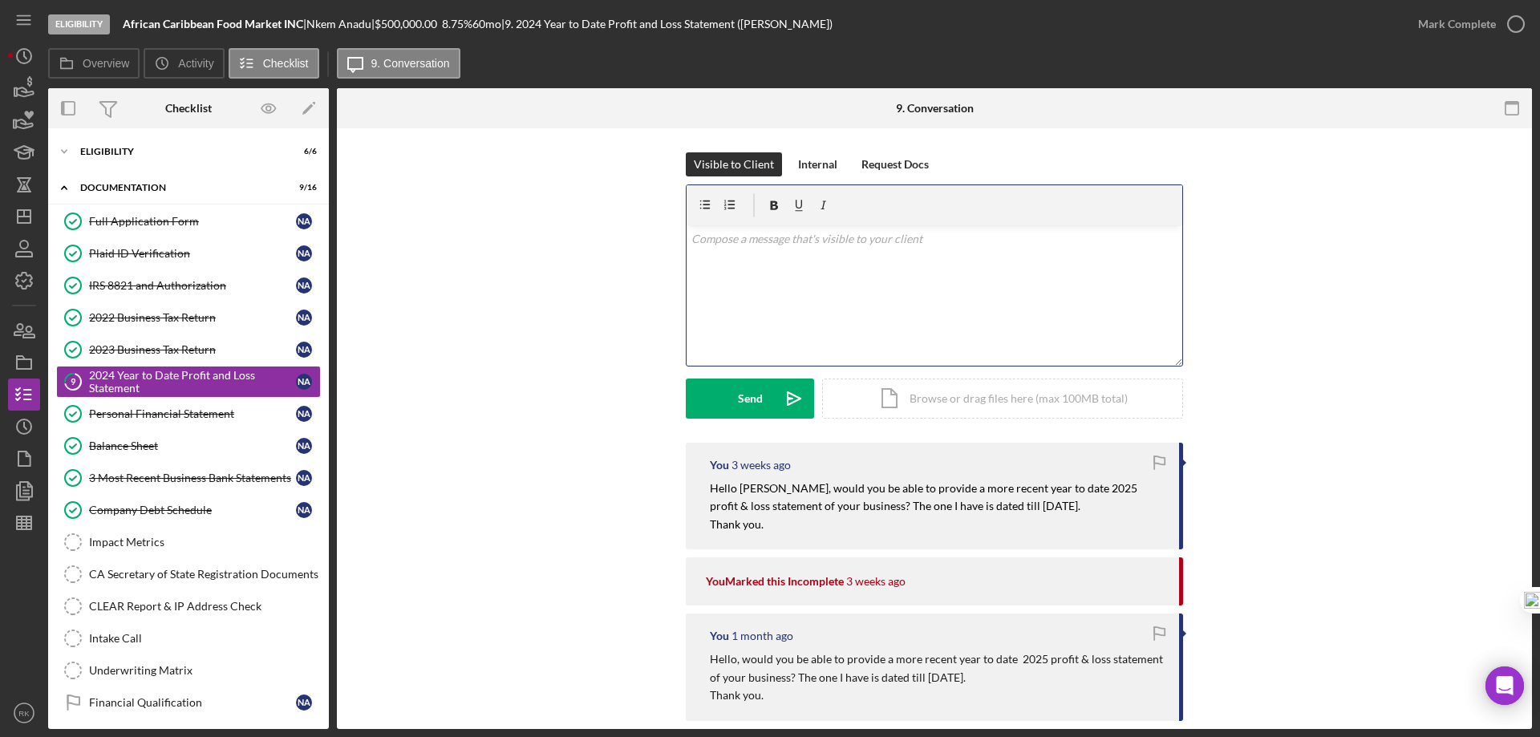
click at [777, 247] on div "v Color teal Color pink Remove color Add row above Add row below Add column bef…" at bounding box center [934, 295] width 496 height 140
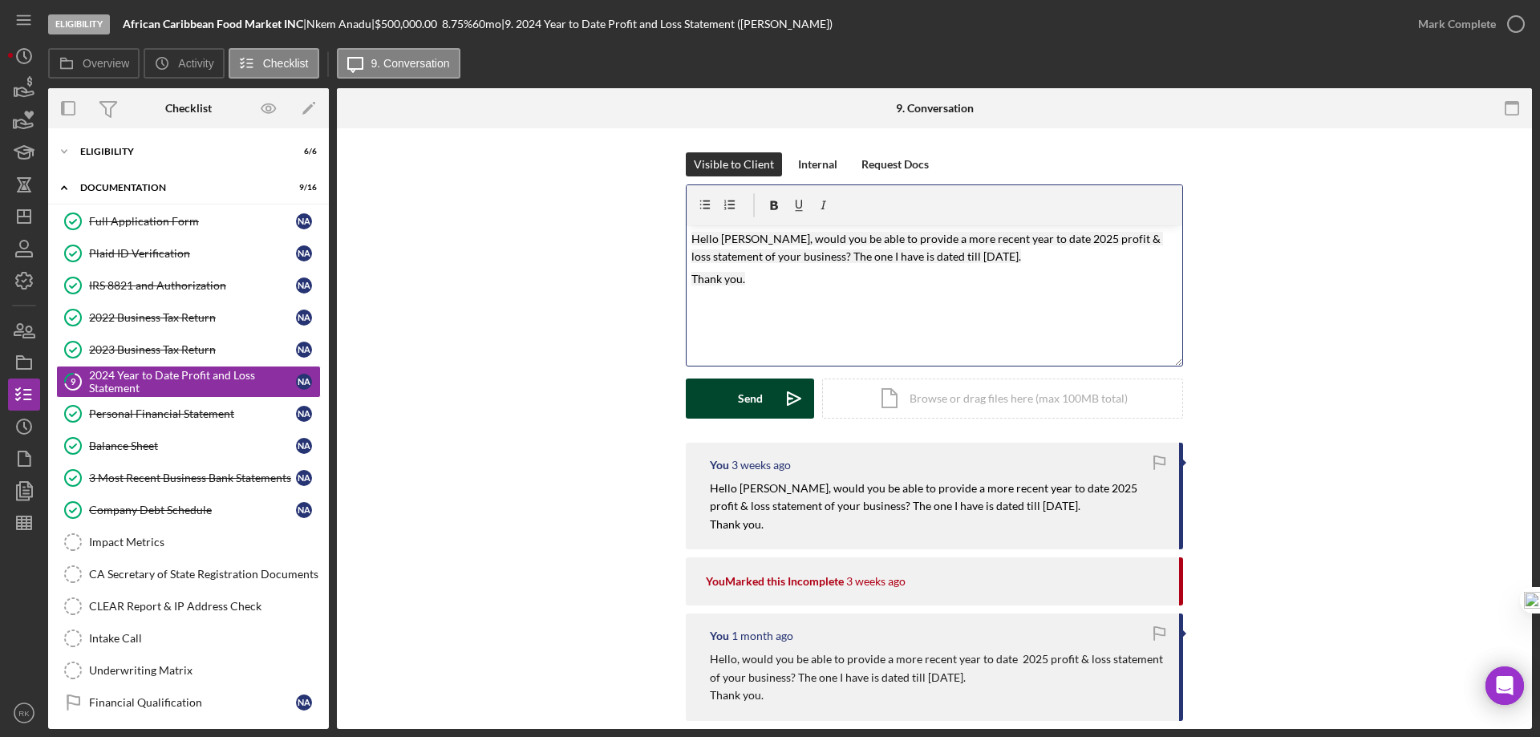
click at [756, 405] on div "Send" at bounding box center [750, 399] width 25 height 40
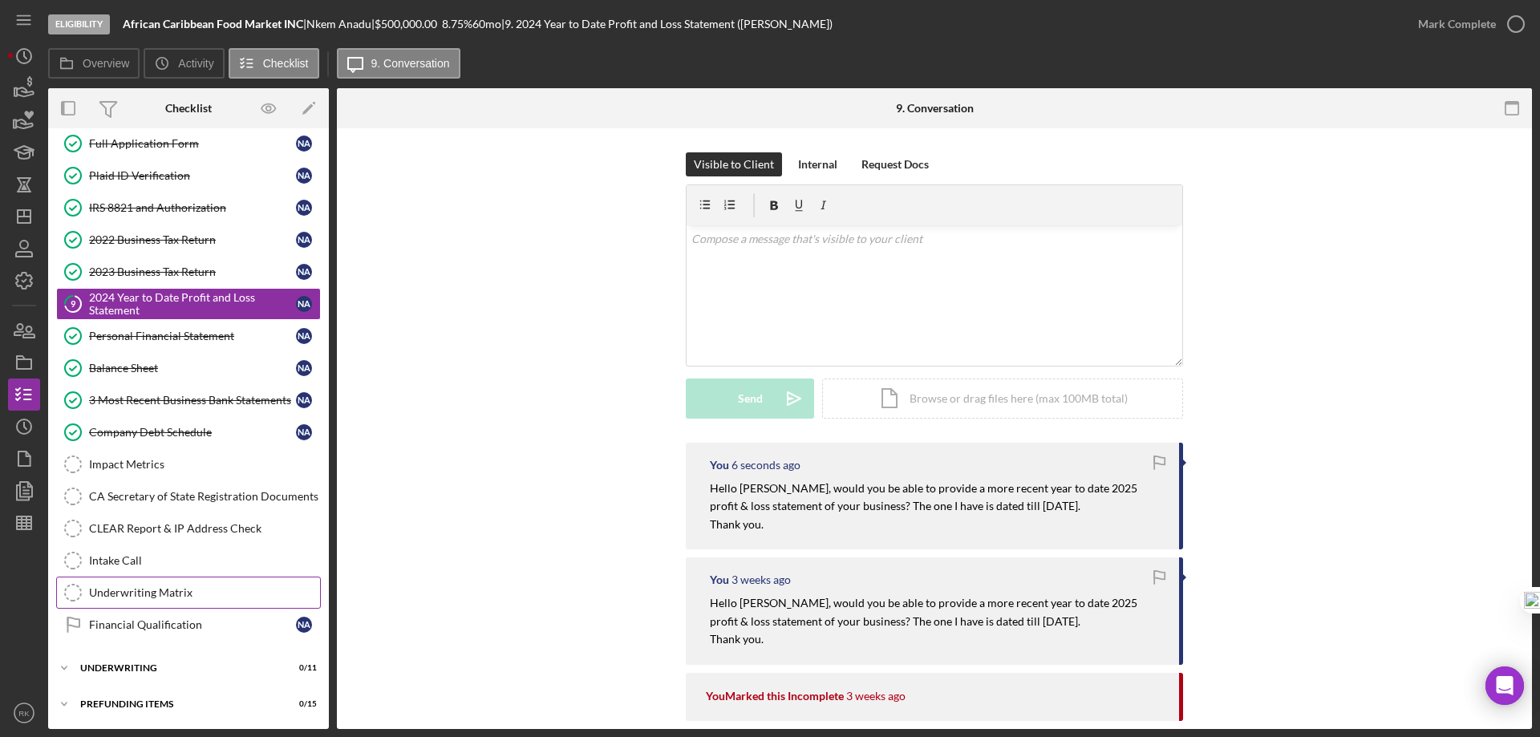
drag, startPoint x: 151, startPoint y: 613, endPoint x: 193, endPoint y: 600, distance: 44.6
click at [151, 613] on link "Financial Qualification Financial Qualification N A" at bounding box center [188, 625] width 265 height 32
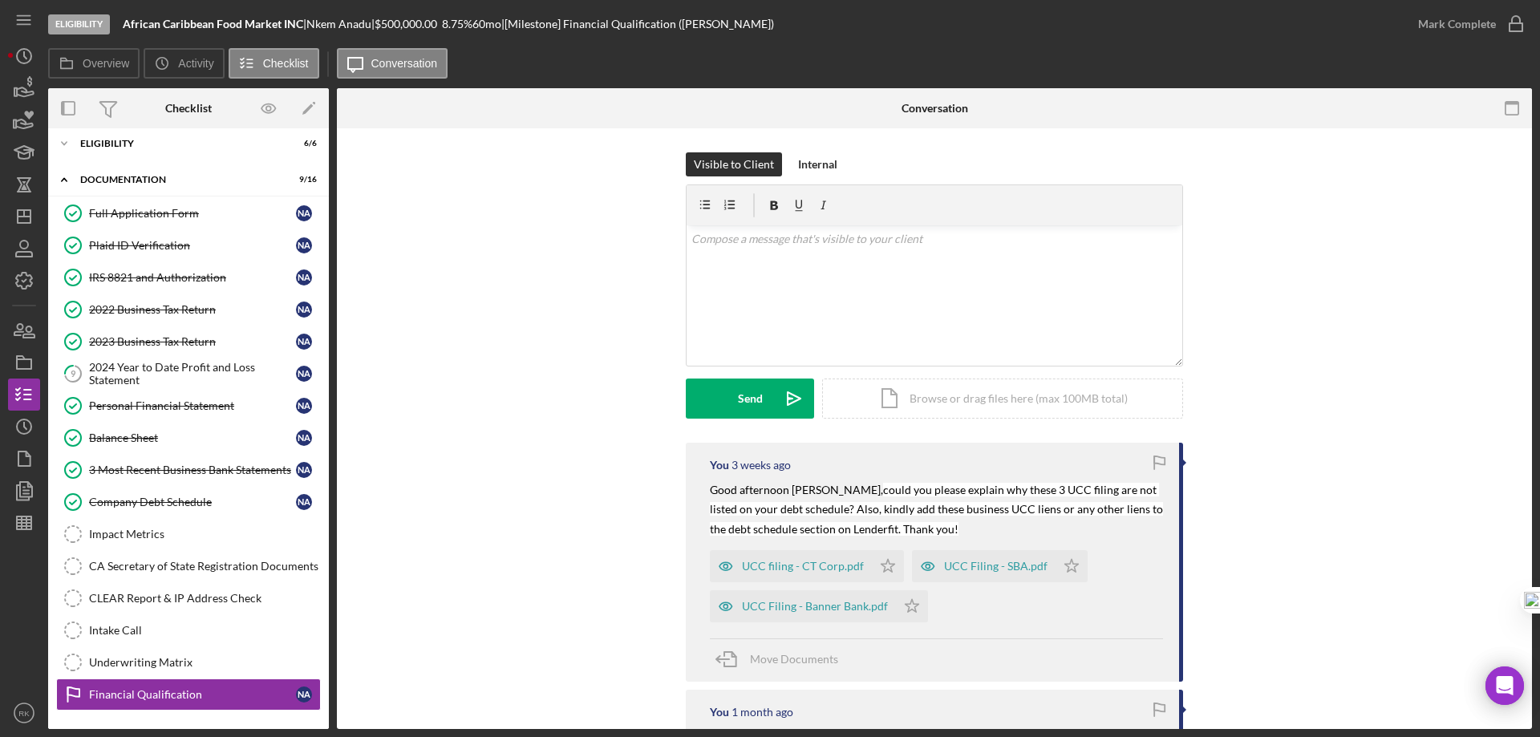
scroll to position [6, 0]
click at [28, 217] on line "button" at bounding box center [24, 217] width 13 height 0
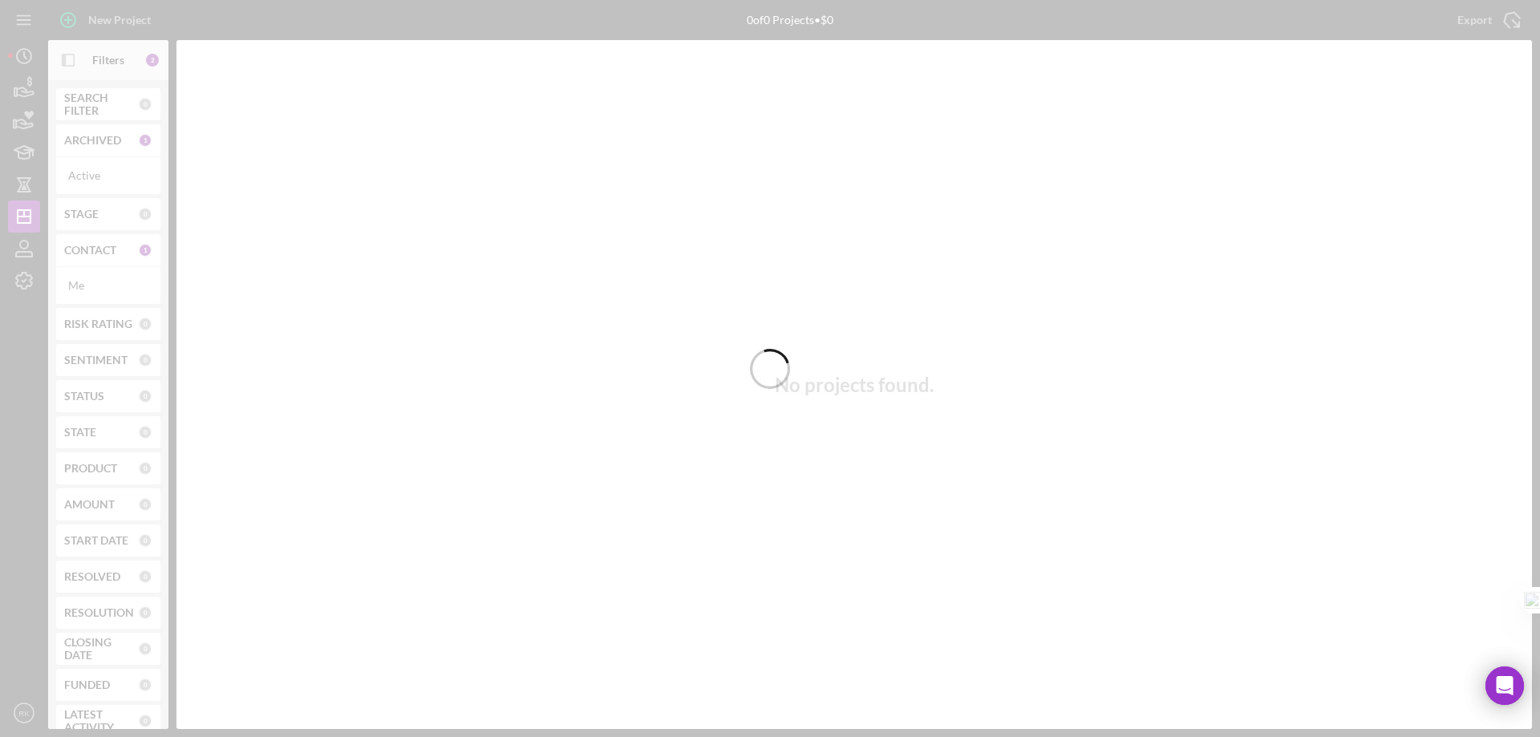
click at [88, 257] on div at bounding box center [770, 368] width 1540 height 737
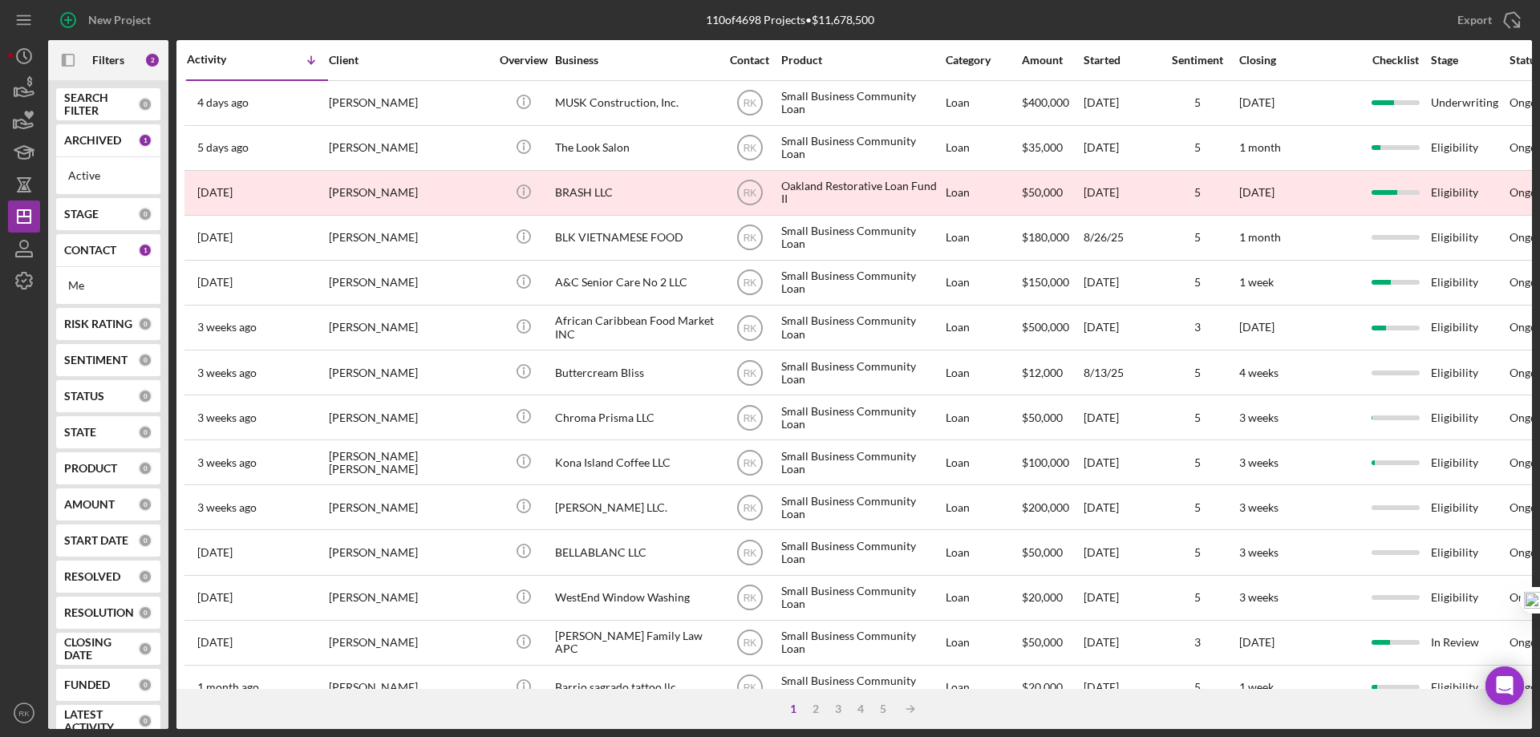
click at [88, 253] on b "CONTACT" at bounding box center [90, 250] width 52 height 13
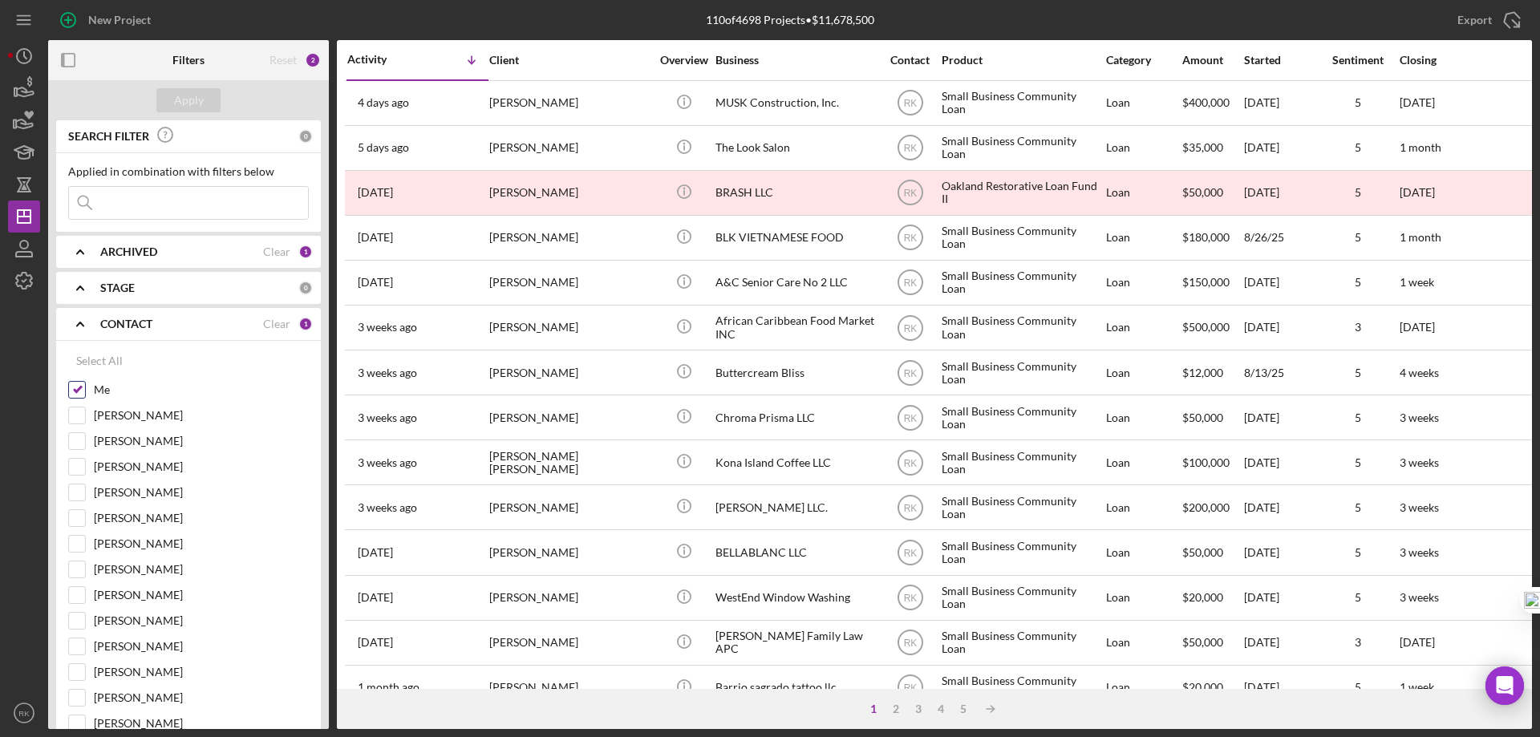
click at [78, 390] on input "Me" at bounding box center [77, 390] width 16 height 16
checkbox input "false"
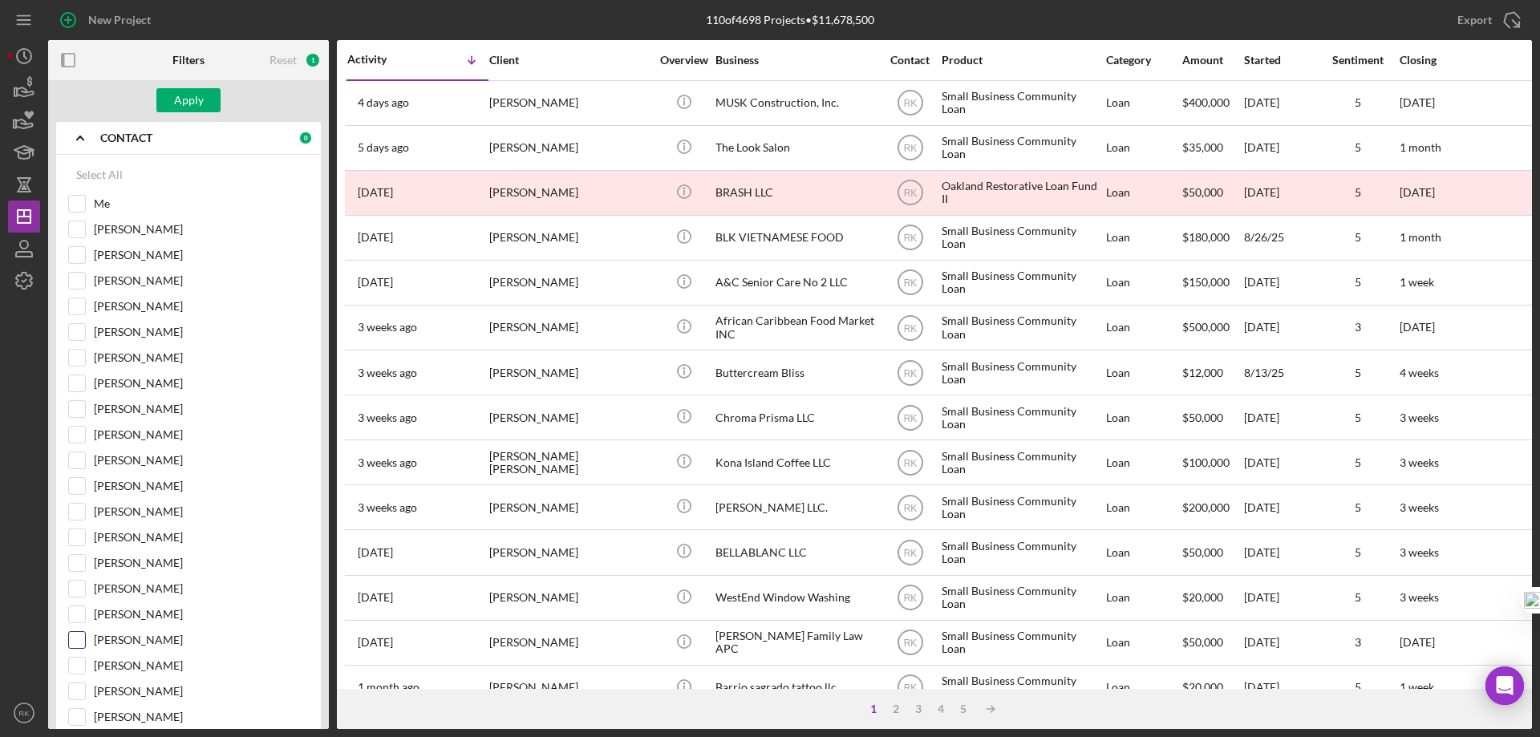
scroll to position [187, 0]
click at [80, 641] on input "[PERSON_NAME]" at bounding box center [77, 639] width 16 height 16
checkbox input "true"
click at [189, 96] on div "Apply" at bounding box center [189, 100] width 30 height 24
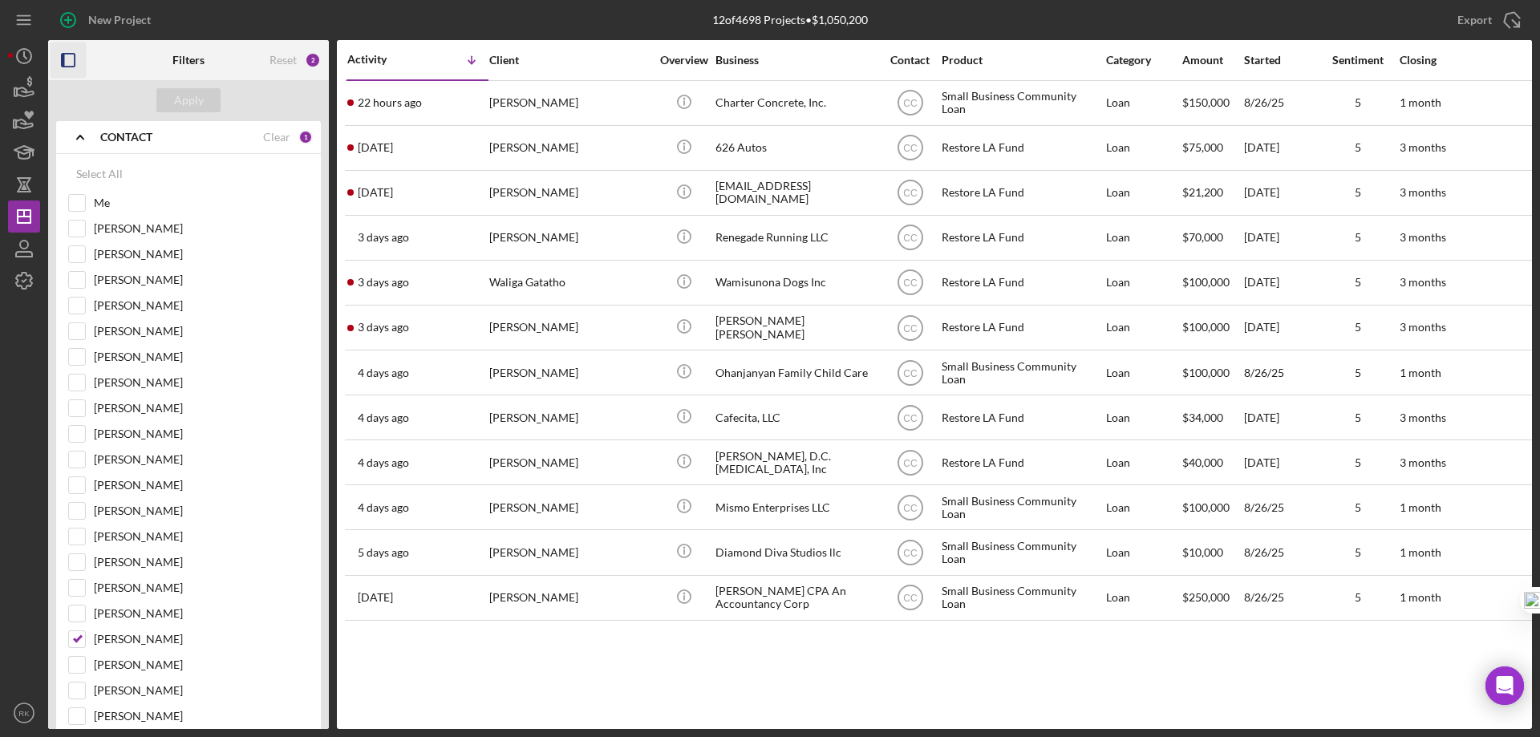
click at [63, 64] on rect "button" at bounding box center [63, 60] width 3 height 13
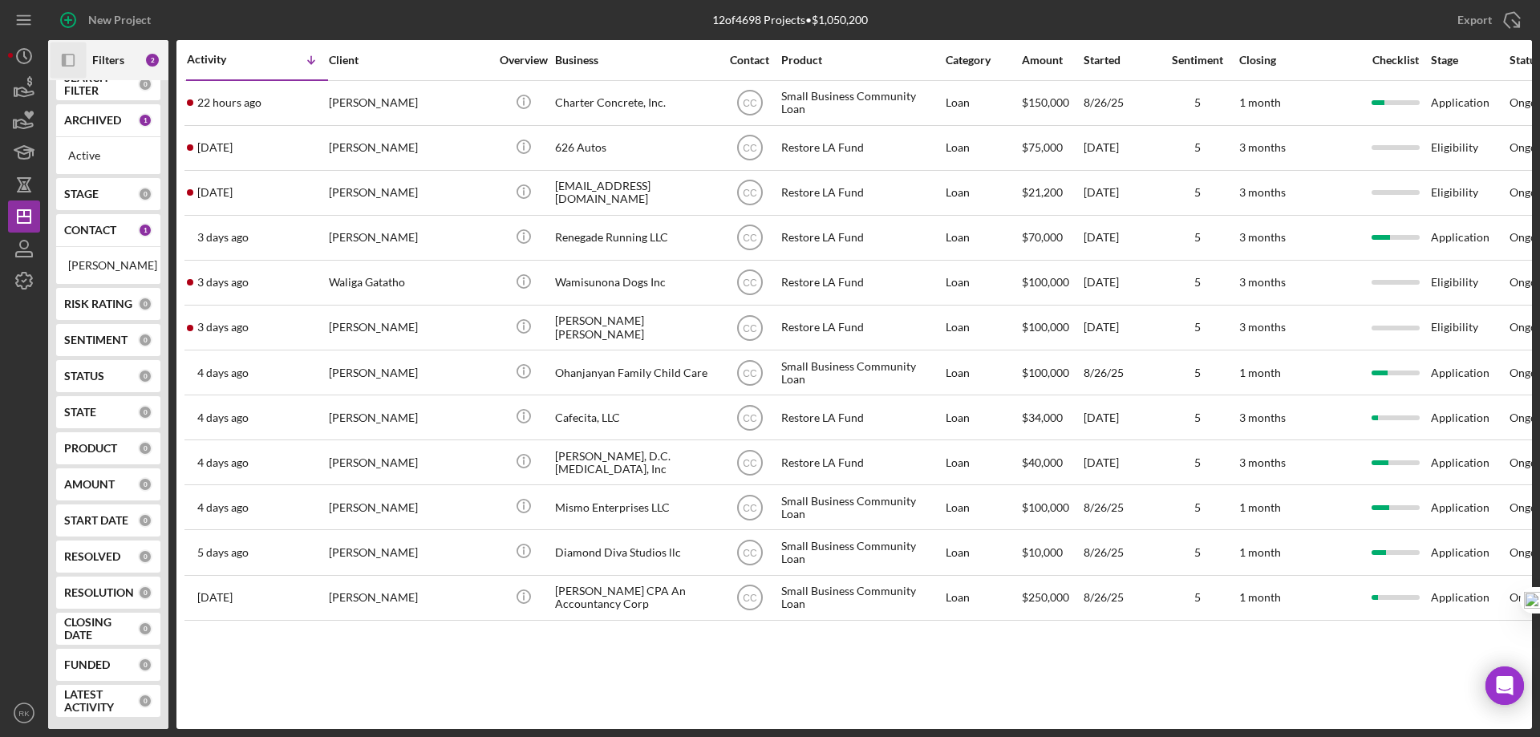
scroll to position [33, 0]
click at [106, 224] on b "CONTACT" at bounding box center [90, 230] width 52 height 13
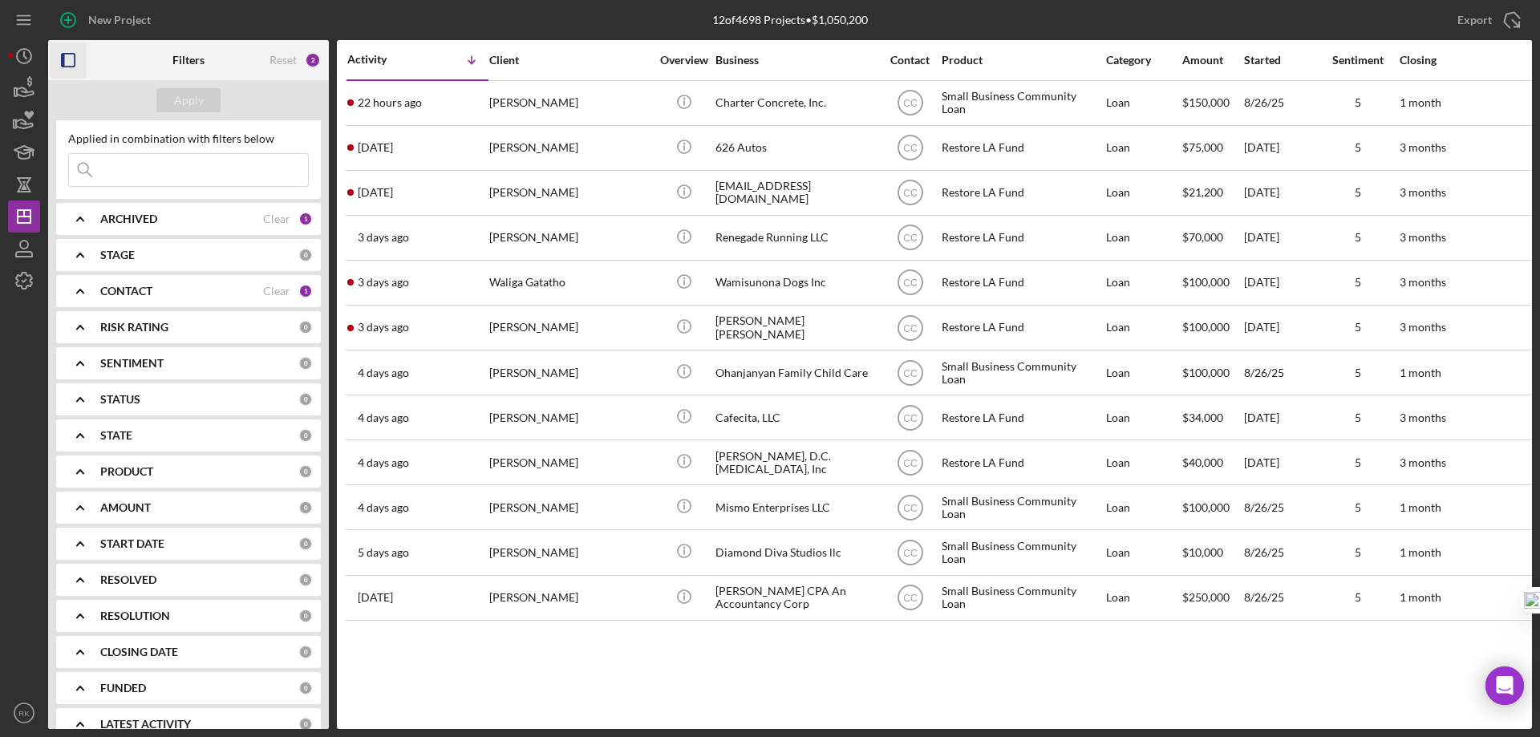
click at [131, 291] on b "CONTACT" at bounding box center [126, 291] width 52 height 13
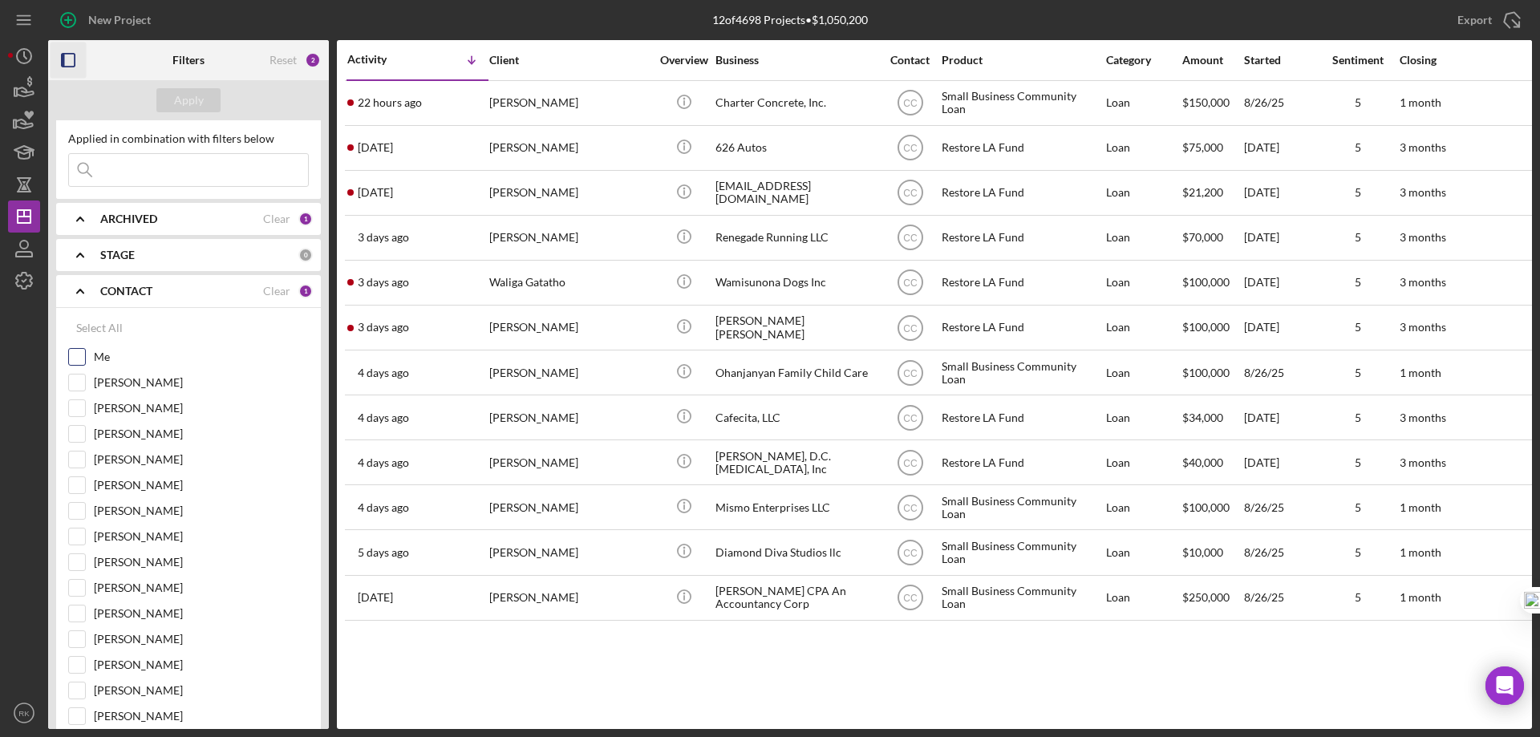
click at [85, 355] on div at bounding box center [77, 357] width 18 height 18
click at [82, 353] on input "Me" at bounding box center [77, 357] width 16 height 16
checkbox input "true"
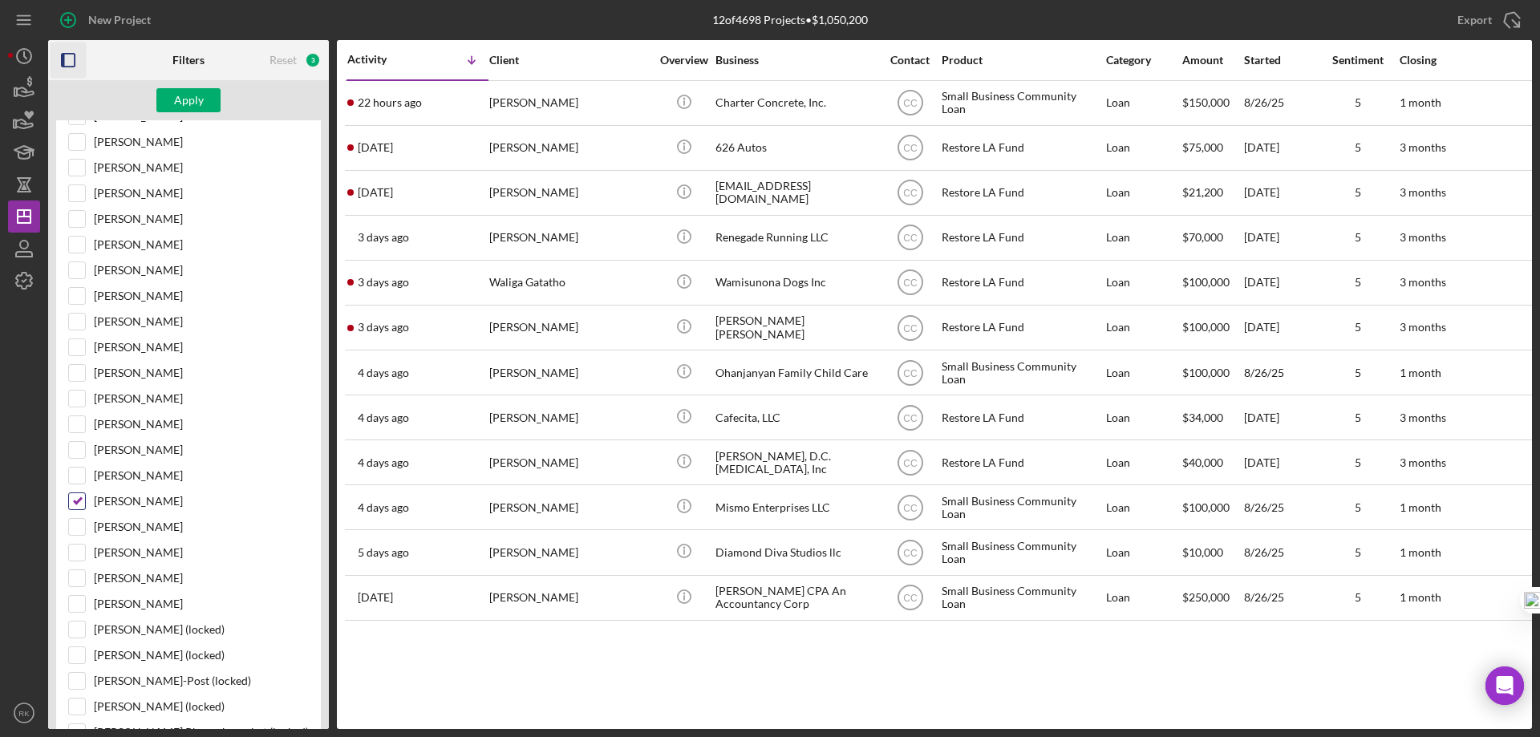
scroll to position [326, 0]
click at [79, 505] on input "[PERSON_NAME]" at bounding box center [77, 500] width 16 height 16
checkbox input "false"
click at [183, 102] on div "Apply" at bounding box center [189, 100] width 30 height 24
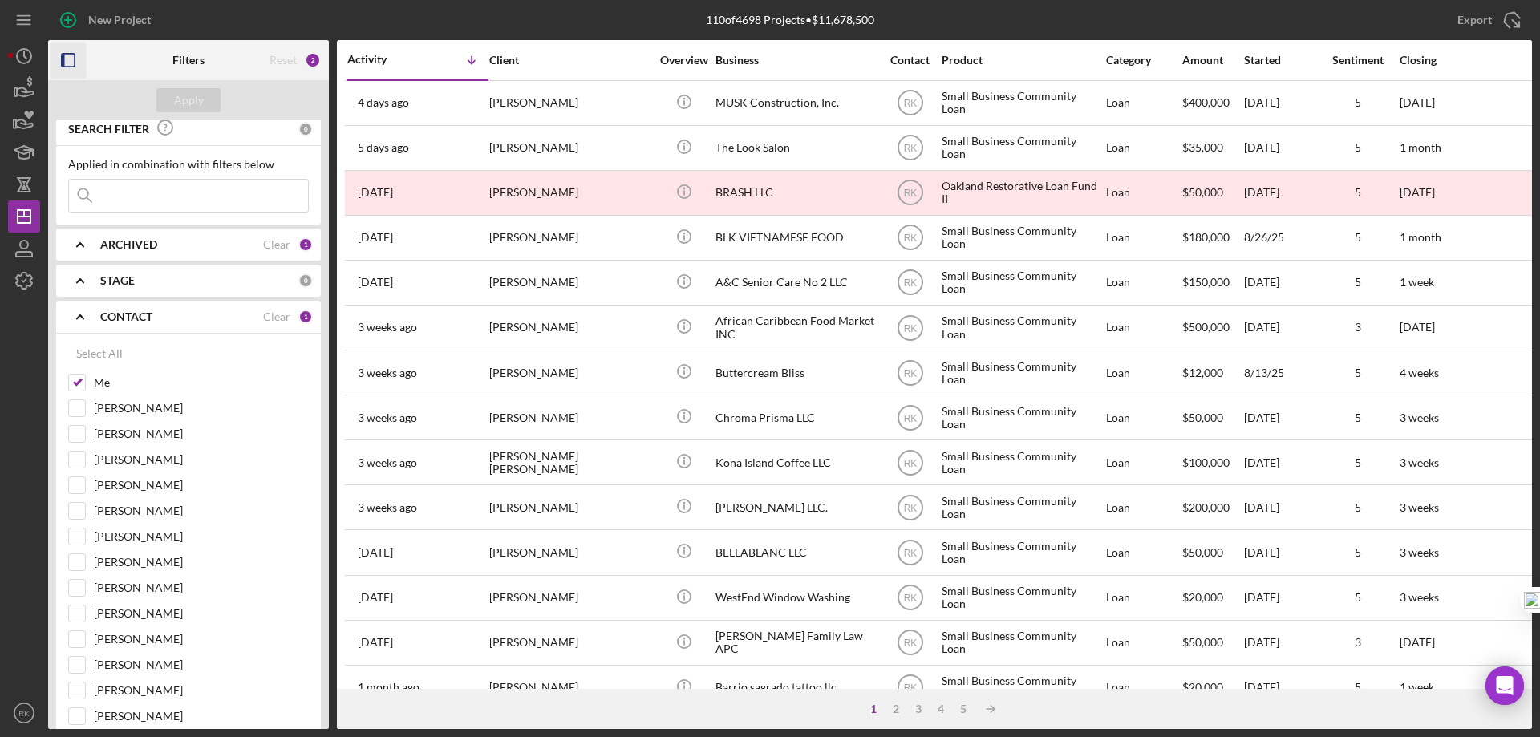
scroll to position [6, 0]
click at [70, 56] on icon "button" at bounding box center [69, 61] width 36 height 36
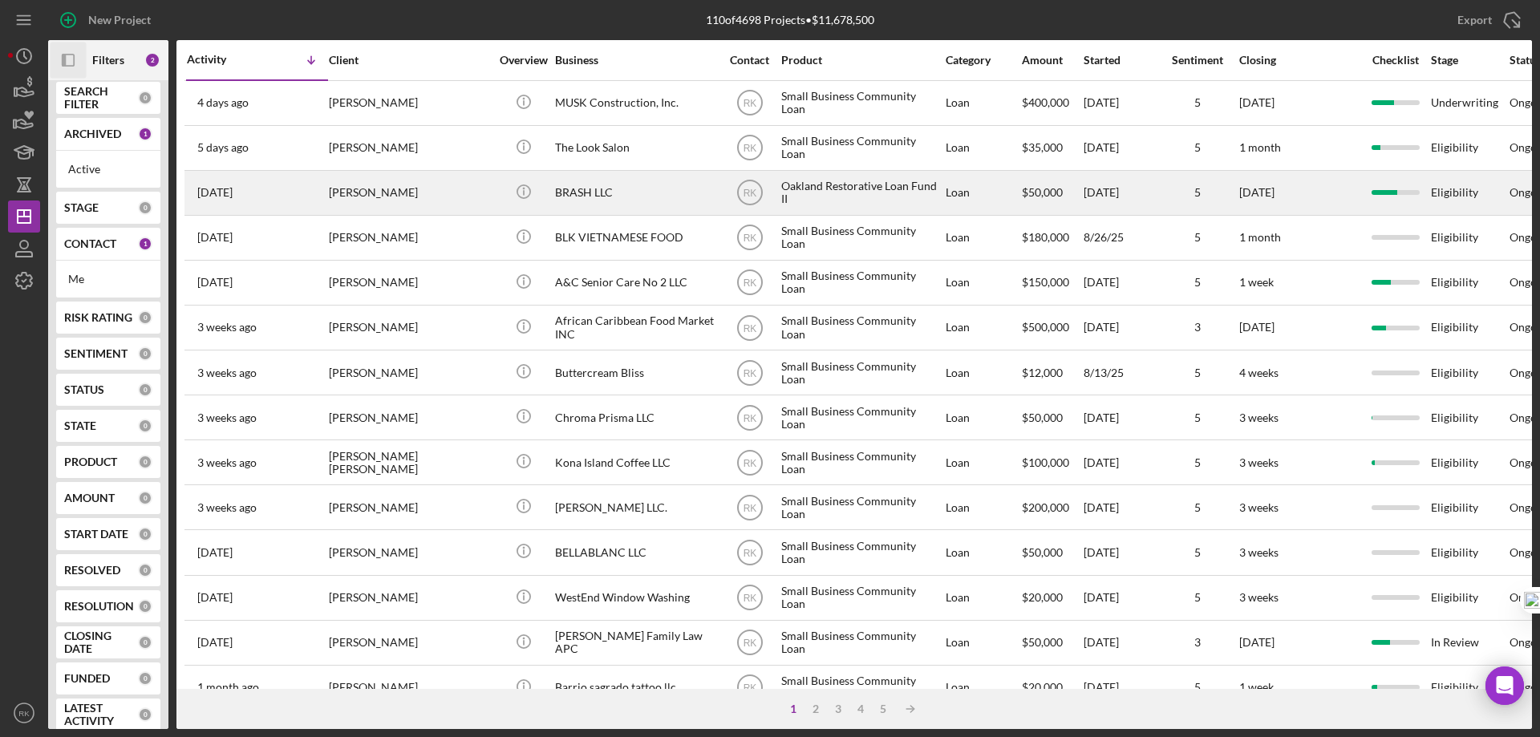
click at [564, 194] on div "BRASH LLC" at bounding box center [635, 193] width 160 height 43
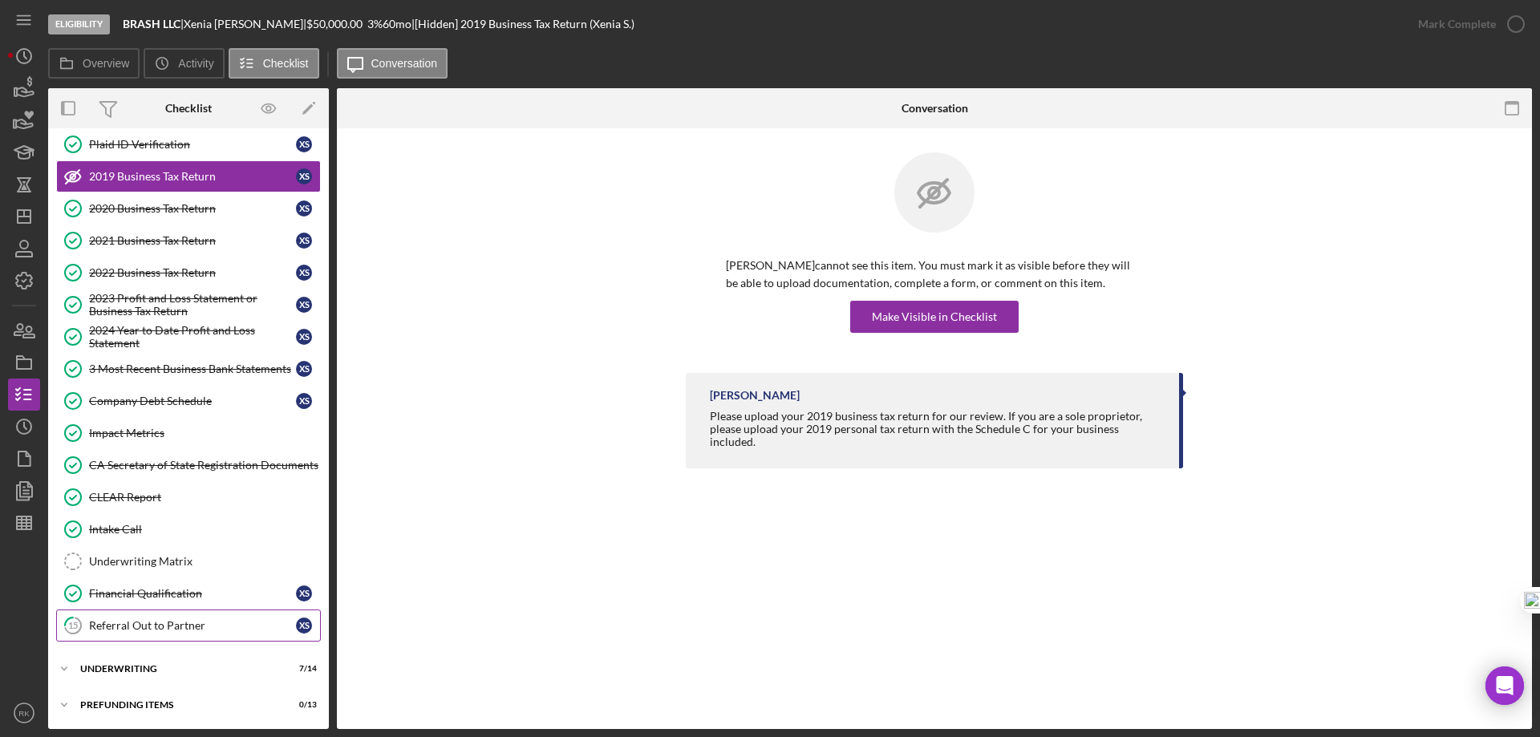
scroll to position [110, 0]
click at [132, 670] on div "Underwriting" at bounding box center [194, 668] width 229 height 10
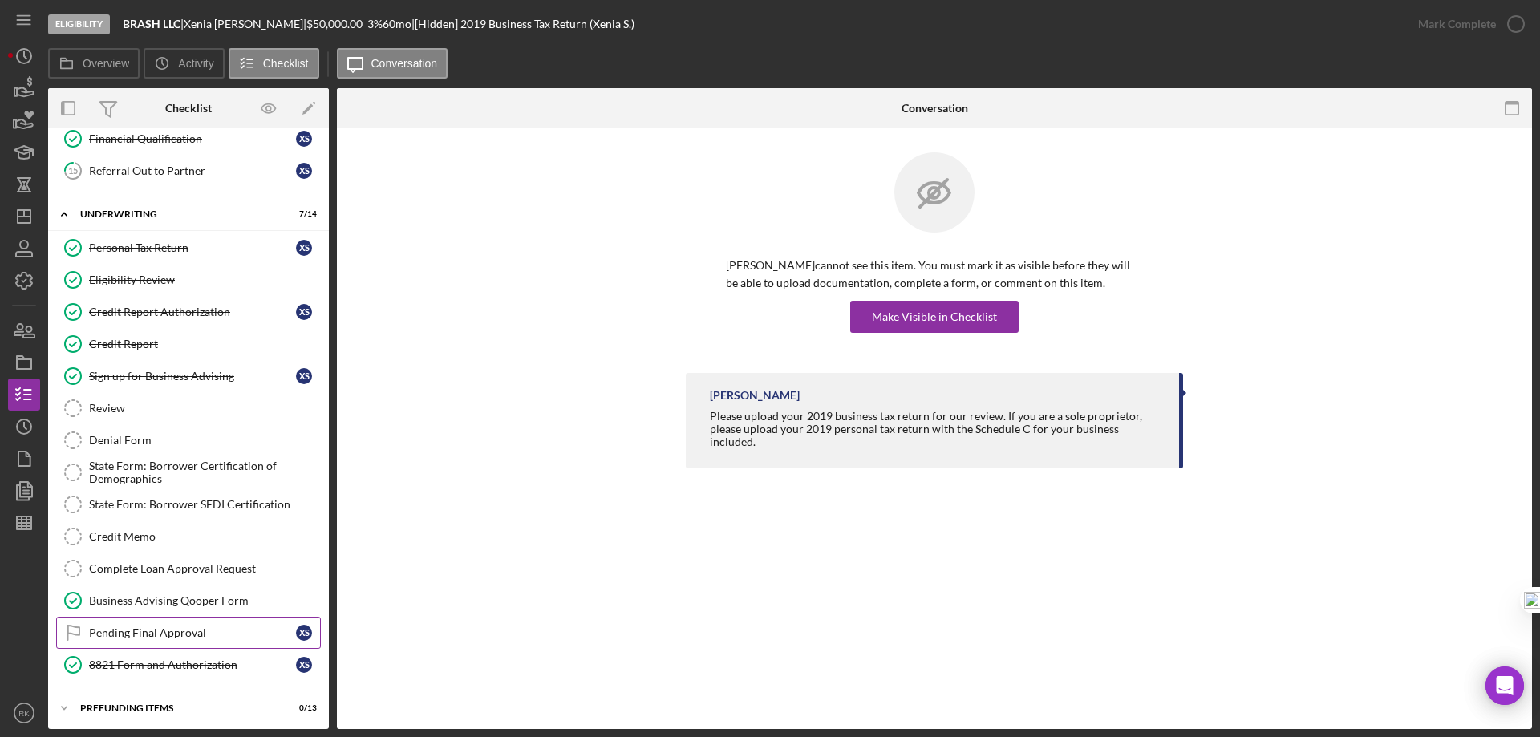
scroll to position [565, 0]
click at [159, 633] on div "Pending Final Approval" at bounding box center [192, 632] width 207 height 13
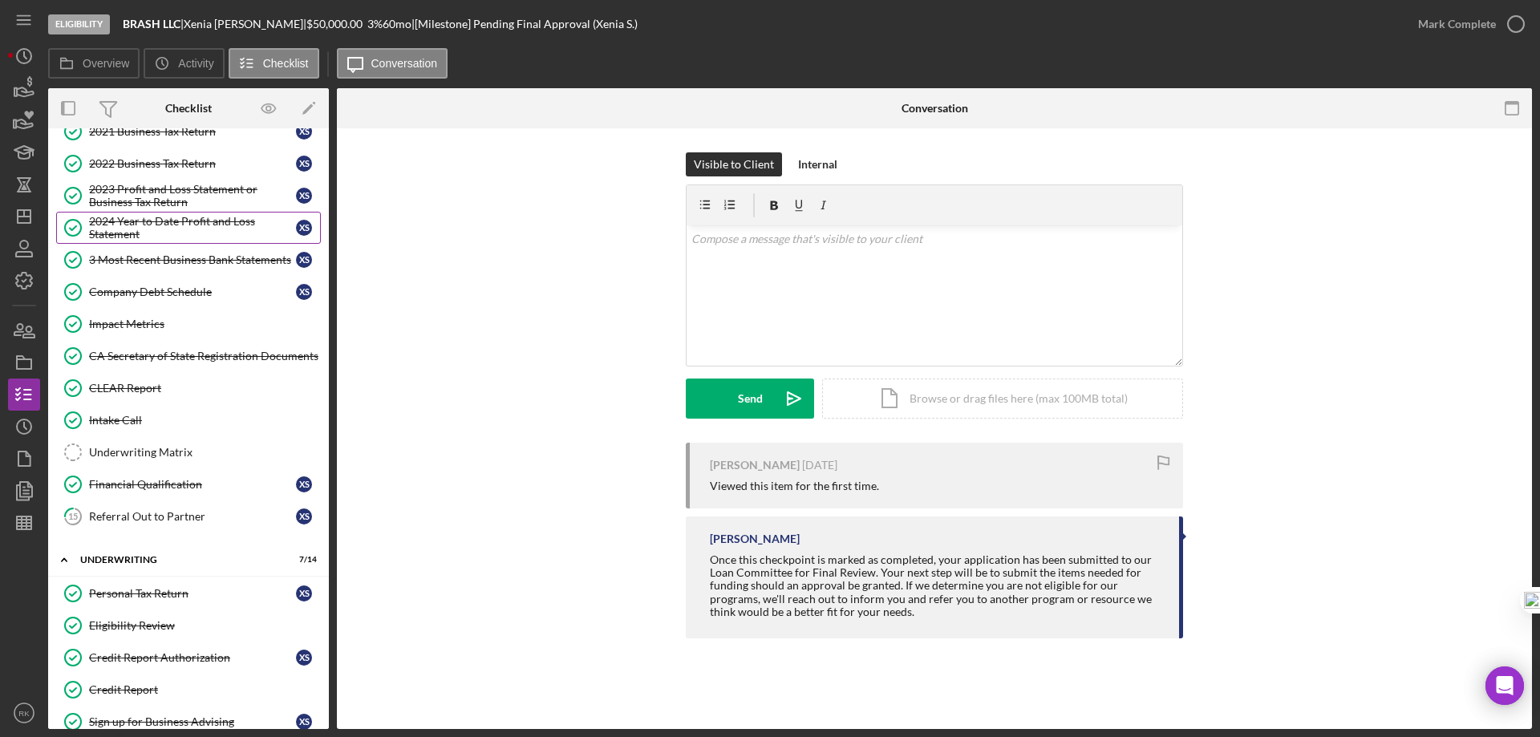
scroll to position [217, 0]
click at [165, 229] on div "2024 Year to Date Profit and Loss Statement" at bounding box center [192, 229] width 207 height 26
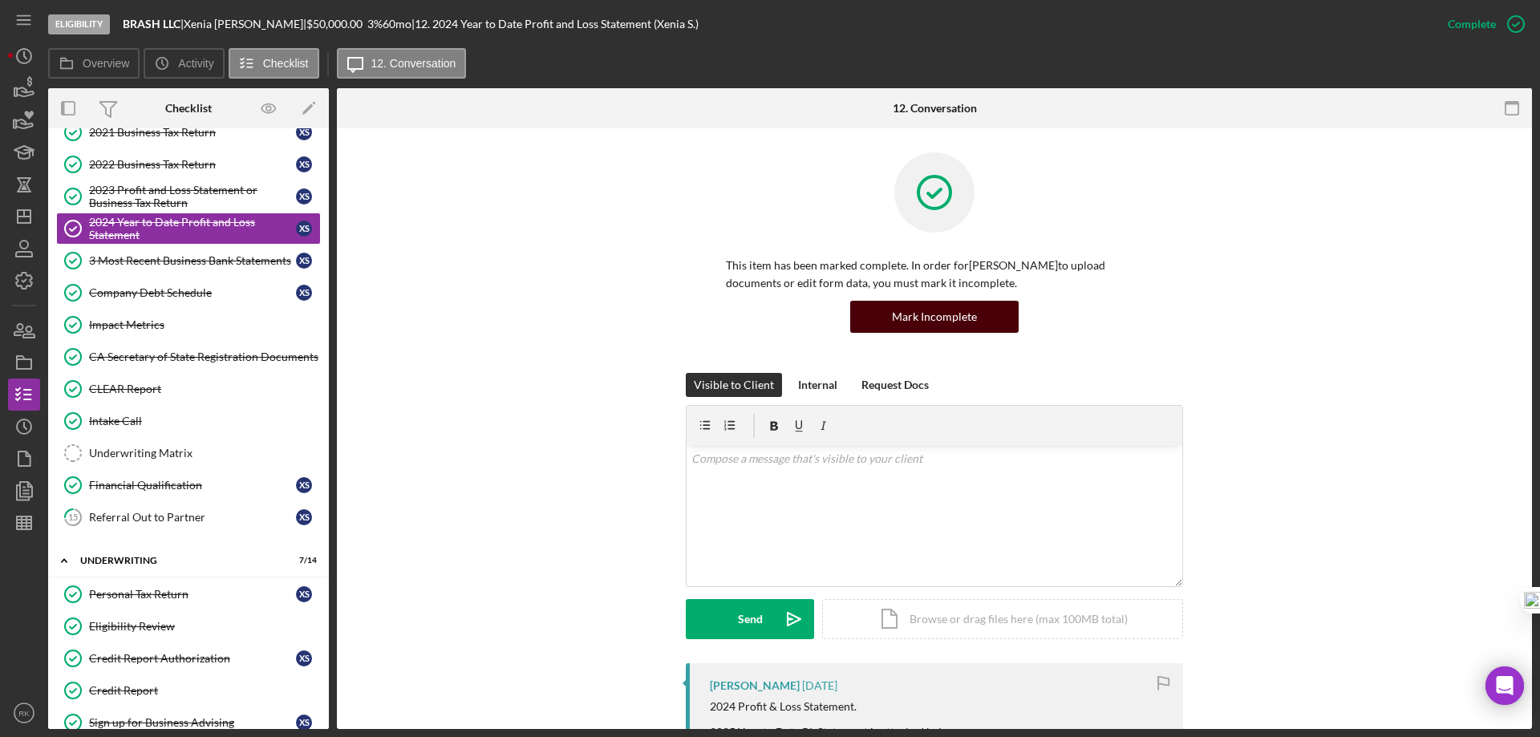
click at [915, 323] on div "Mark Incomplete" at bounding box center [934, 317] width 85 height 32
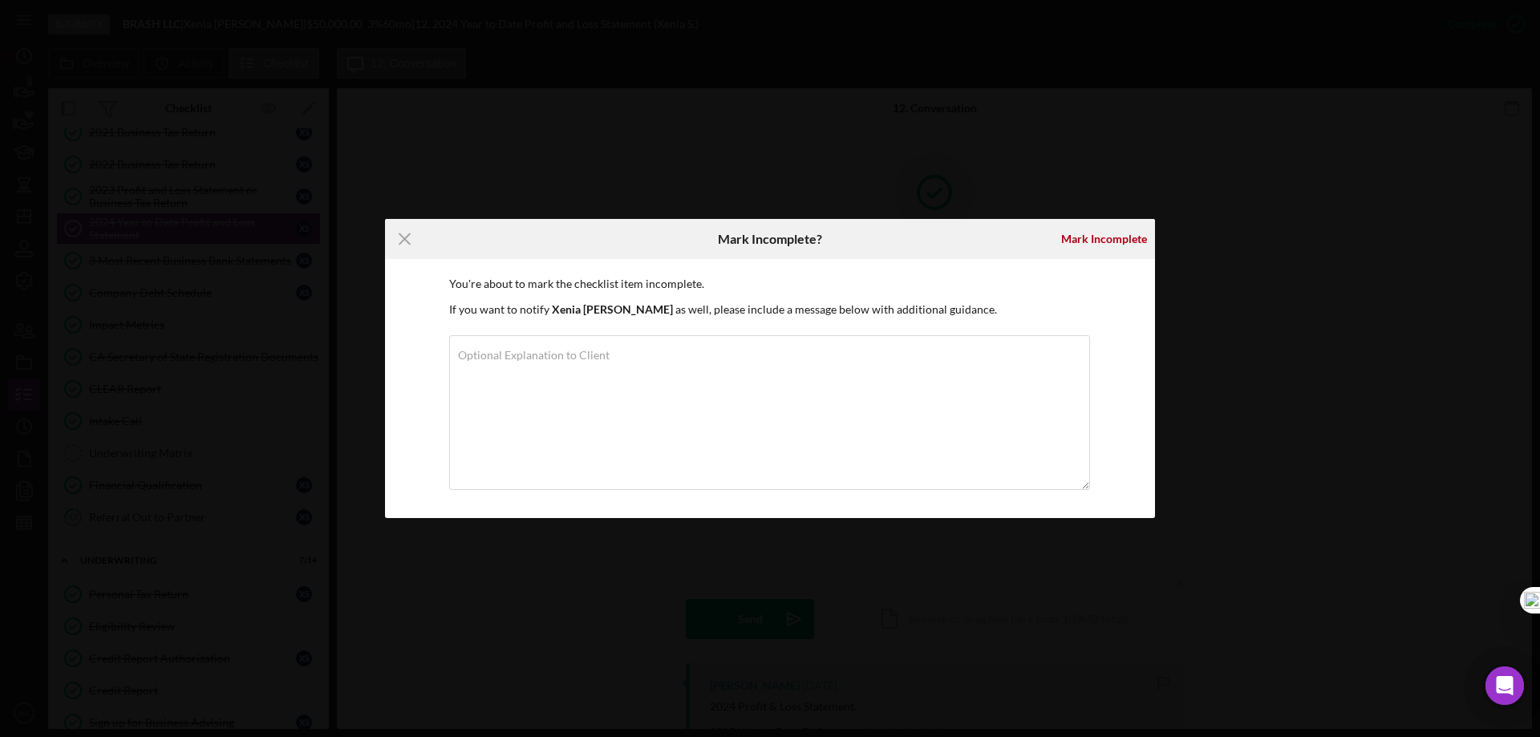
drag, startPoint x: 403, startPoint y: 237, endPoint x: 461, endPoint y: 269, distance: 66.1
click at [409, 237] on icon "Icon/Menu Close" at bounding box center [405, 239] width 40 height 40
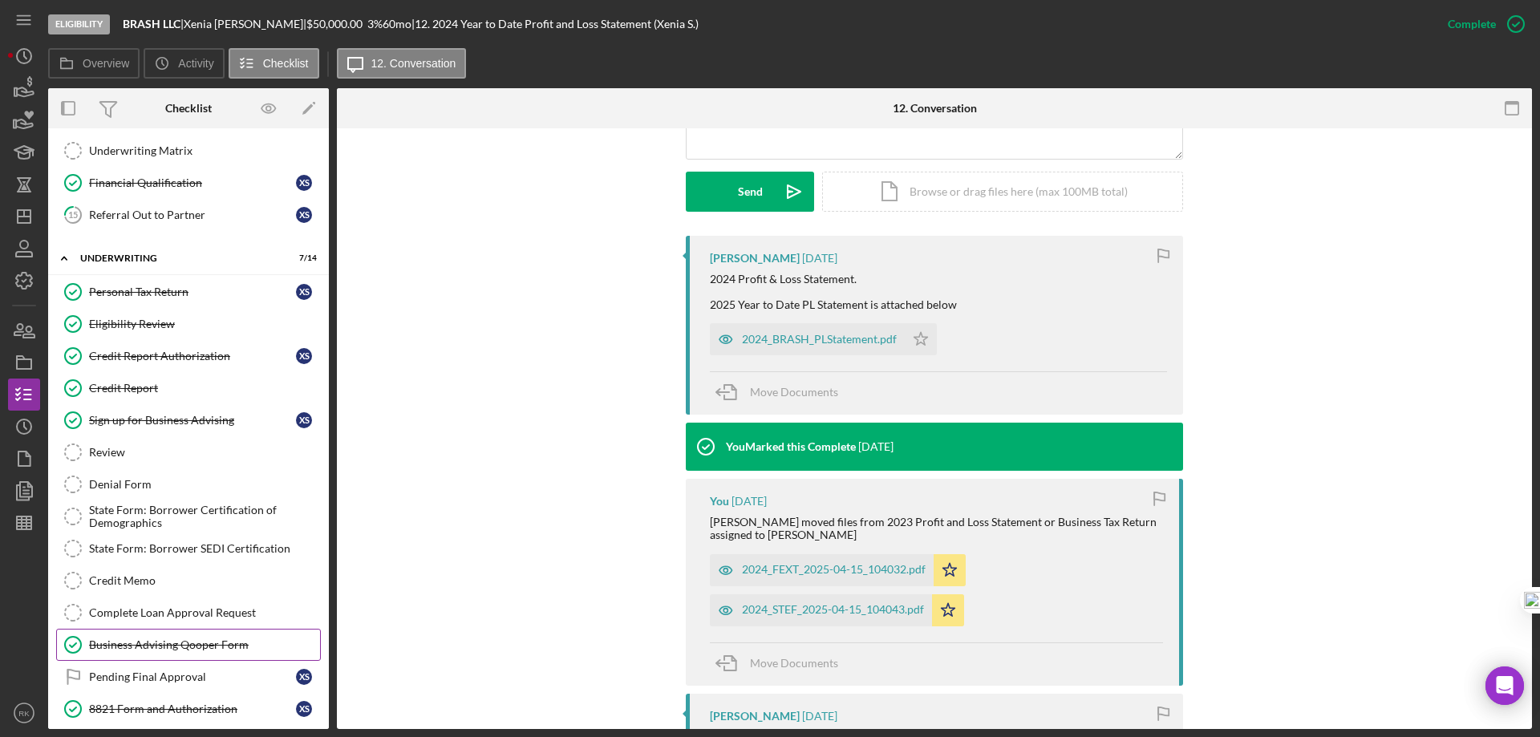
scroll to position [568, 0]
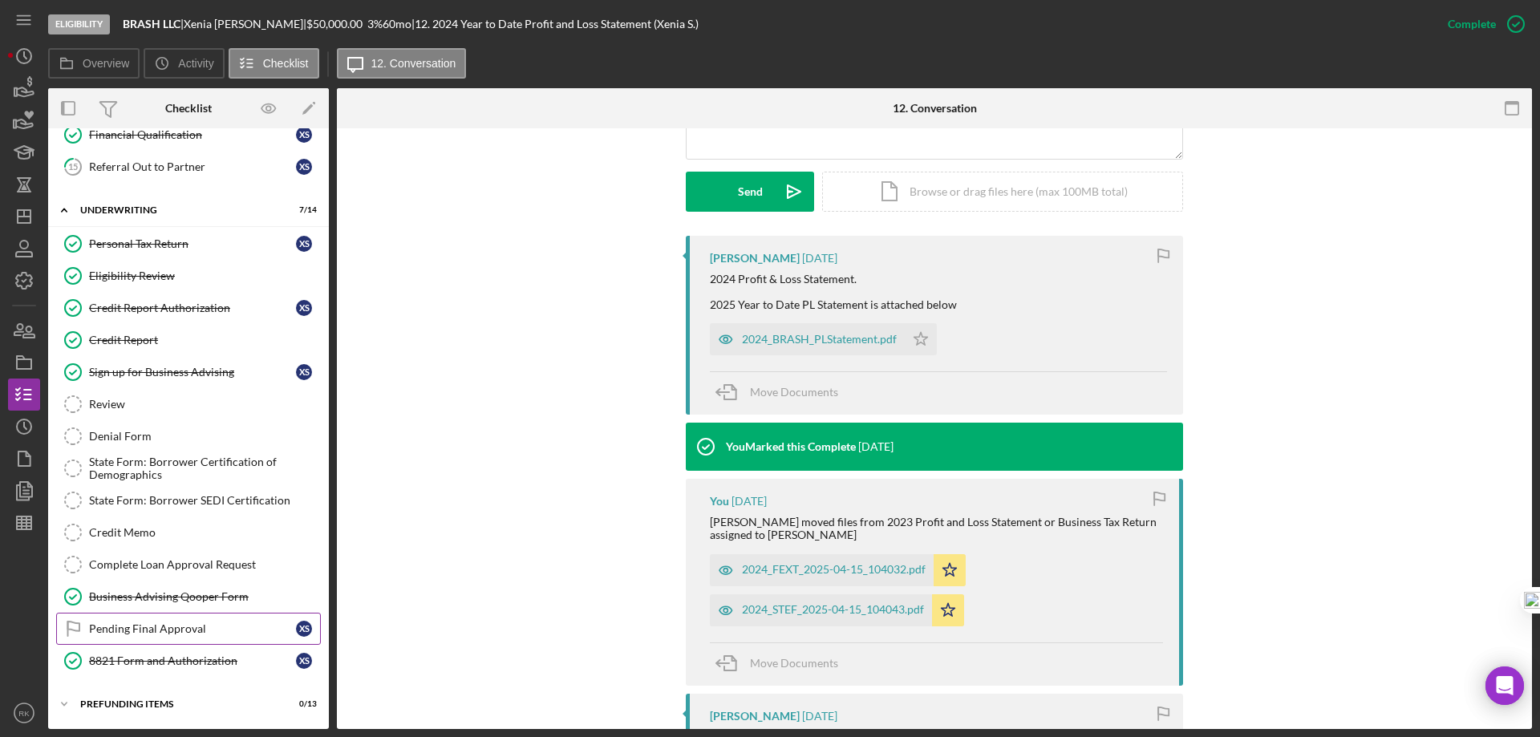
click at [131, 623] on div "Pending Final Approval" at bounding box center [192, 628] width 207 height 13
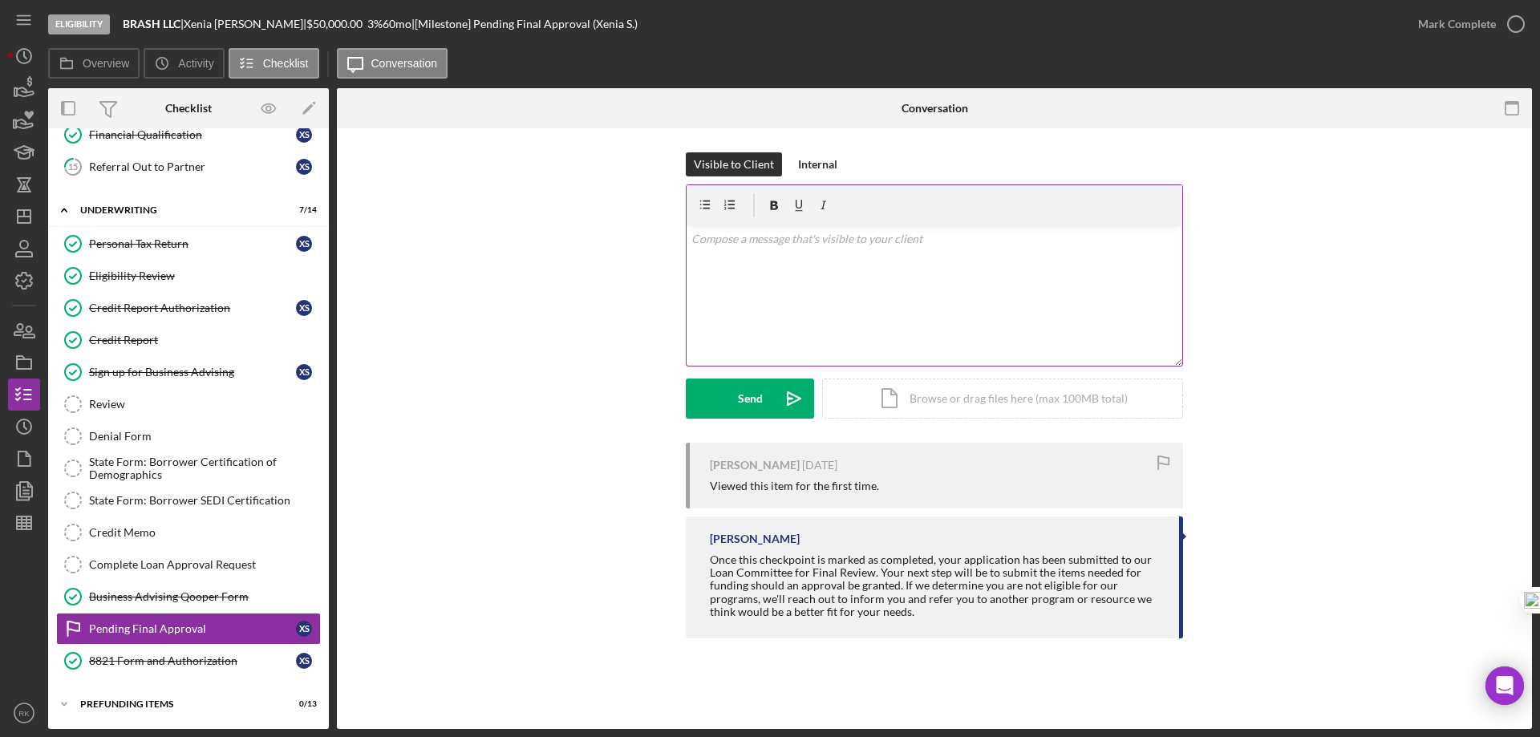
click at [726, 258] on div "v Color teal Color pink Remove color Add row above Add row below Add column bef…" at bounding box center [934, 295] width 496 height 140
click at [774, 241] on p "Hello, just follow up to see if you were able to provide an more recently updat…" at bounding box center [934, 248] width 487 height 36
drag, startPoint x: 928, startPoint y: 235, endPoint x: 961, endPoint y: 244, distance: 34.0
click at [962, 240] on p "Hello, just following up to see if you were able to provide an more recently up…" at bounding box center [934, 248] width 487 height 36
click at [967, 242] on p "Hello, just following up to see if you were able to obtain an more recently upd…" at bounding box center [934, 248] width 487 height 36
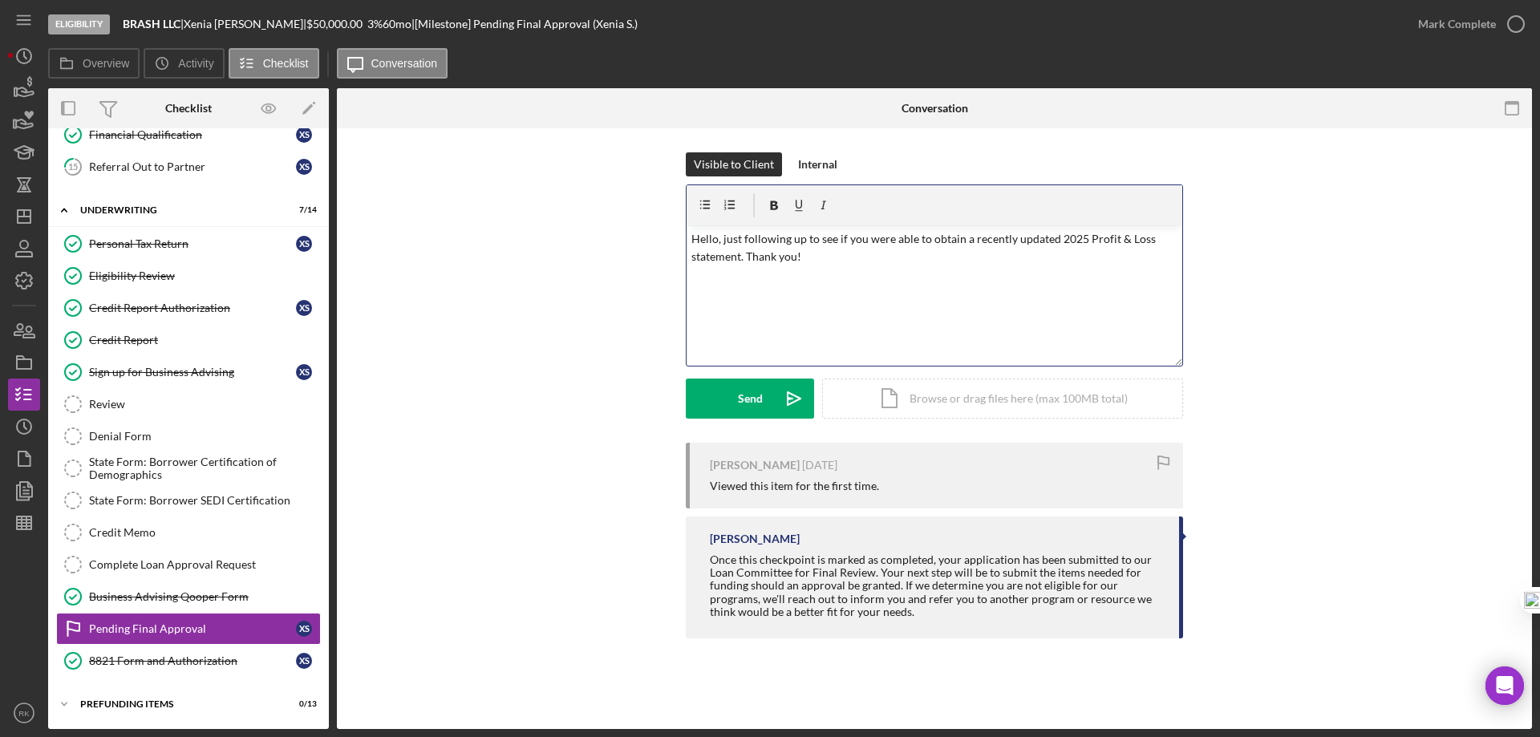
drag, startPoint x: 1002, startPoint y: 237, endPoint x: 1033, endPoint y: 289, distance: 60.1
click at [1002, 239] on p "Hello, just following up to see if you were able to obtain a recently updated 2…" at bounding box center [934, 248] width 487 height 36
click at [1019, 291] on div "v Color teal Color pink Remove color Add row above Add row below Add column bef…" at bounding box center [934, 295] width 496 height 140
drag, startPoint x: 739, startPoint y: 257, endPoint x: 745, endPoint y: 264, distance: 9.1
click at [740, 257] on p "Hello, just following up to see if you were able to obtain a recent updated 202…" at bounding box center [934, 248] width 487 height 36
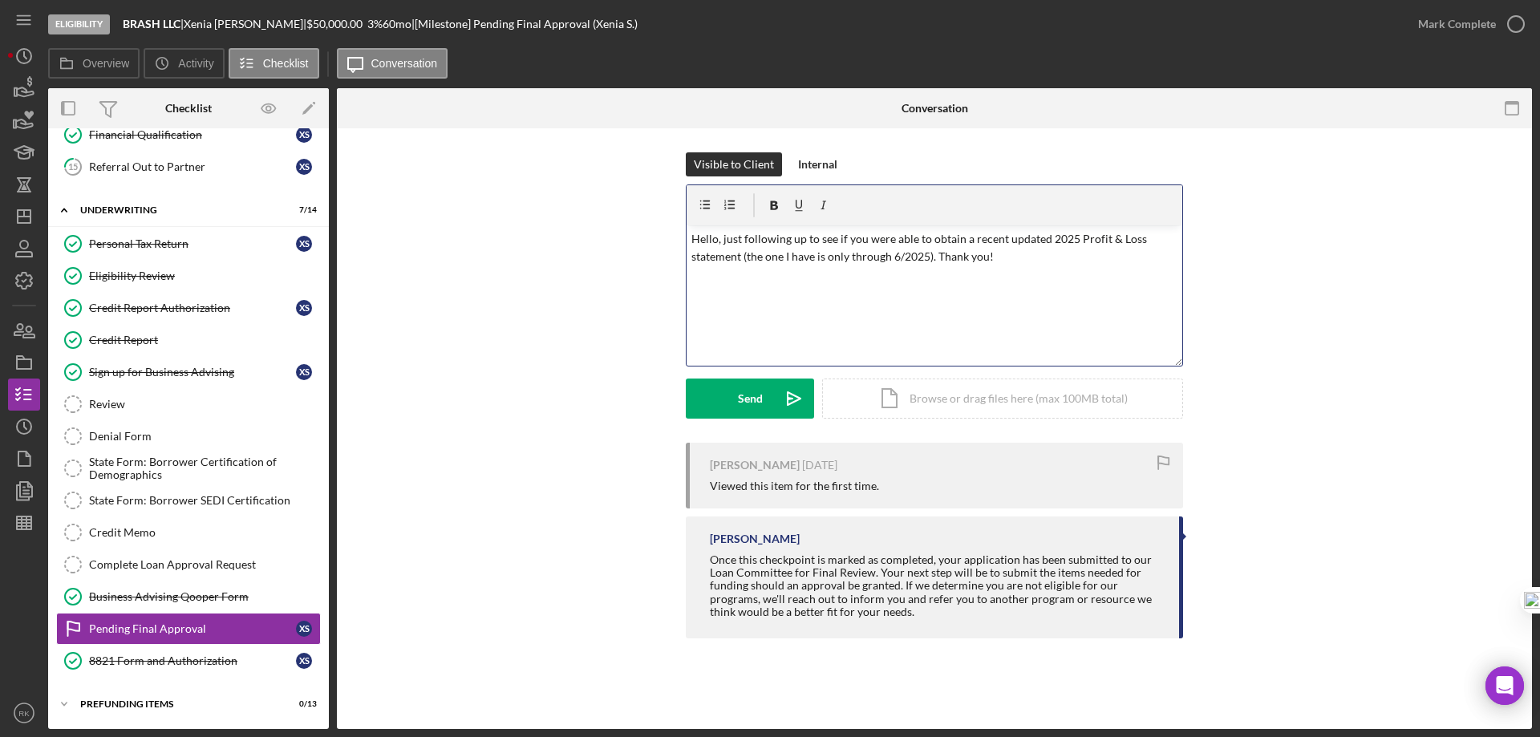
click at [933, 285] on div "v Color teal Color pink Remove color Add row above Add row below Add column bef…" at bounding box center [934, 295] width 496 height 140
click at [1020, 266] on div "v Color teal Color pink Remove color Add row above Add row below Add column bef…" at bounding box center [934, 295] width 496 height 140
click at [747, 390] on div "Send" at bounding box center [750, 399] width 25 height 40
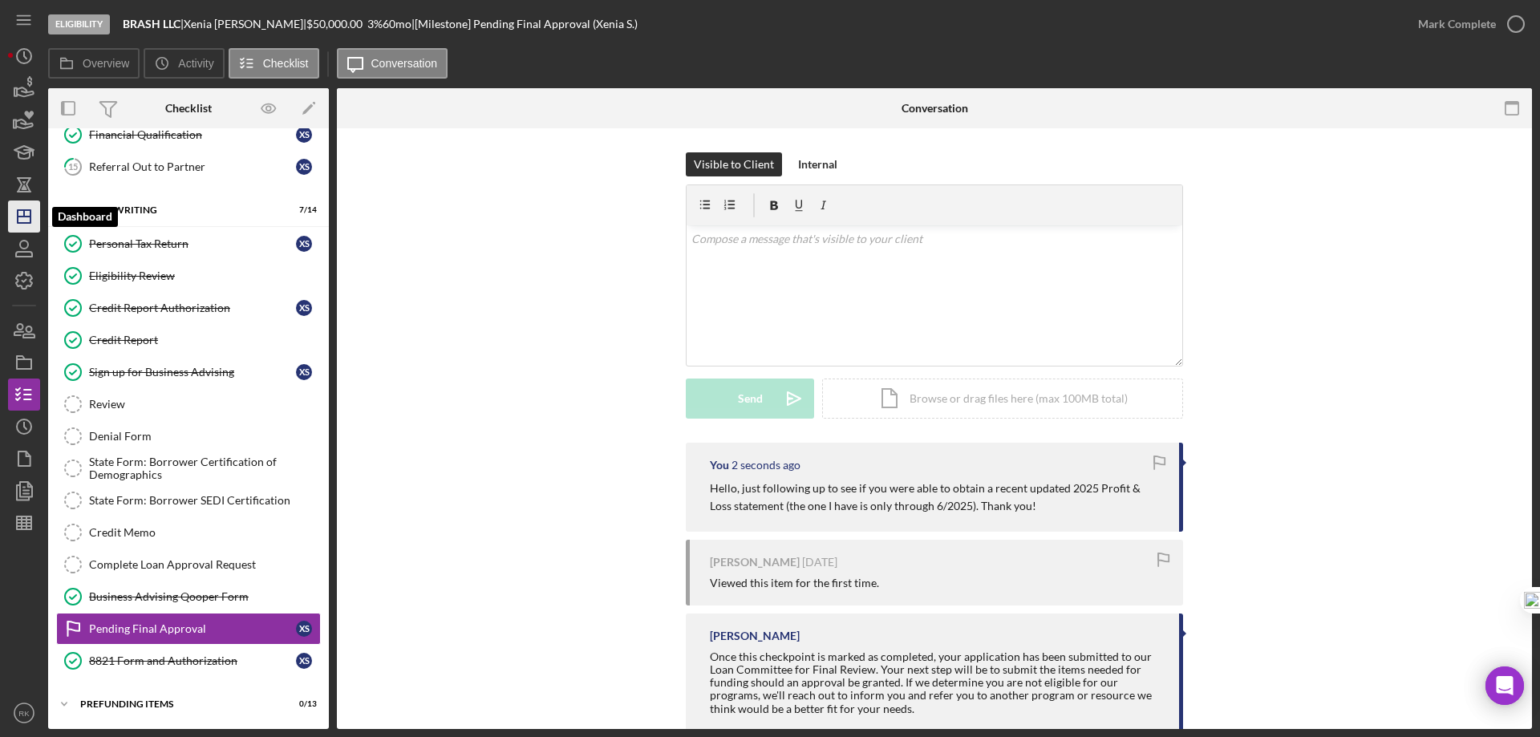
click at [24, 210] on line "button" at bounding box center [24, 213] width 0 height 6
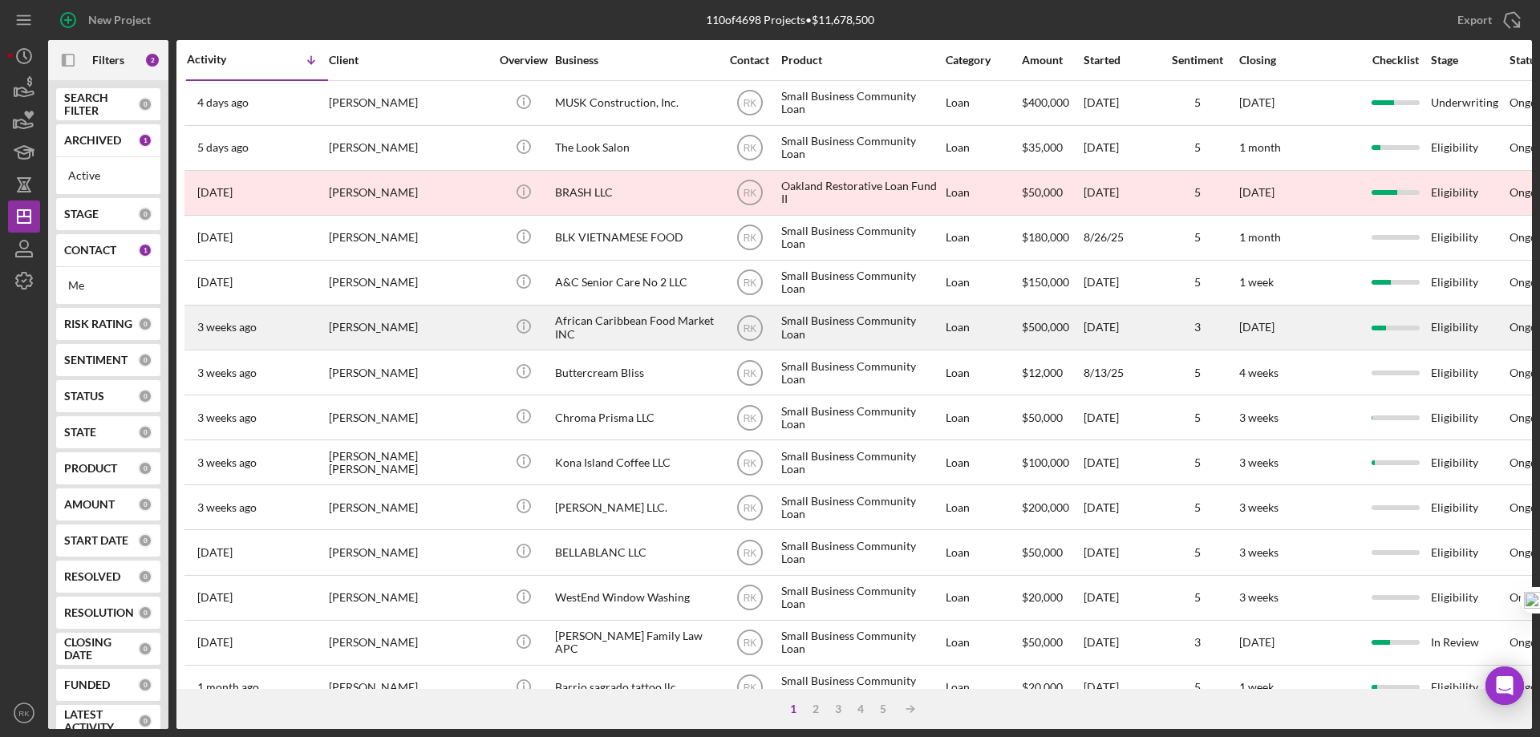
click at [392, 326] on div "[PERSON_NAME]" at bounding box center [409, 327] width 160 height 43
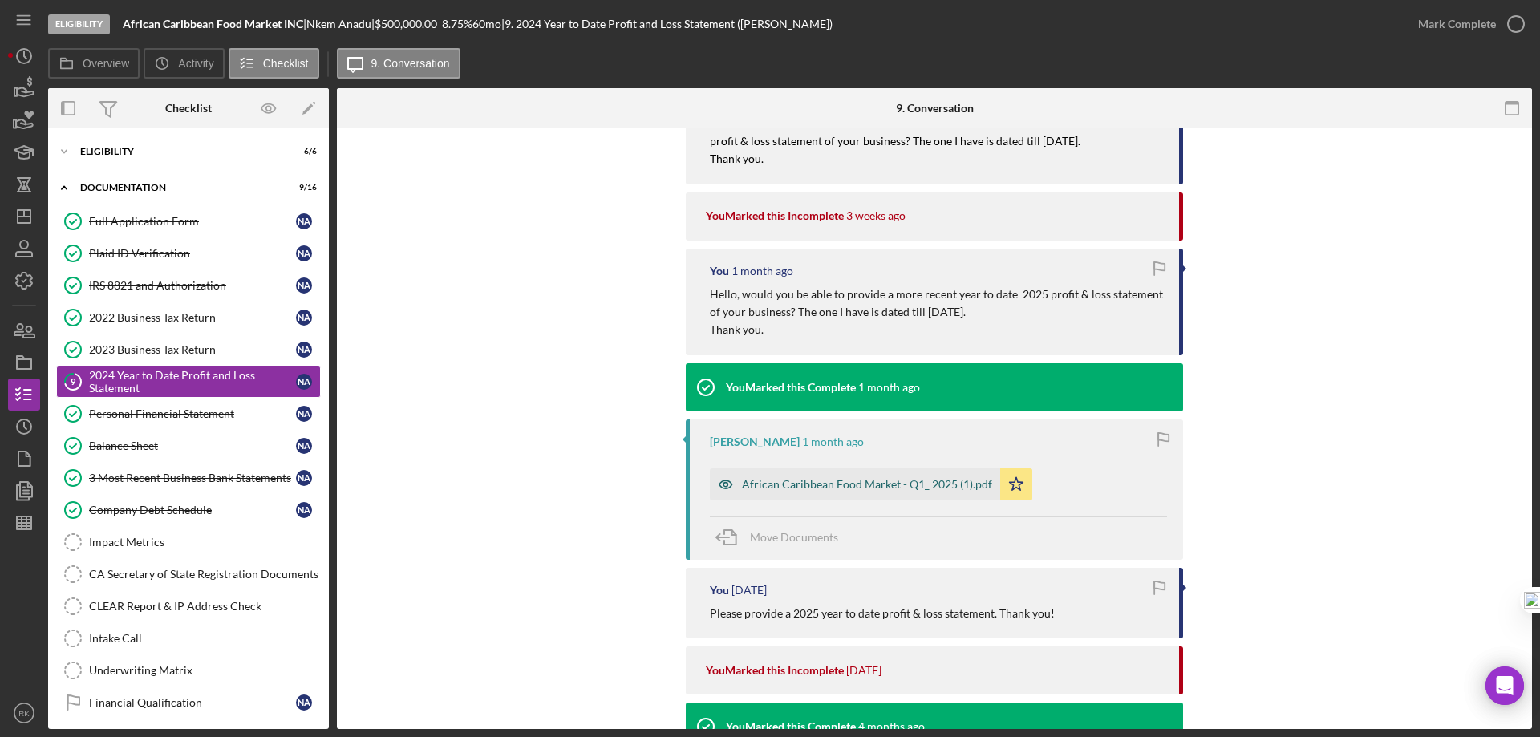
scroll to position [481, 0]
click at [808, 486] on div "African Caribbean Food Market - Q1_ 2025 (1).pdf" at bounding box center [867, 483] width 250 height 13
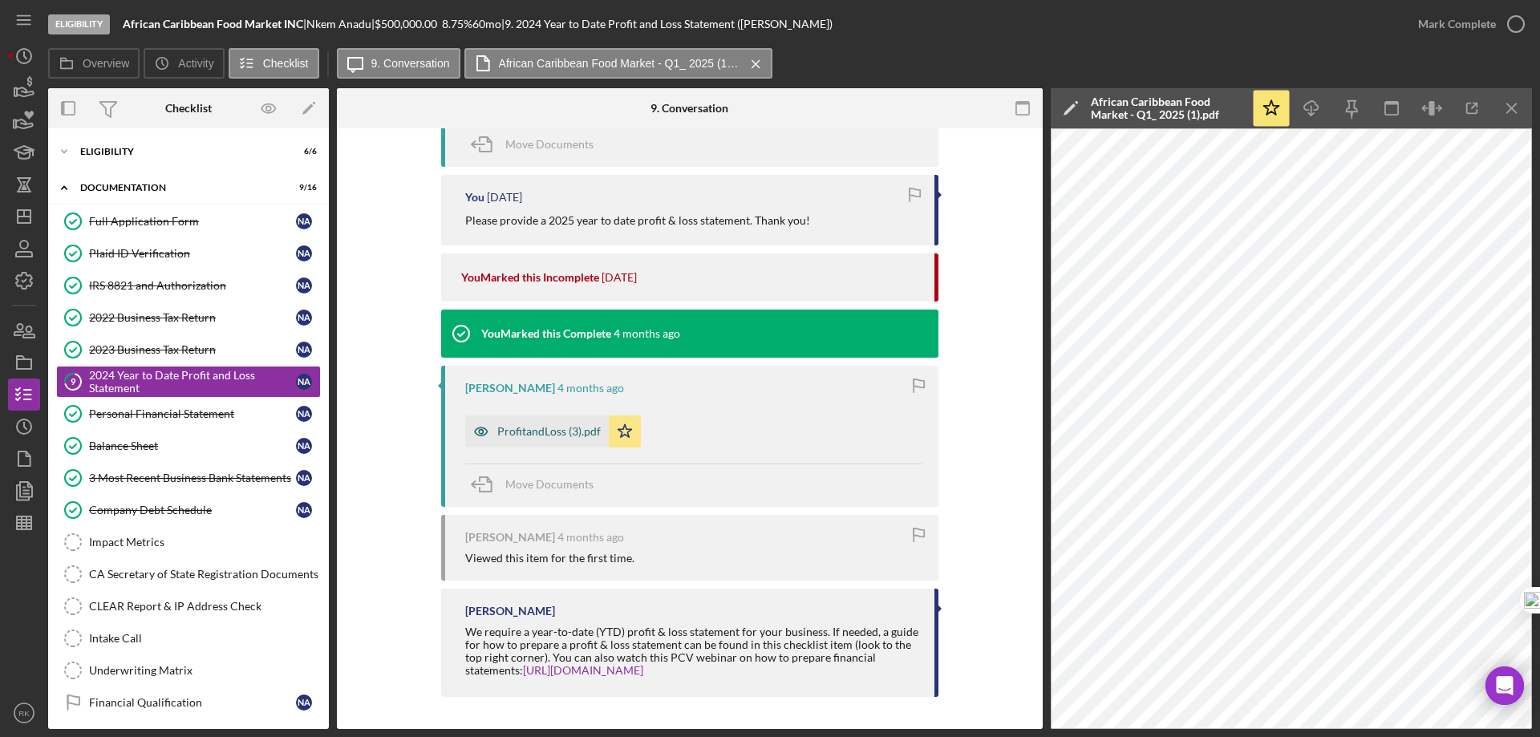
click at [537, 436] on div "ProfitandLoss (3).pdf" at bounding box center [548, 431] width 103 height 13
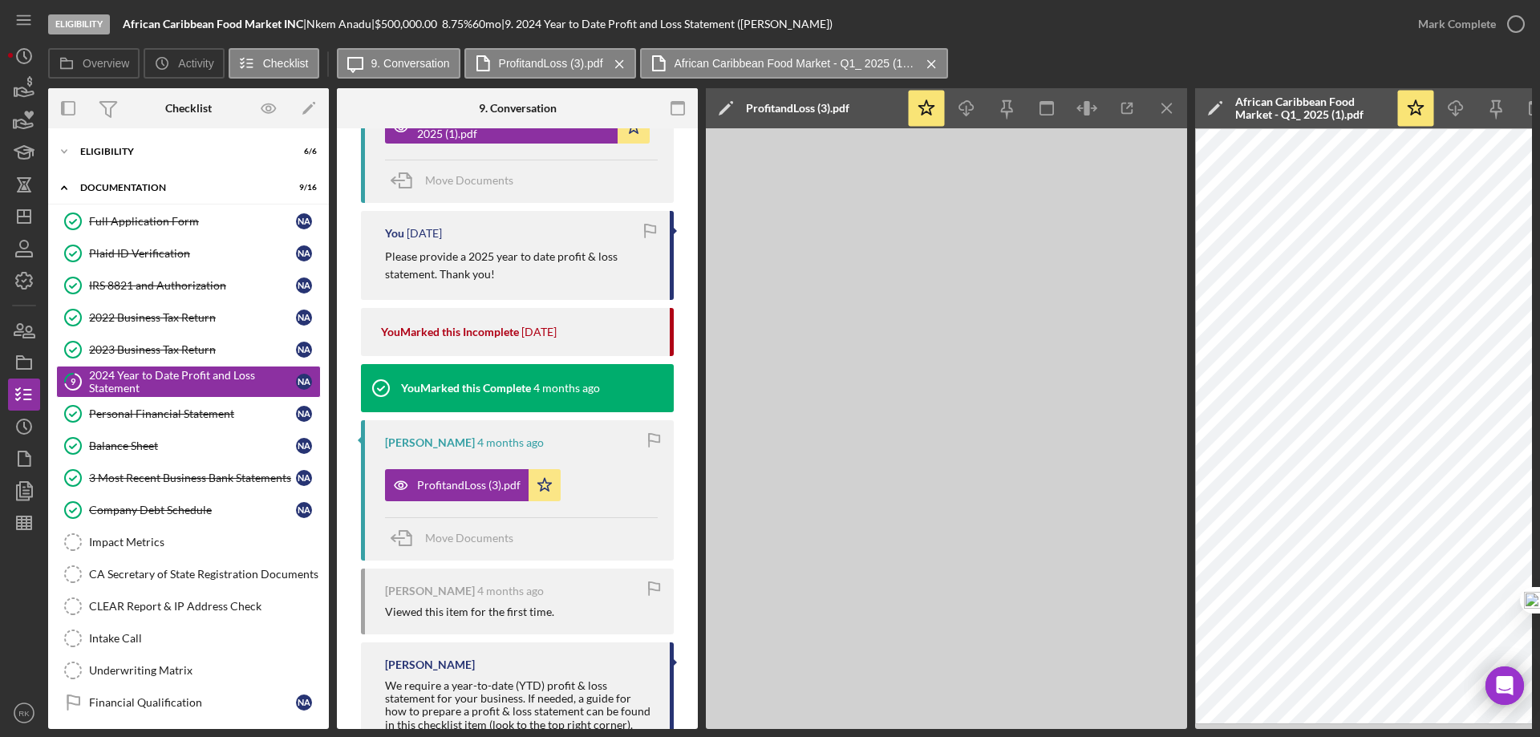
scroll to position [928, 0]
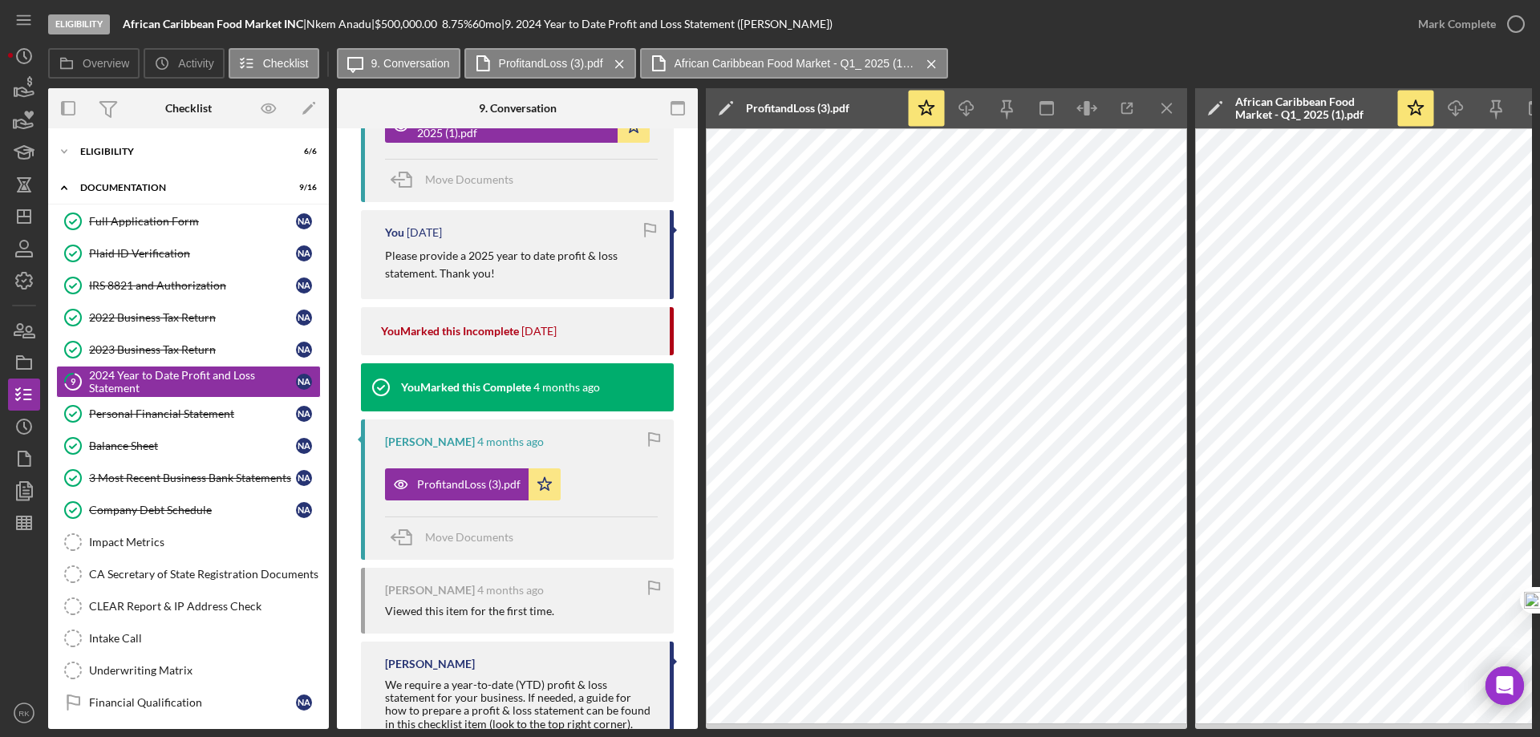
click at [1166, 109] on icon "Icon/Menu Close" at bounding box center [1167, 109] width 36 height 36
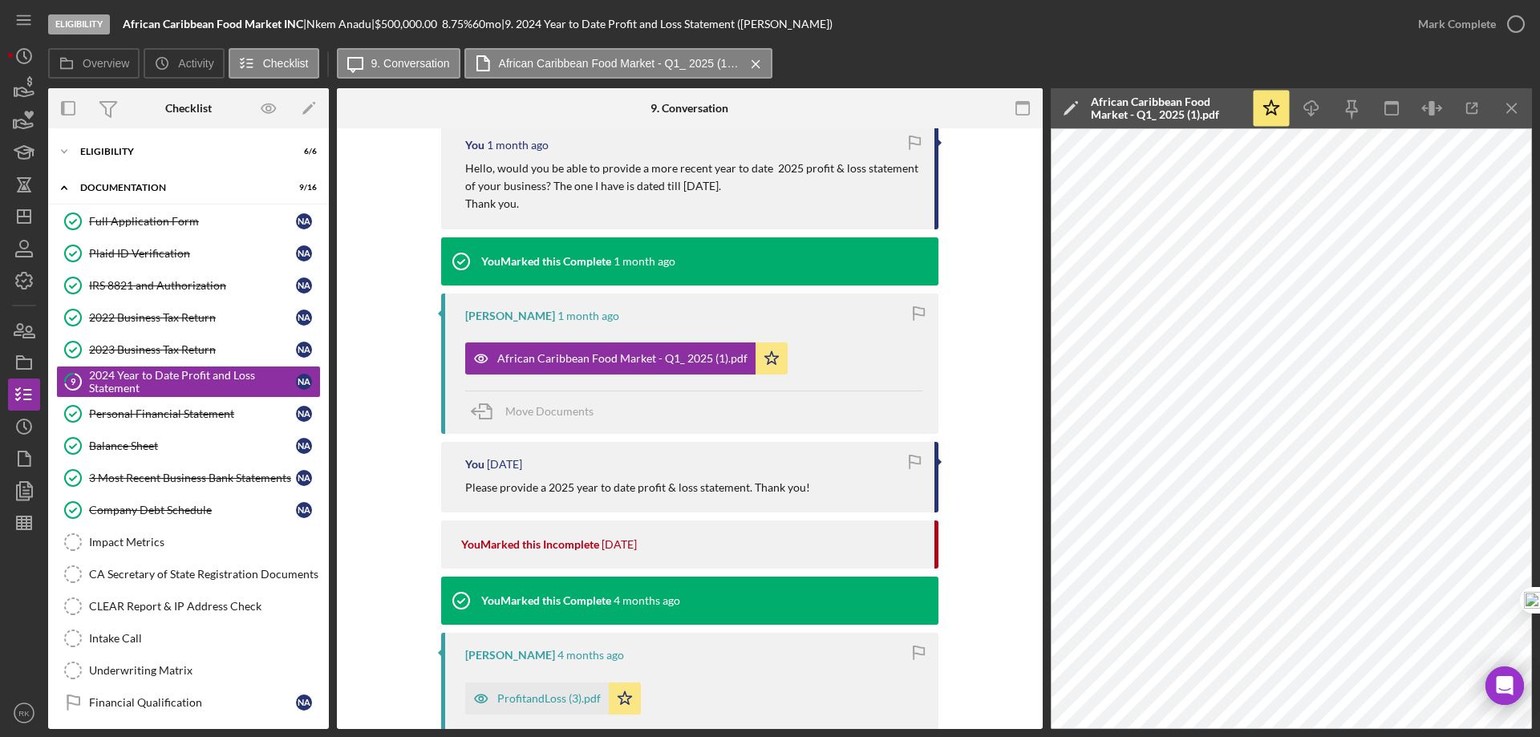
drag, startPoint x: 766, startPoint y: 358, endPoint x: 800, endPoint y: 356, distance: 33.7
click at [766, 357] on icon "Icon/Star" at bounding box center [771, 358] width 32 height 32
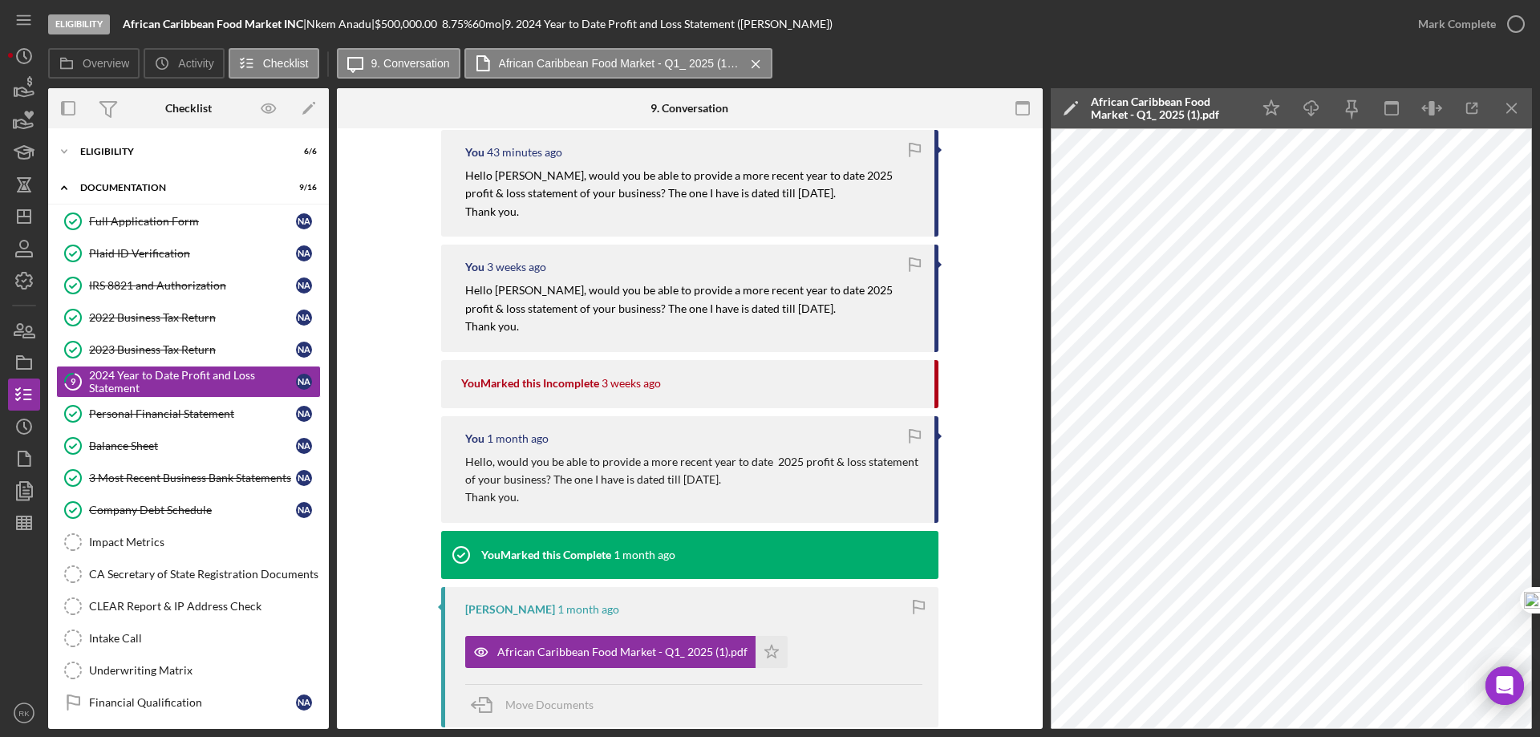
scroll to position [312, 0]
click at [1516, 107] on icon "Icon/Menu Close" at bounding box center [1512, 109] width 36 height 36
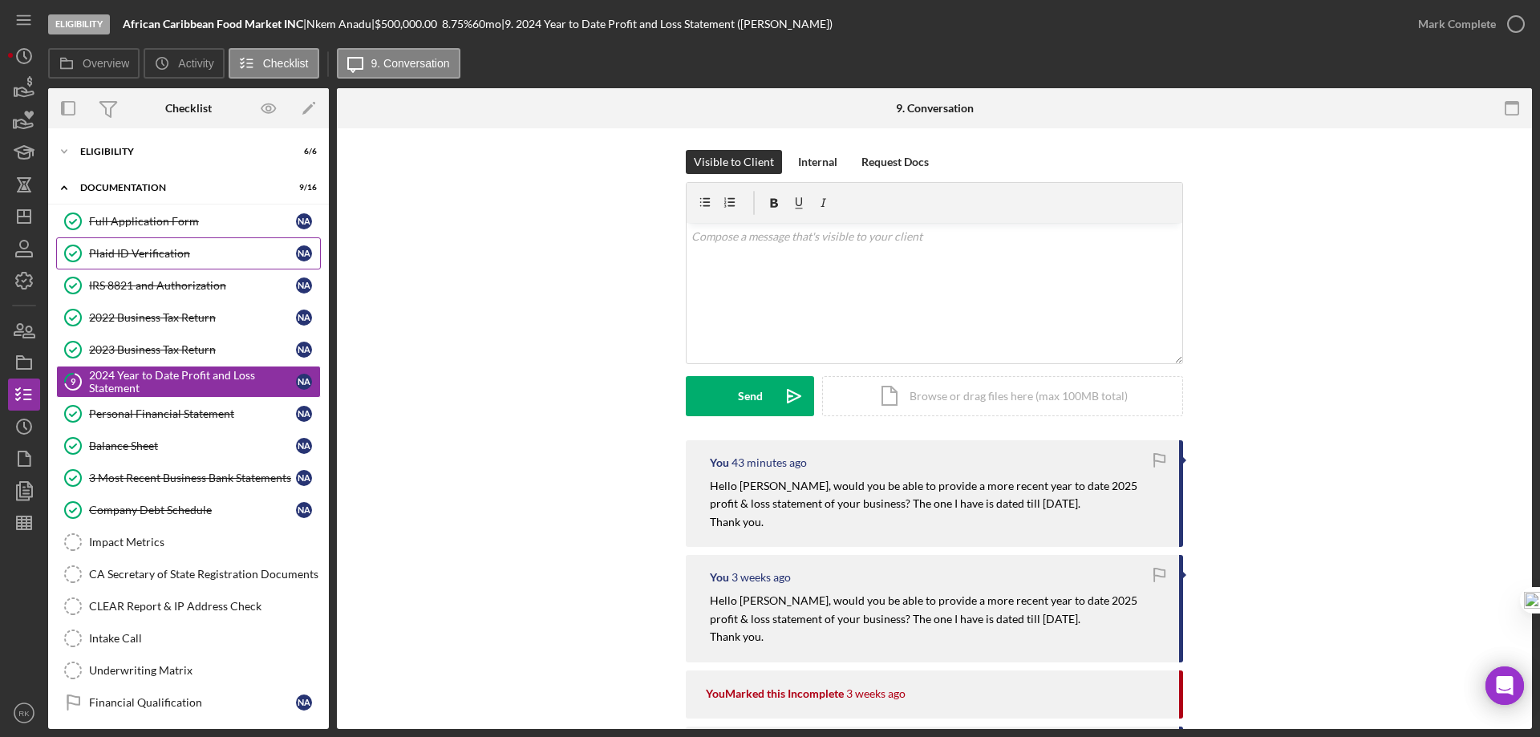
scroll to position [0, 0]
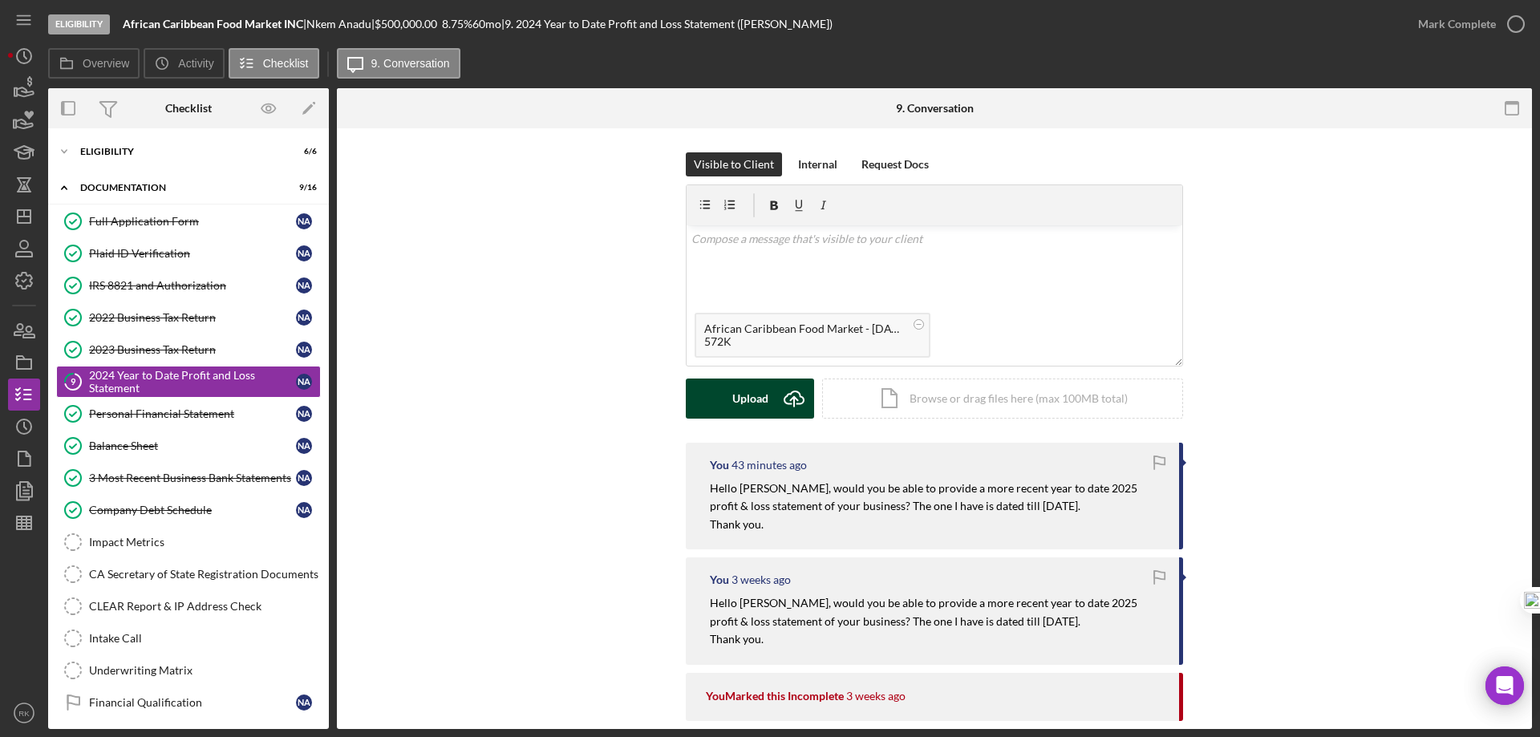
click at [784, 398] on icon "Icon/Upload" at bounding box center [794, 399] width 40 height 40
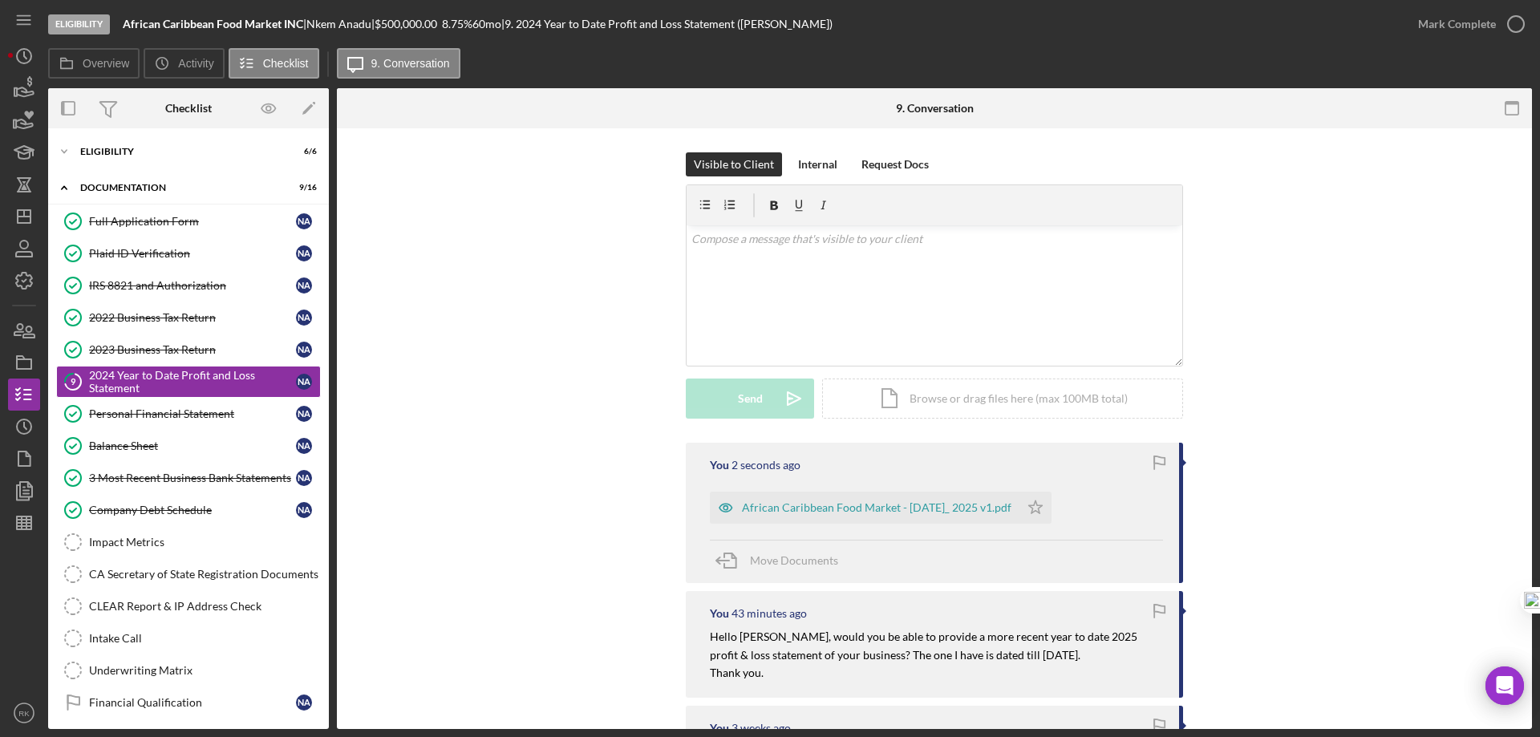
drag, startPoint x: 1026, startPoint y: 503, endPoint x: 1014, endPoint y: 481, distance: 25.2
click at [1029, 502] on polygon "button" at bounding box center [1036, 506] width 14 height 13
click at [824, 500] on div "African Caribbean Food Market - [DATE]_ 2025 v1.pdf" at bounding box center [865, 508] width 310 height 32
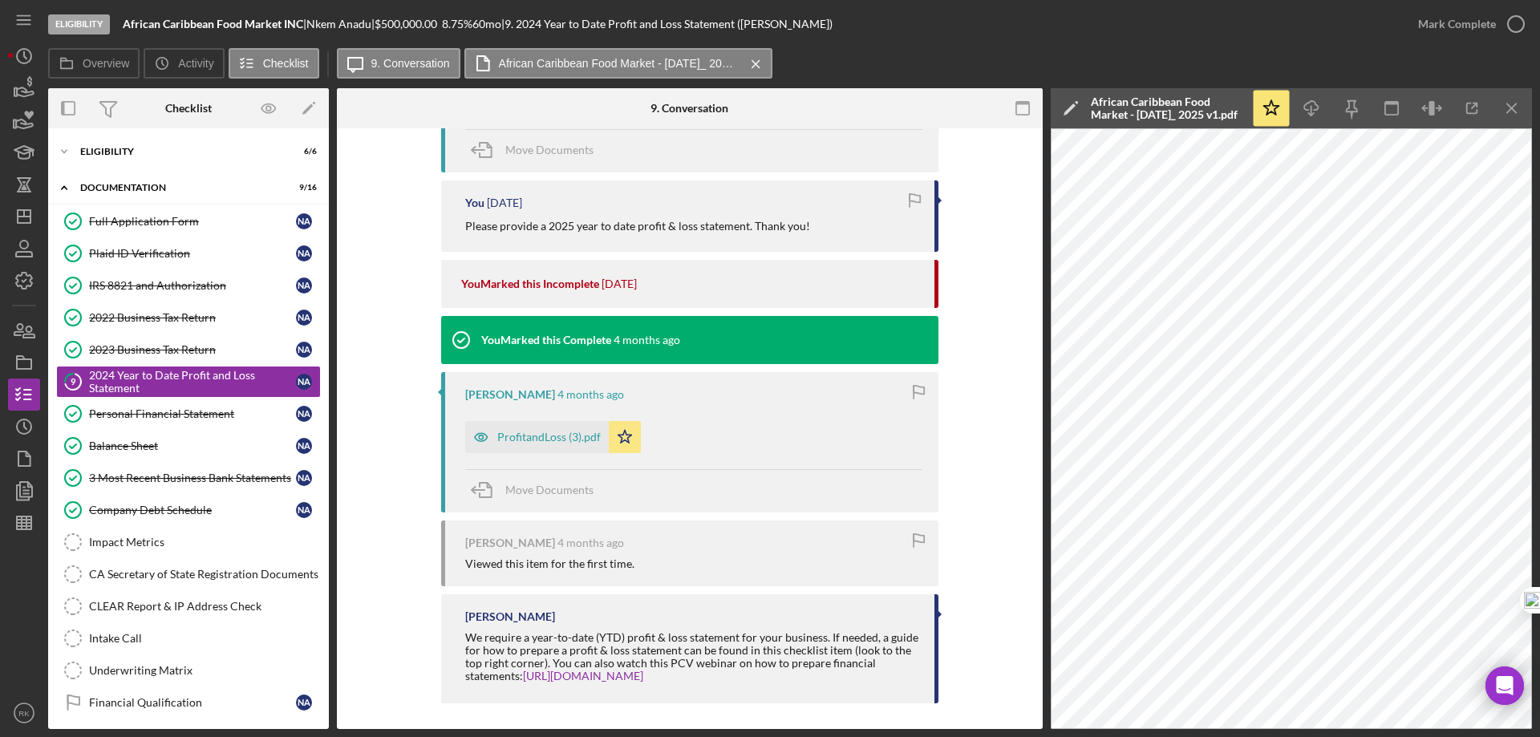
scroll to position [1022, 0]
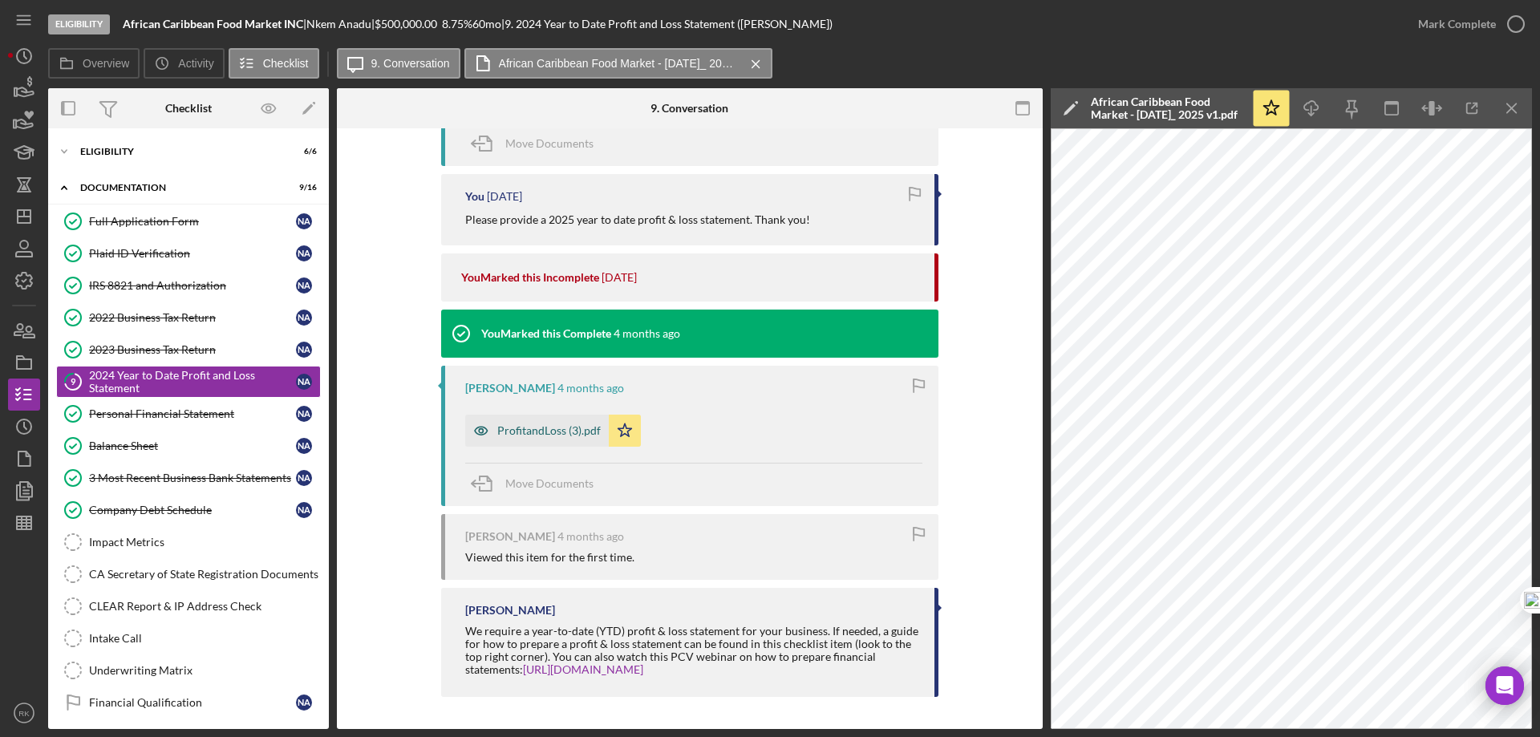
click at [520, 431] on div "ProfitandLoss (3).pdf" at bounding box center [548, 430] width 103 height 13
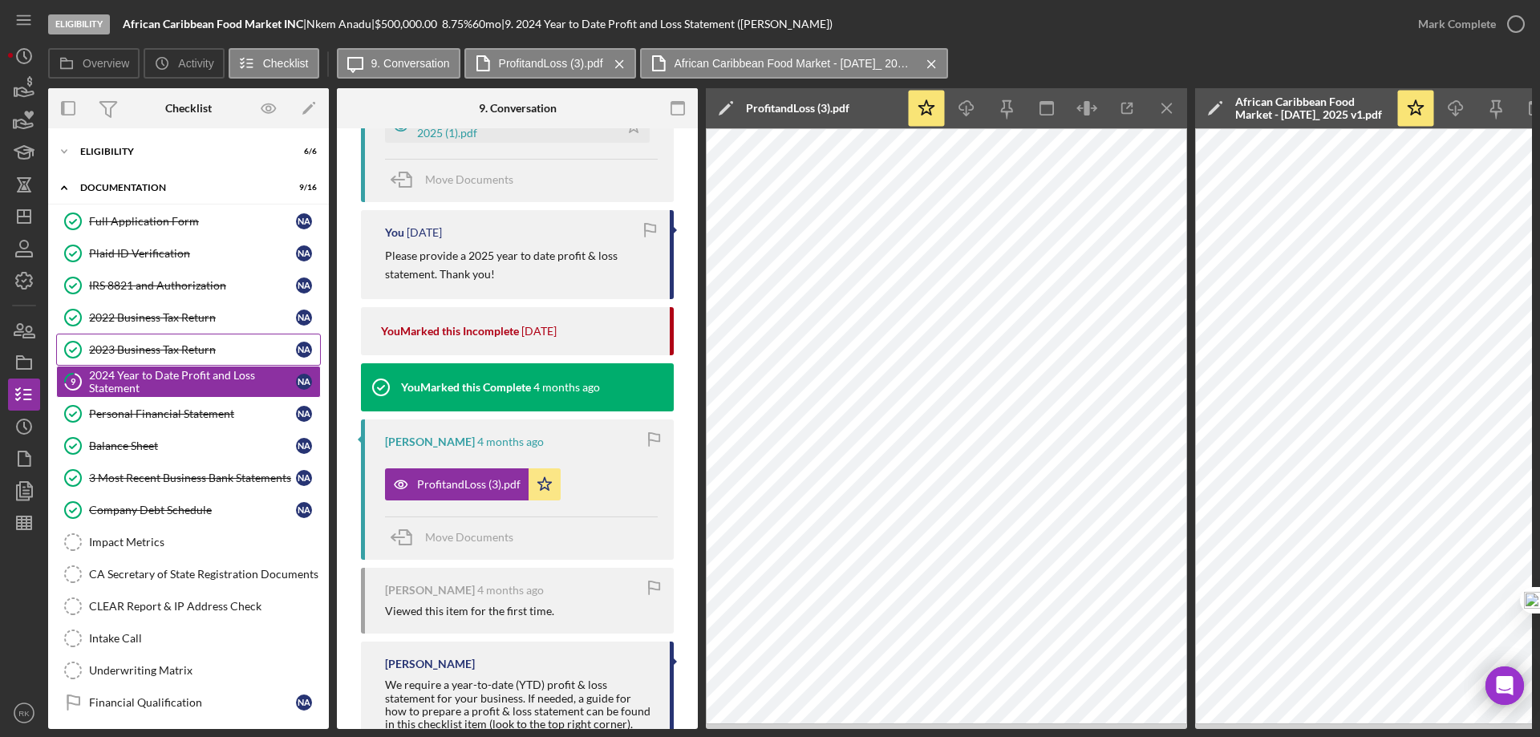
drag, startPoint x: 162, startPoint y: 343, endPoint x: 246, endPoint y: 342, distance: 84.2
click at [162, 343] on div "2023 Business Tax Return" at bounding box center [192, 349] width 207 height 13
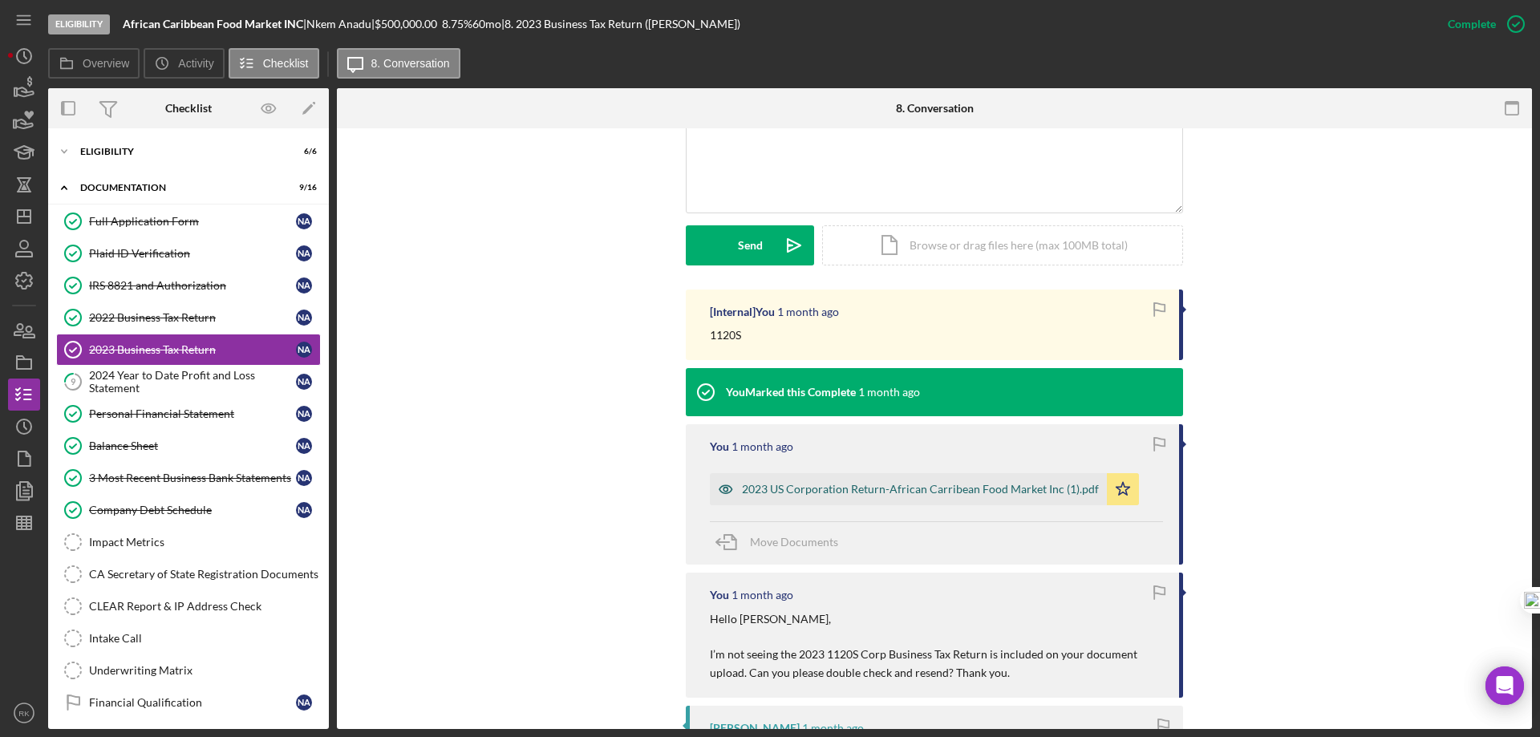
scroll to position [375, 0]
click at [860, 493] on div "2023 US Corporation Return-African Carribean Food Market Inc (1).pdf" at bounding box center [920, 488] width 357 height 13
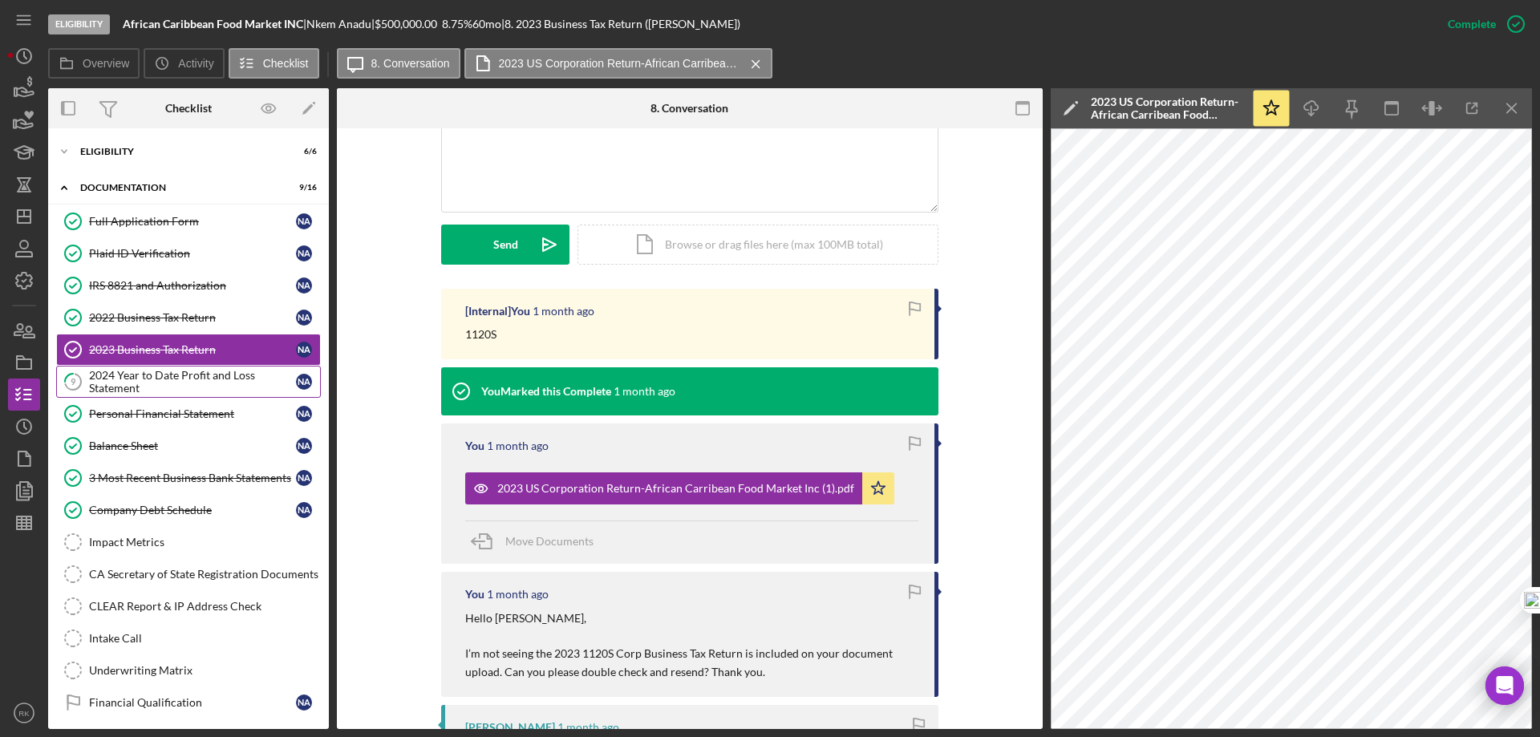
drag, startPoint x: 154, startPoint y: 385, endPoint x: 186, endPoint y: 385, distance: 32.1
click at [154, 385] on div "2024 Year to Date Profit and Loss Statement" at bounding box center [192, 382] width 207 height 26
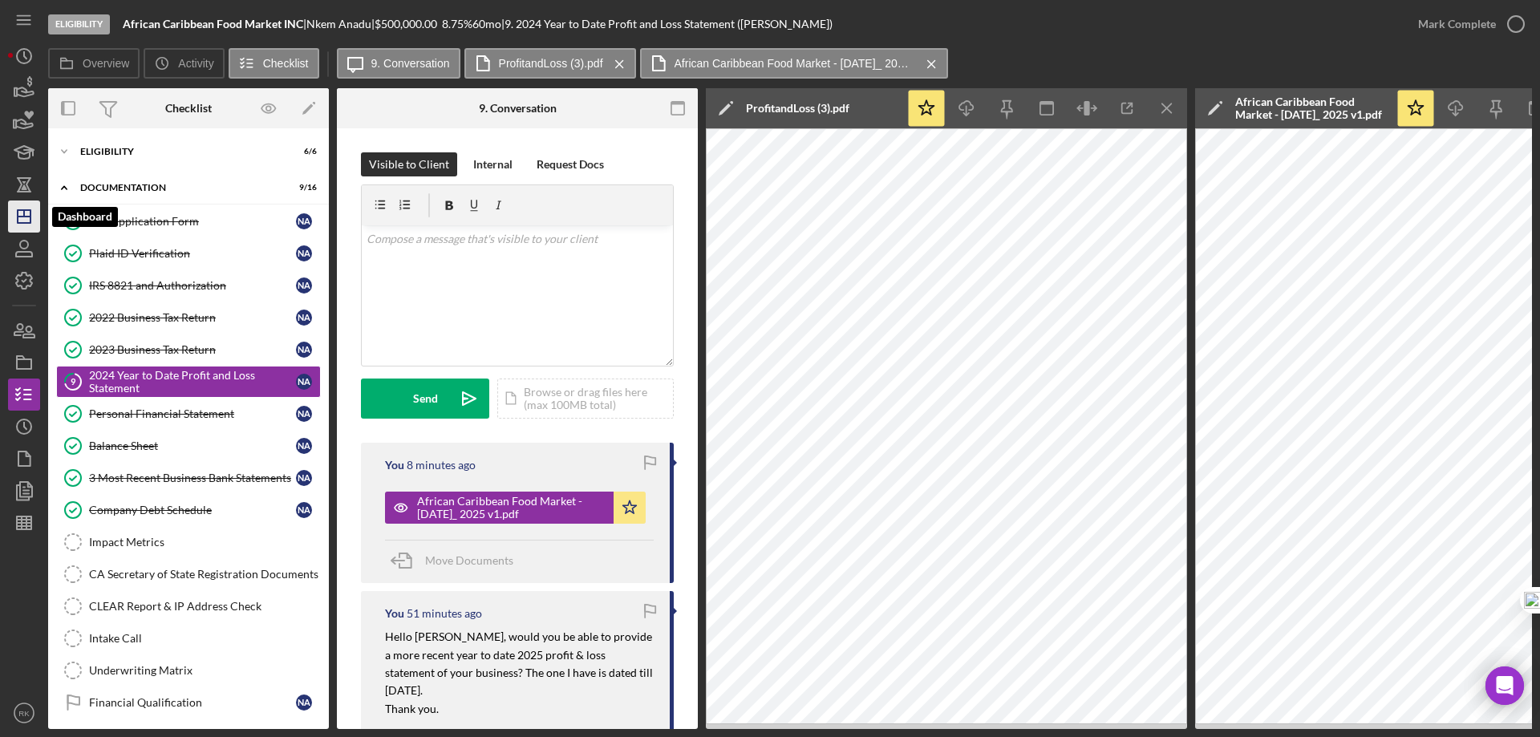
click at [28, 218] on icon "Icon/Dashboard" at bounding box center [24, 216] width 40 height 40
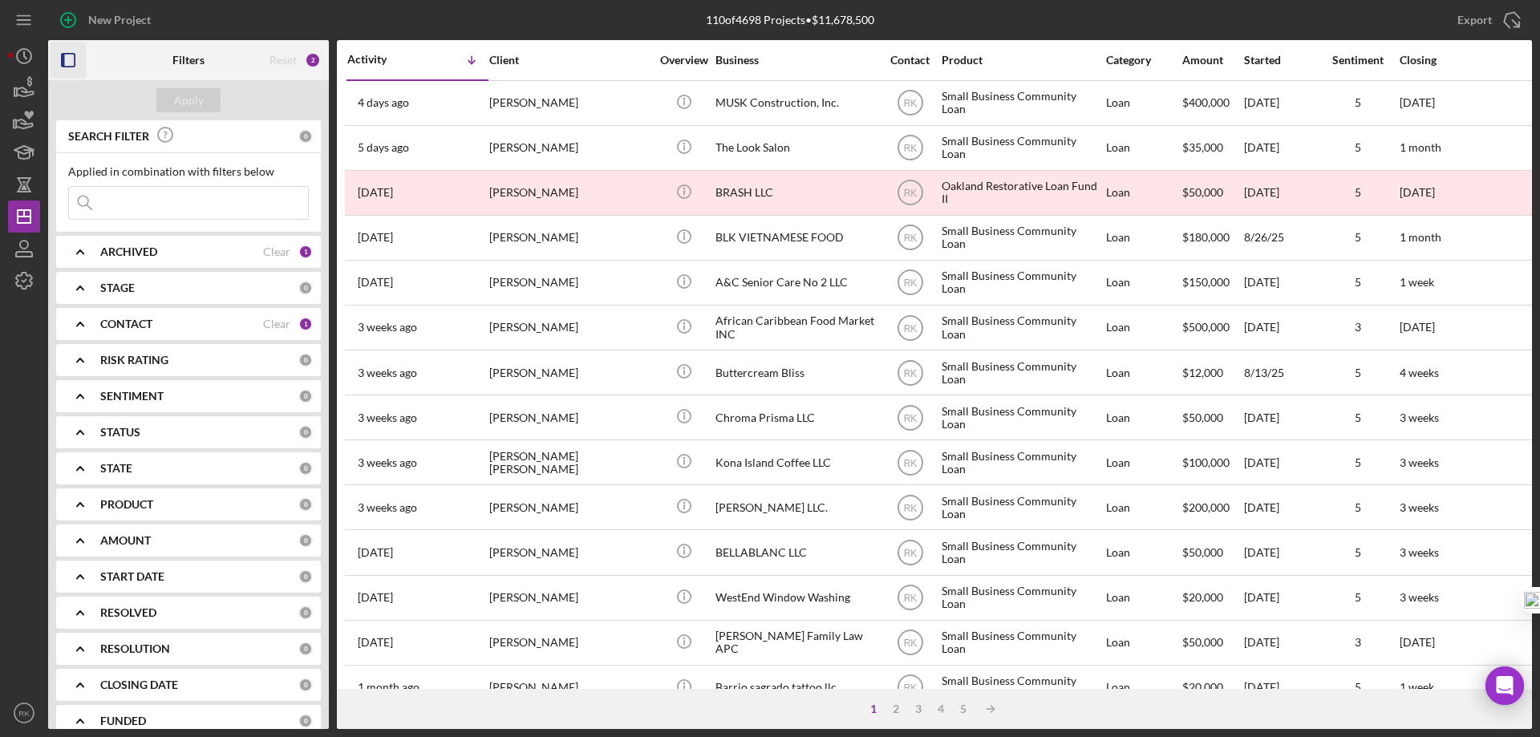
click at [68, 62] on icon "button" at bounding box center [69, 61] width 36 height 36
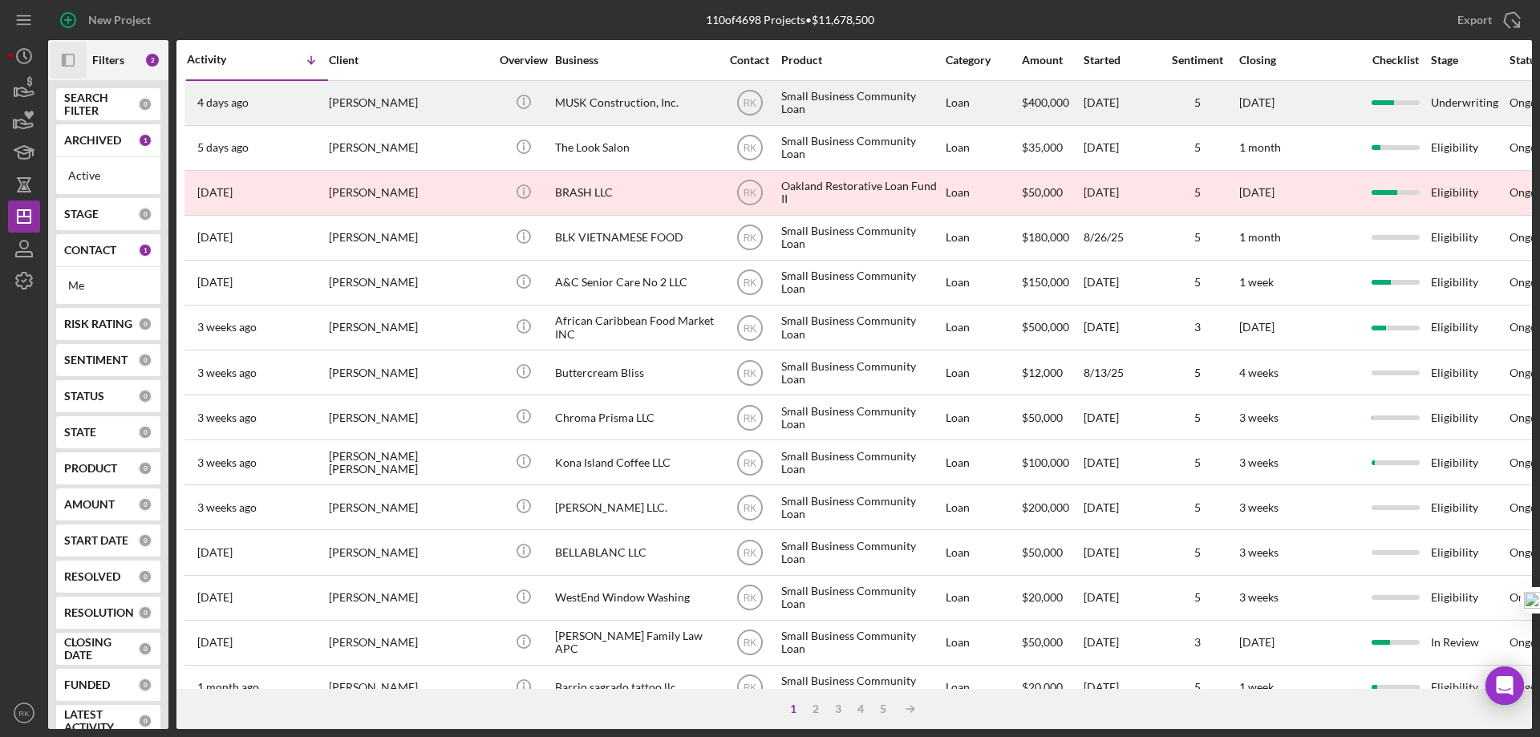
click at [579, 101] on div "MUSK Construction, Inc." at bounding box center [635, 103] width 160 height 43
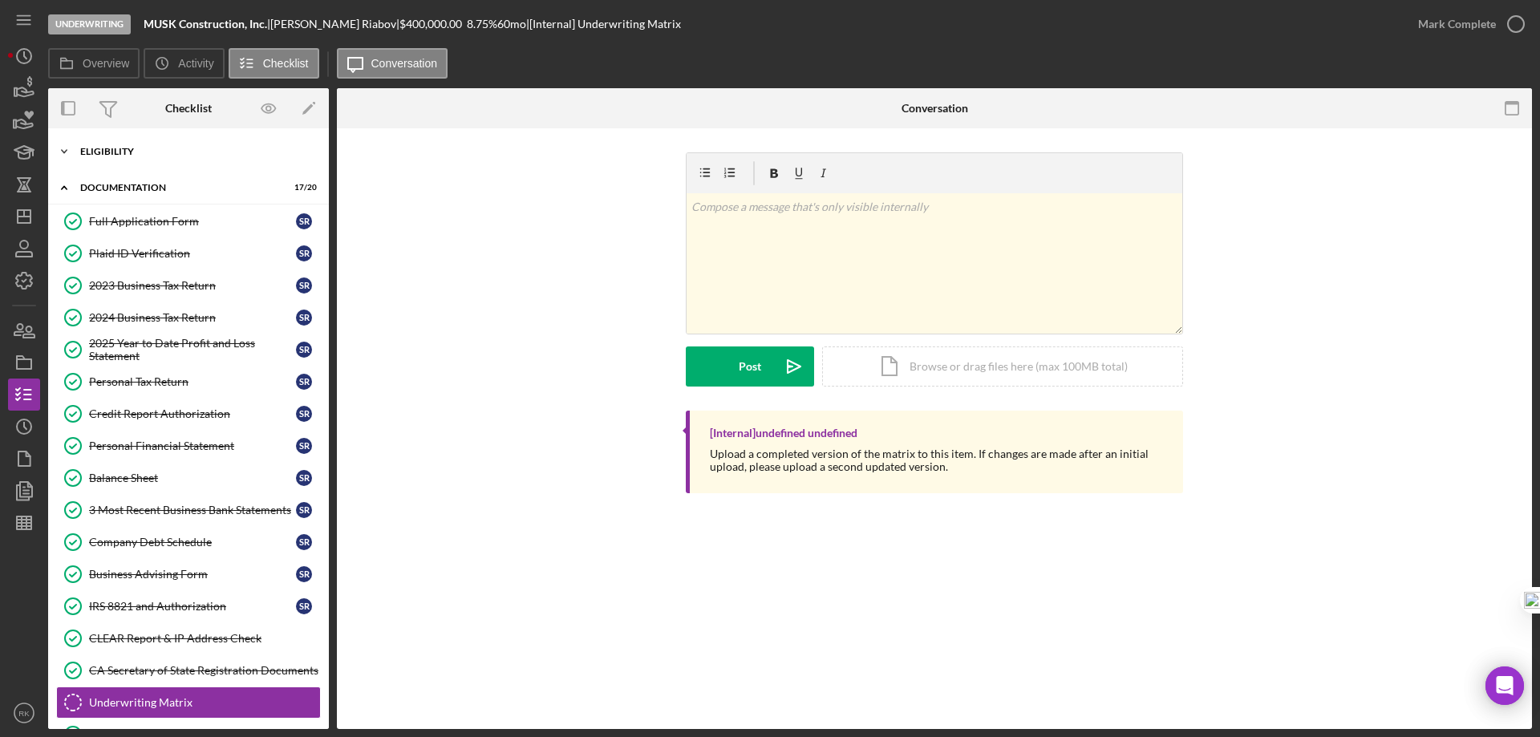
click at [105, 157] on div "Icon/Expander Eligibility 6 / 6" at bounding box center [188, 152] width 281 height 32
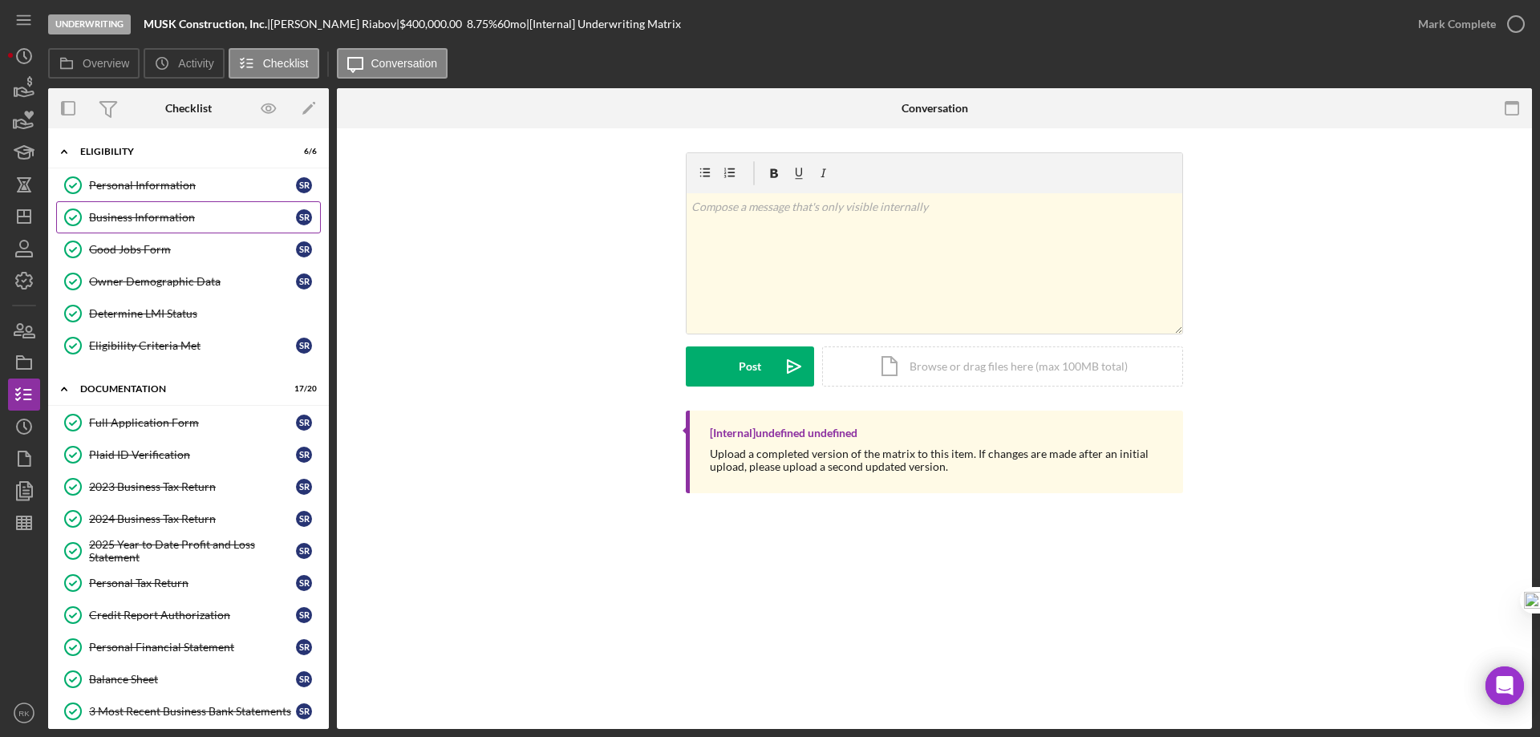
click at [138, 213] on div "Business Information" at bounding box center [192, 217] width 207 height 13
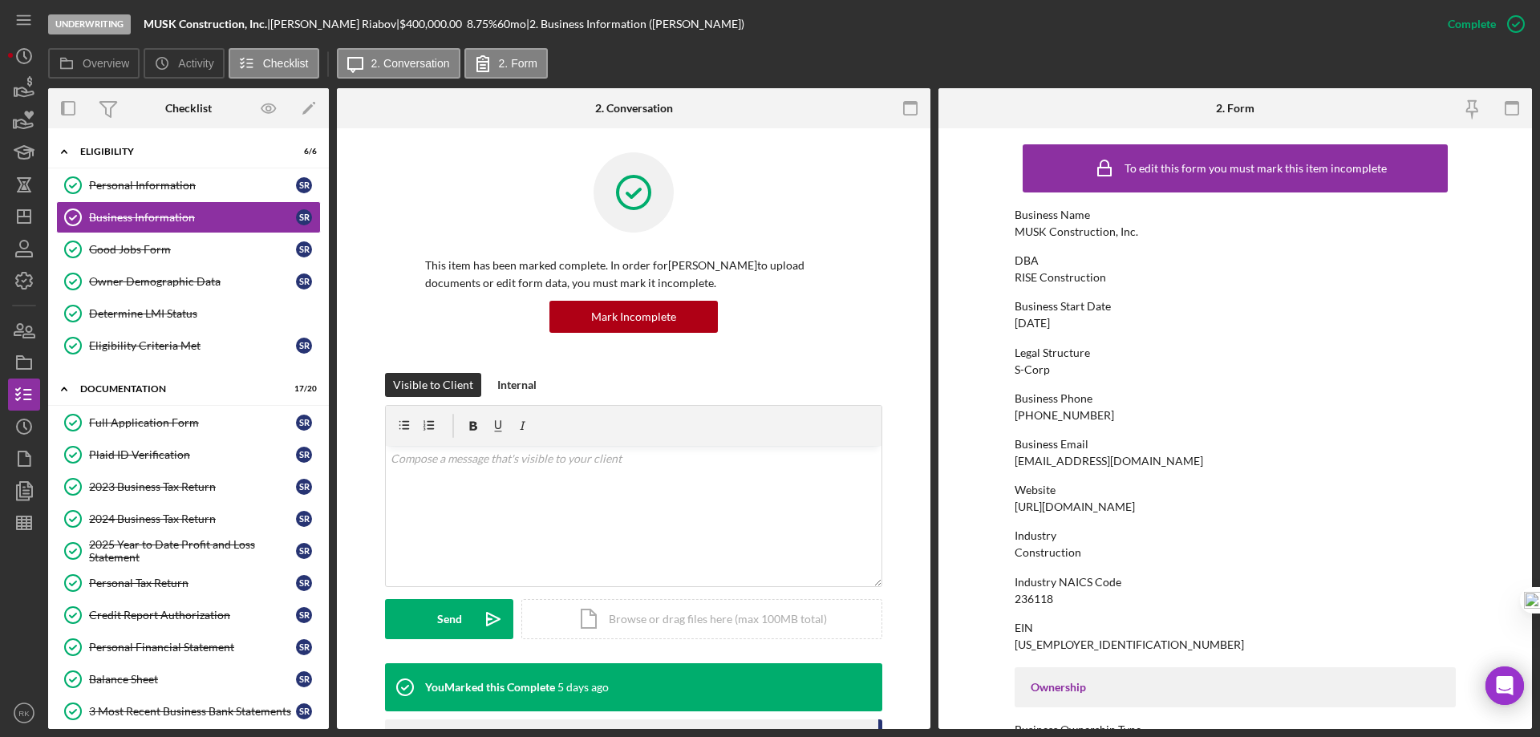
drag, startPoint x: 1095, startPoint y: 317, endPoint x: 1005, endPoint y: 322, distance: 90.7
click at [1003, 322] on form "To edit this form you must mark this item incomplete Business Name MUSK Constru…" at bounding box center [1234, 428] width 593 height 601
click at [177, 488] on div "2023 Business Tax Return" at bounding box center [192, 486] width 207 height 13
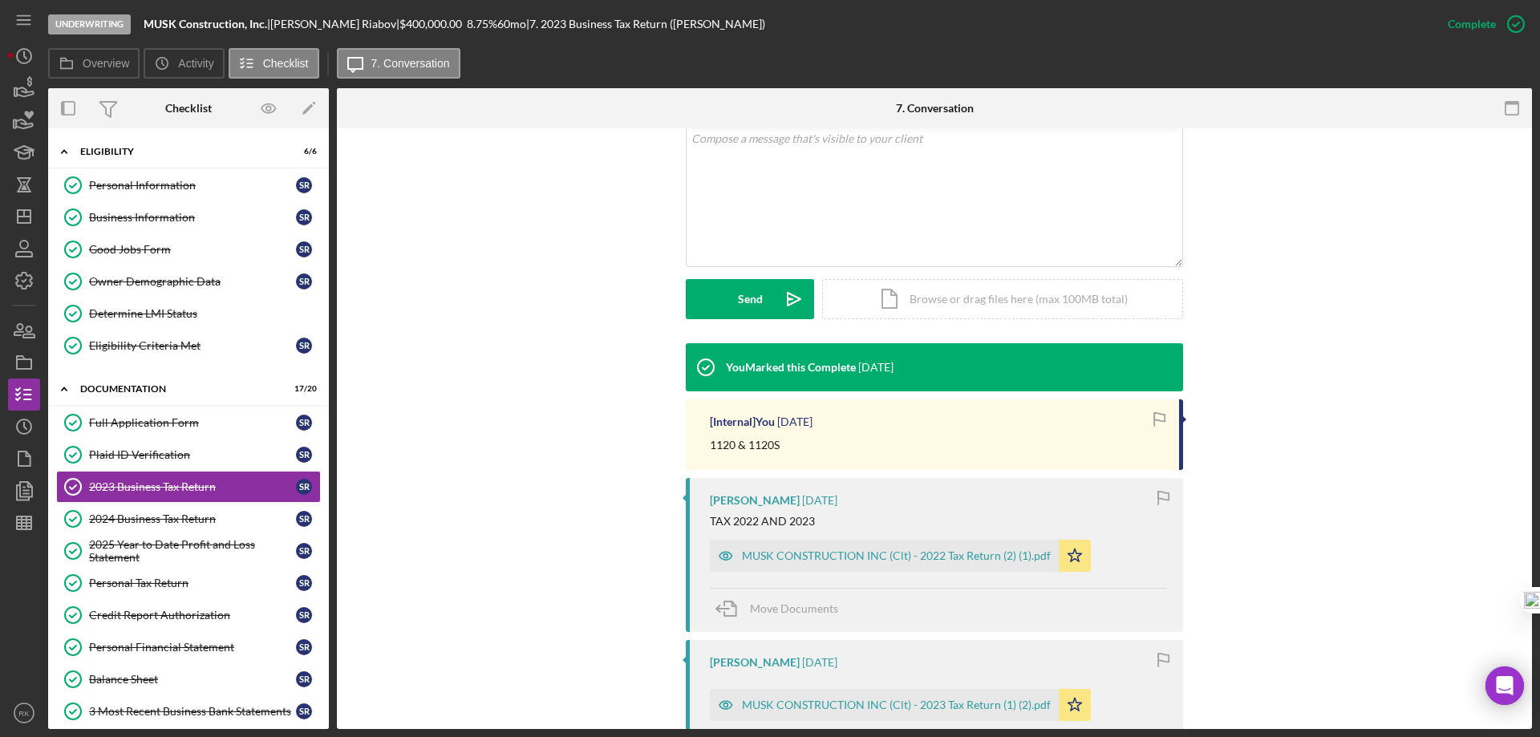
scroll to position [321, 0]
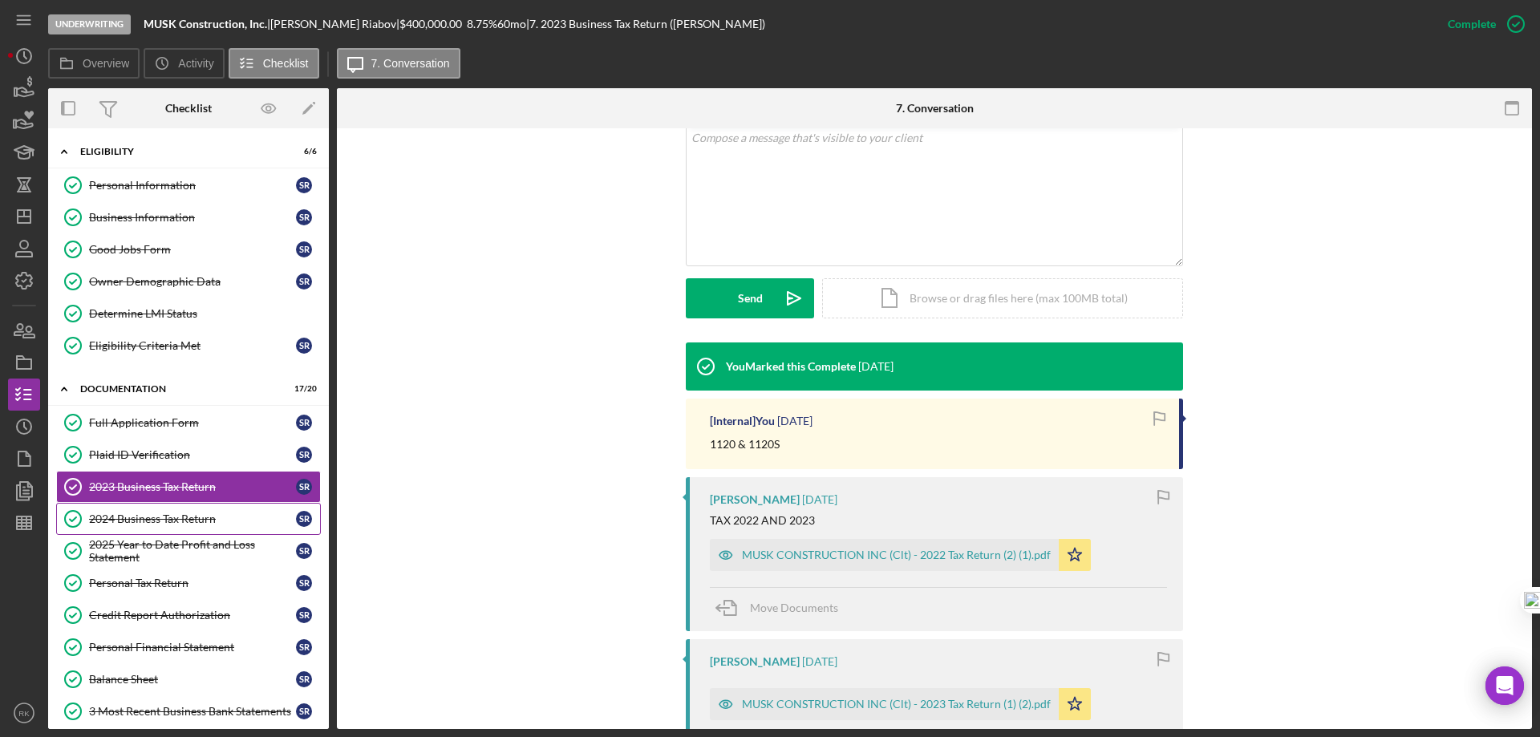
click at [155, 512] on div "2024 Business Tax Return" at bounding box center [192, 518] width 207 height 13
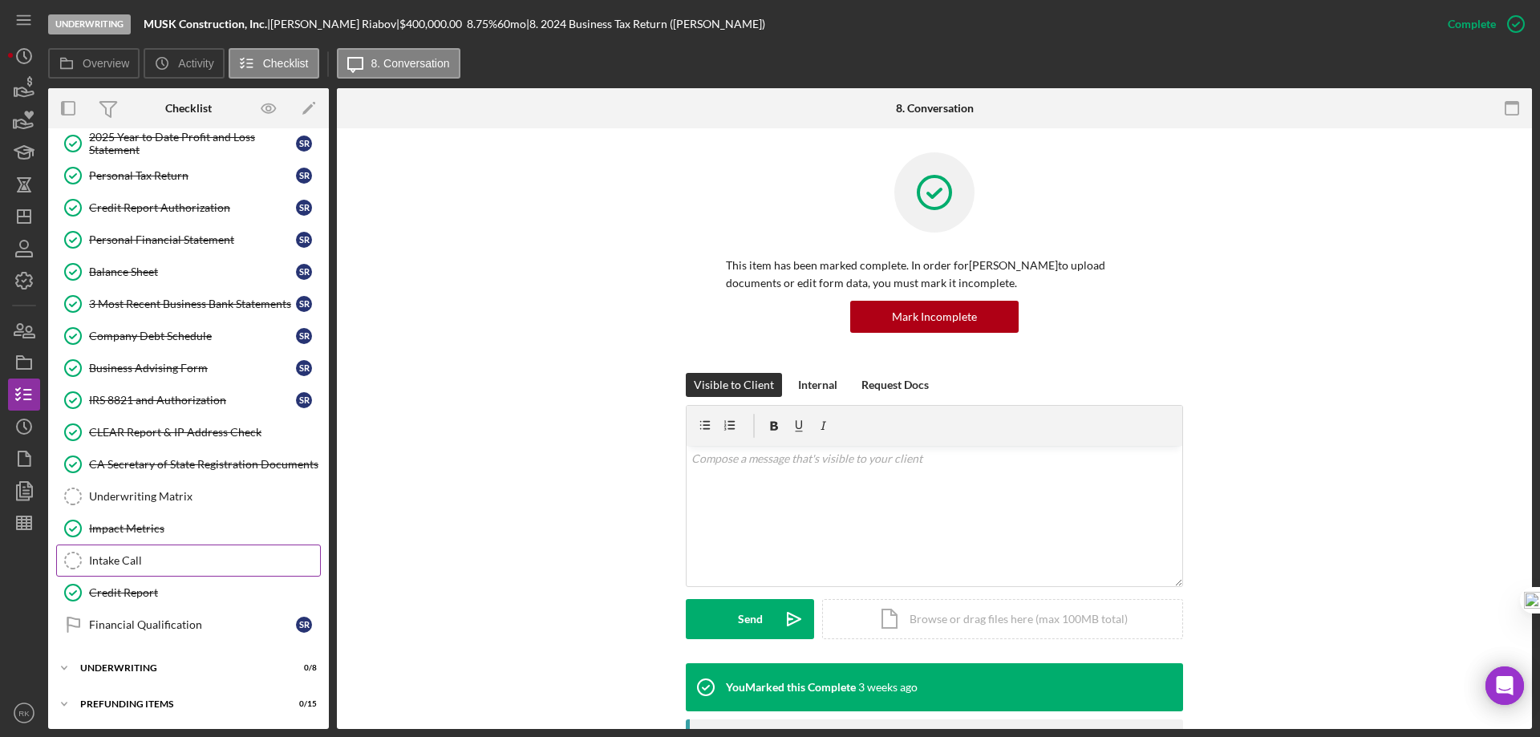
click at [140, 561] on div "Intake Call" at bounding box center [204, 560] width 231 height 13
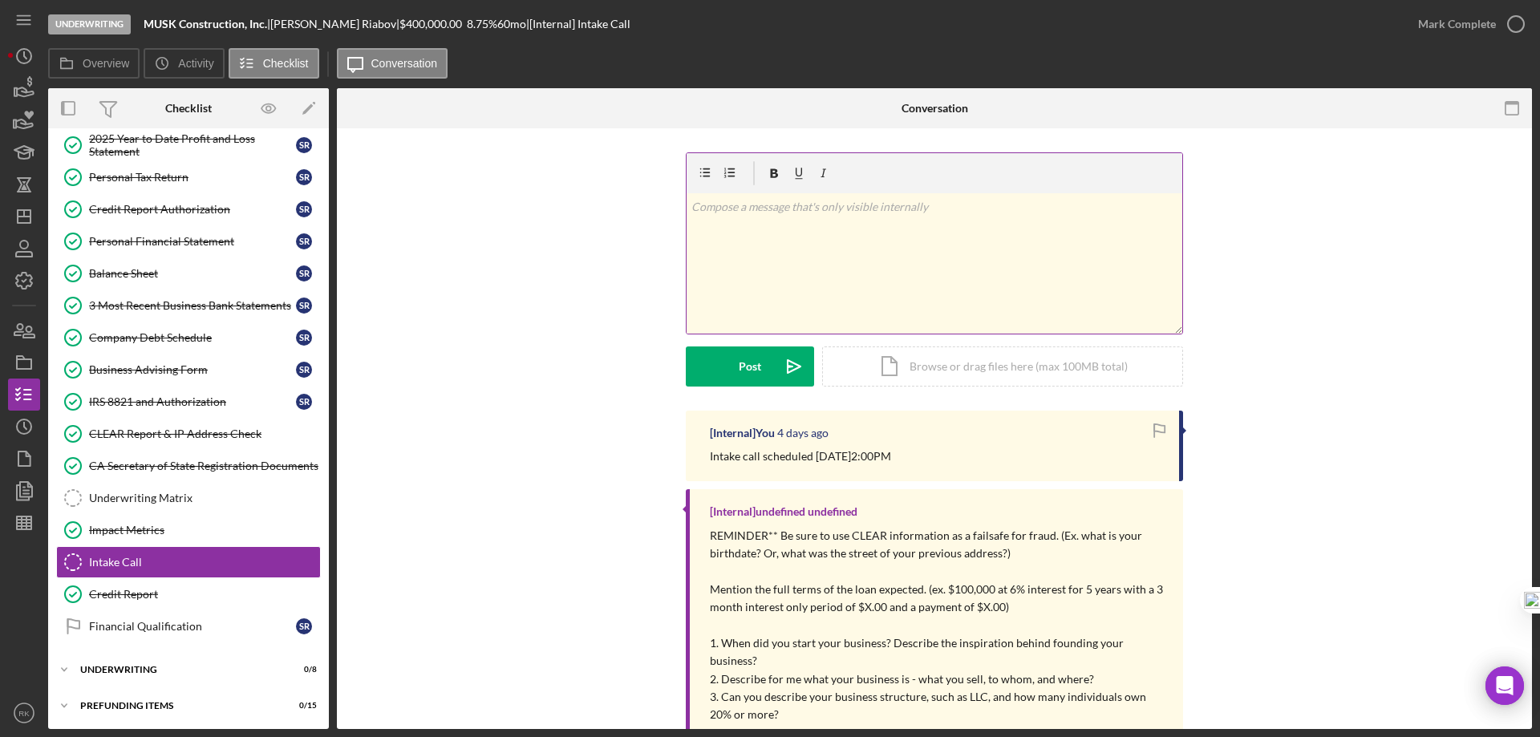
scroll to position [407, 0]
click at [904, 217] on div "v Color teal Color pink Remove color Add row above Add row below Add column bef…" at bounding box center [934, 263] width 496 height 140
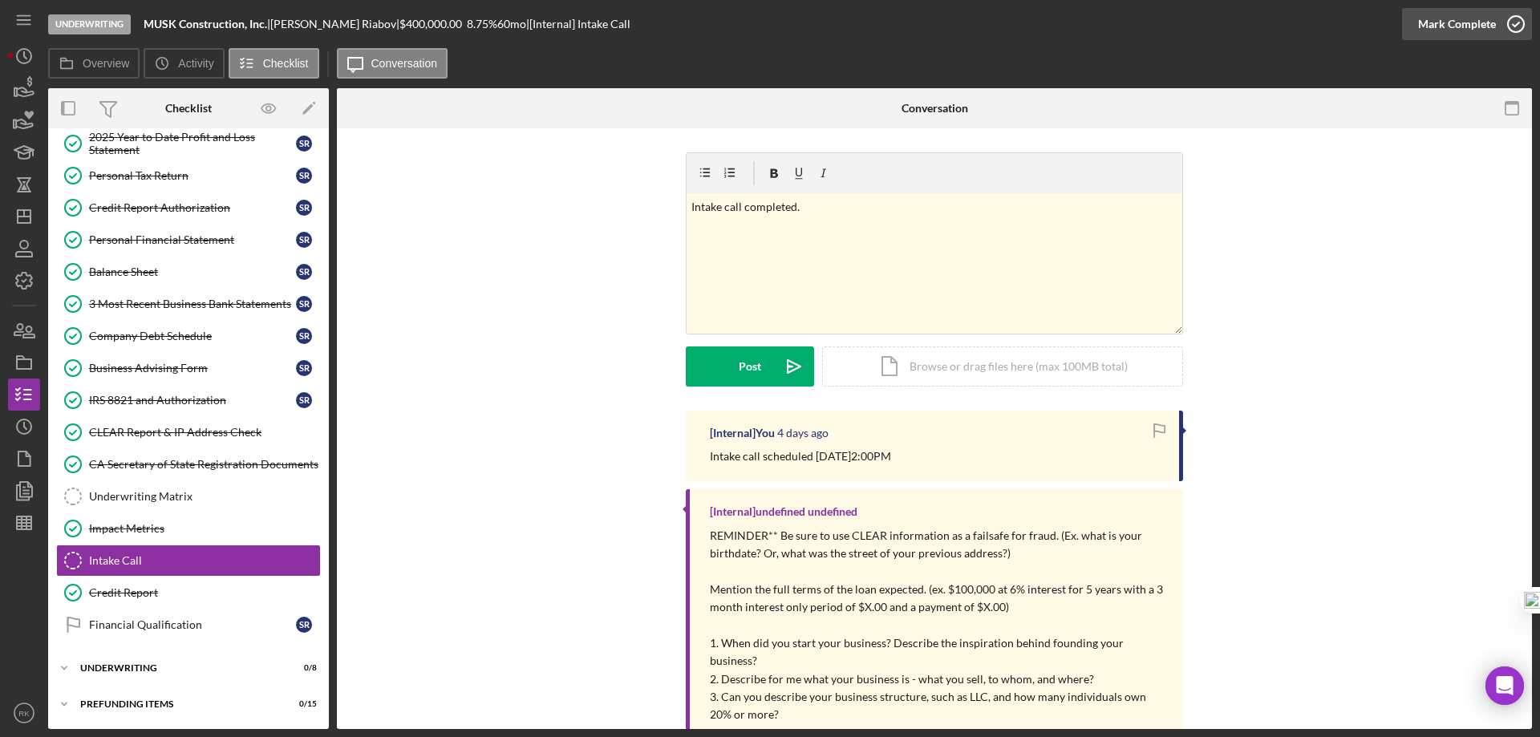
drag, startPoint x: 1516, startPoint y: 22, endPoint x: 1494, endPoint y: 31, distance: 24.1
click at [1516, 22] on icon "button" at bounding box center [1516, 24] width 40 height 40
